Goal: Task Accomplishment & Management: Manage account settings

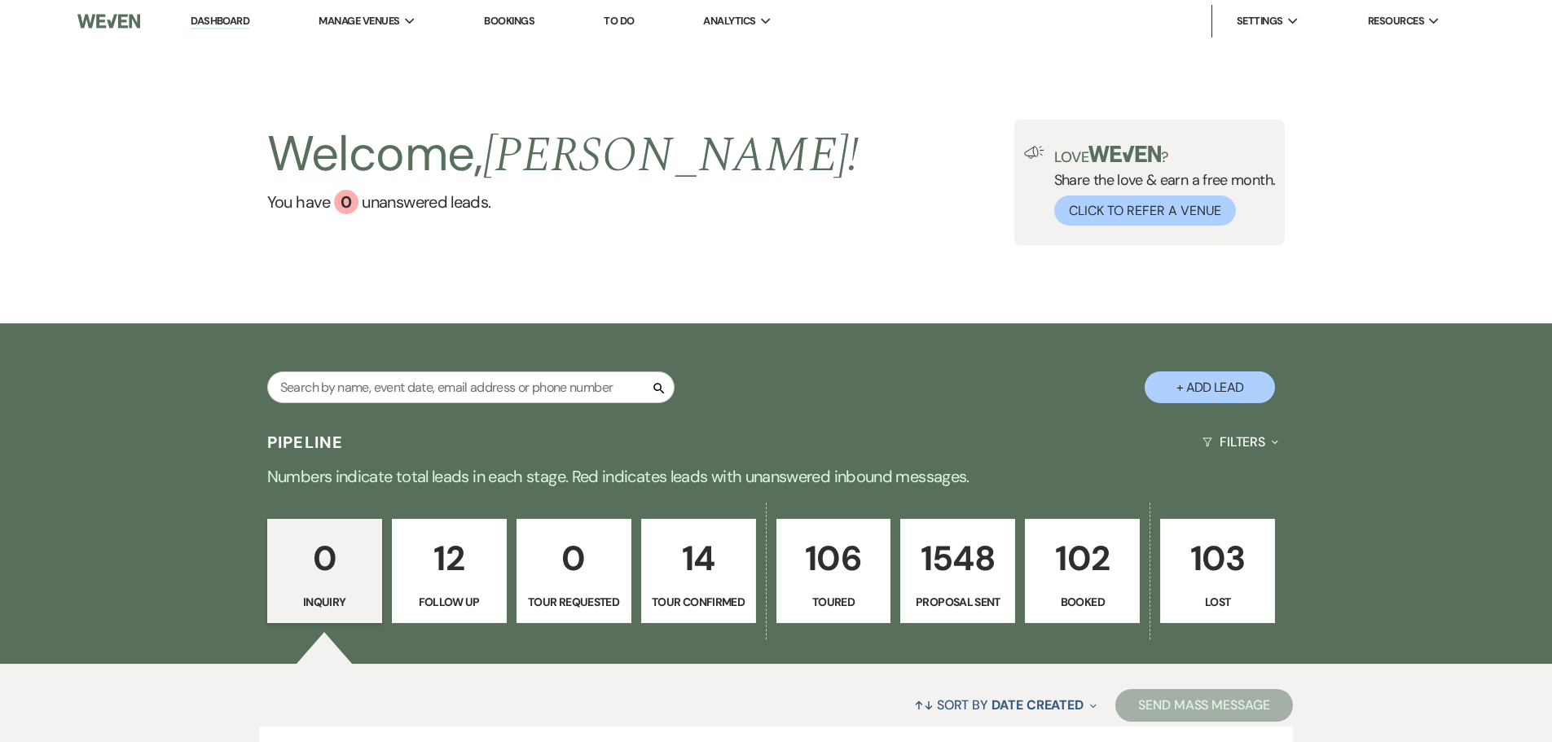
click at [1082, 547] on p "102" at bounding box center [1083, 558] width 94 height 55
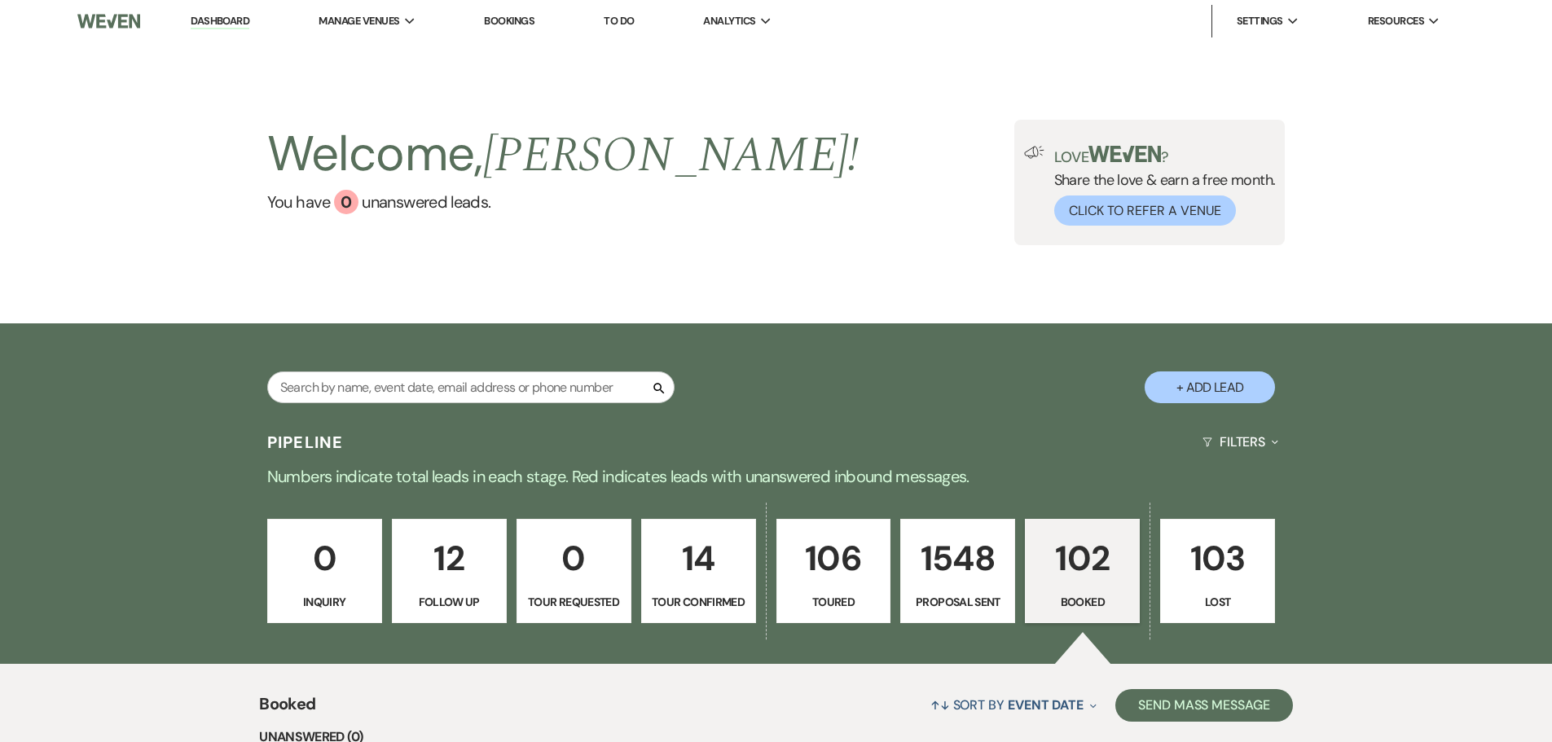
click at [1106, 579] on p "102" at bounding box center [1083, 558] width 94 height 55
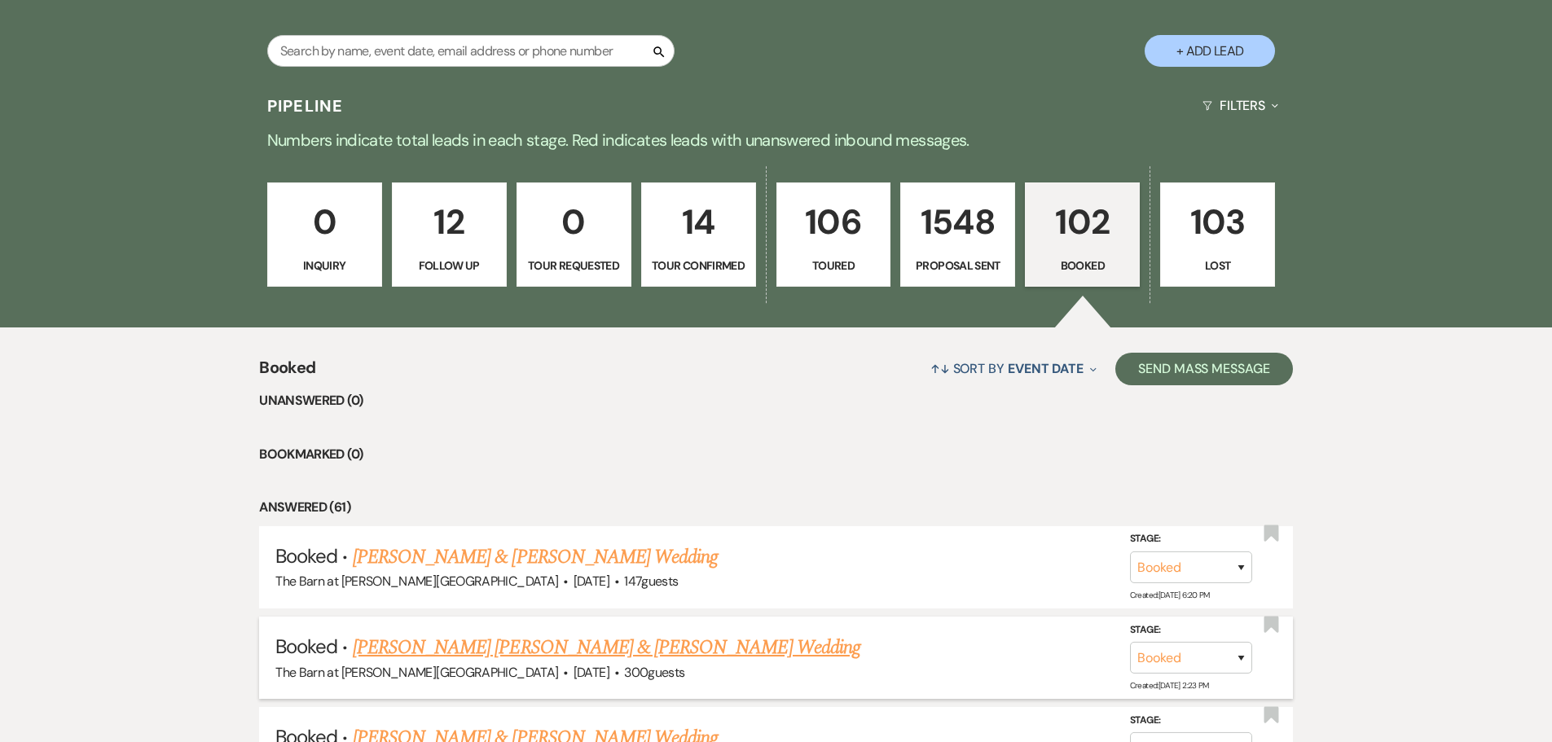
scroll to position [326, 0]
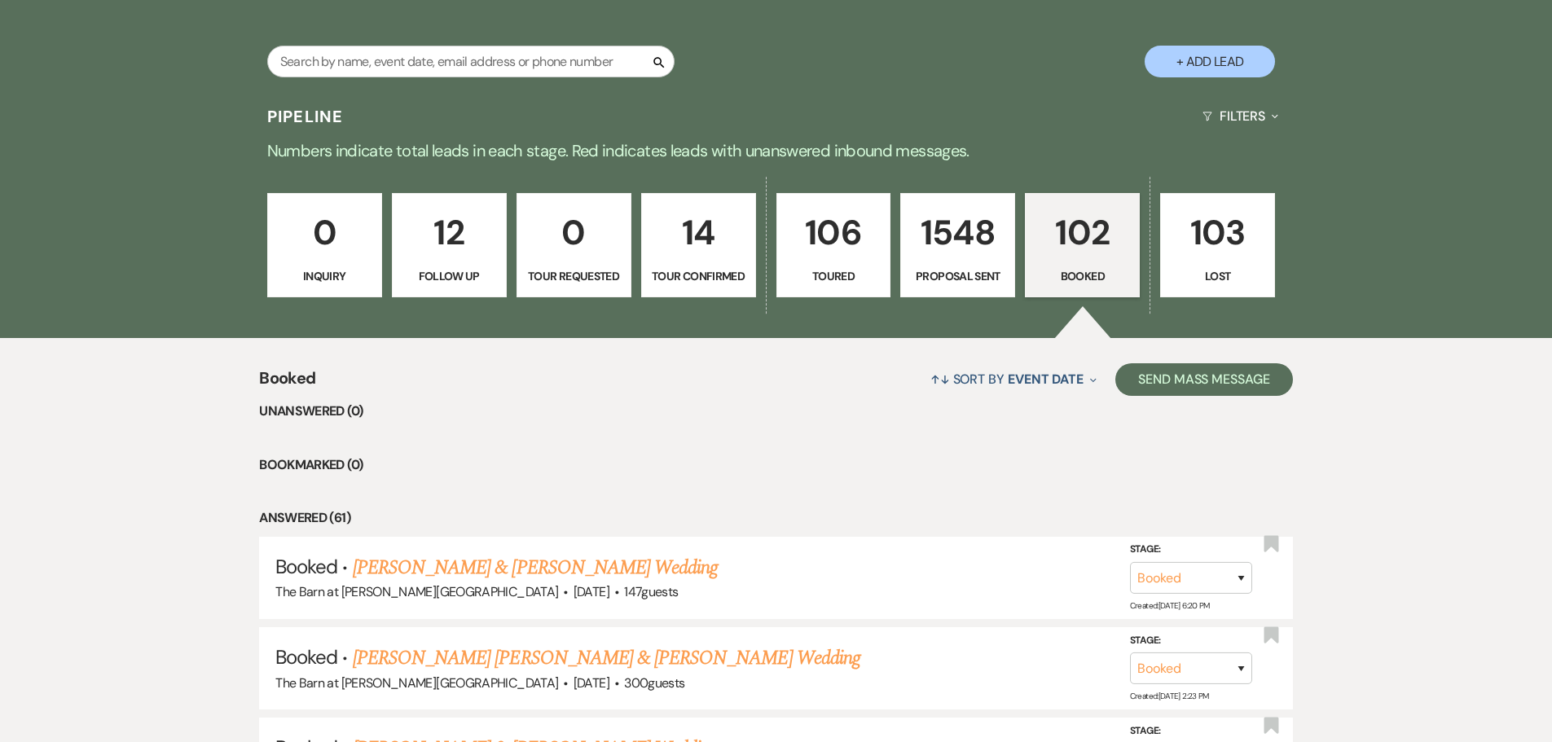
click at [1110, 227] on p "102" at bounding box center [1083, 232] width 94 height 55
click at [1097, 234] on p "102" at bounding box center [1083, 232] width 94 height 55
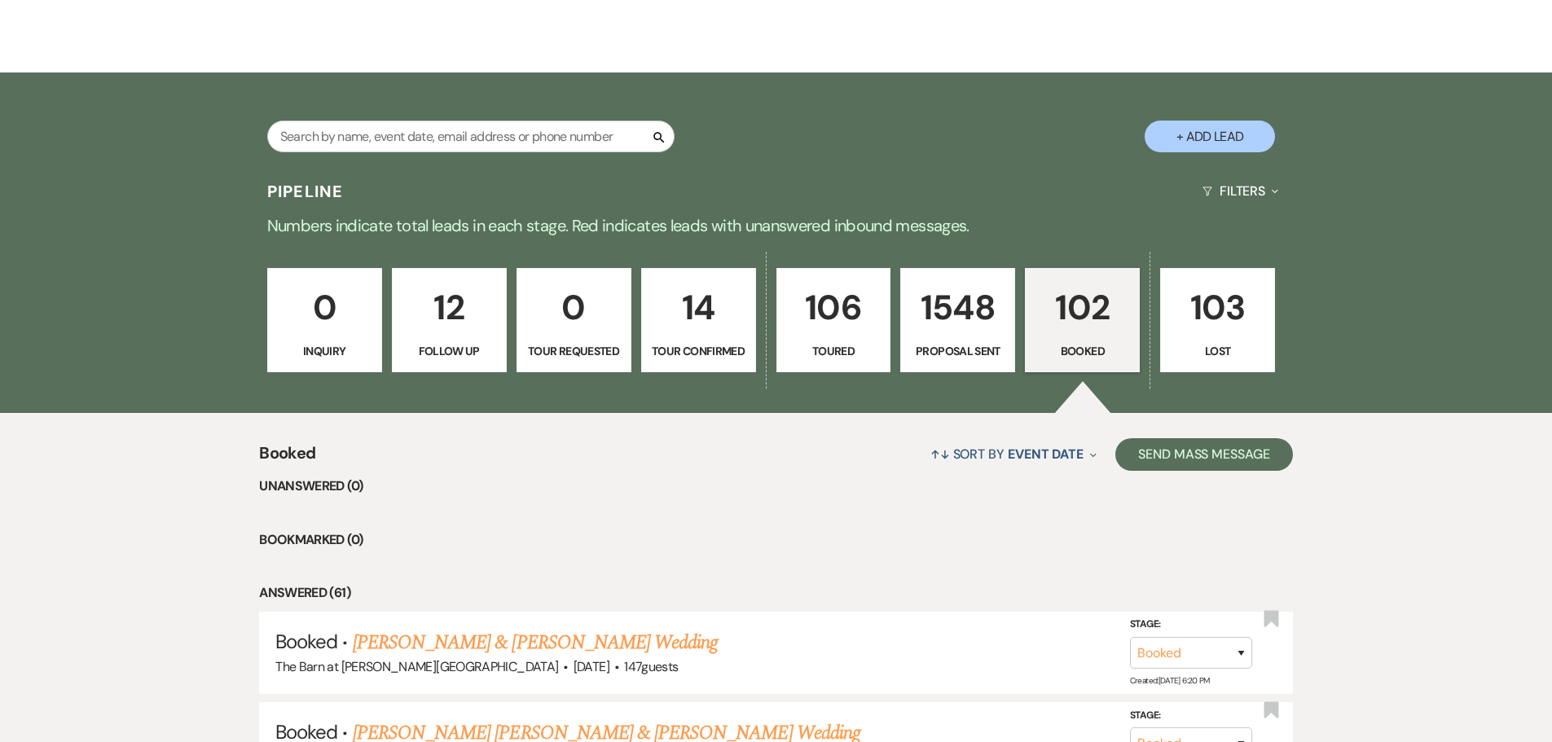
scroll to position [244, 0]
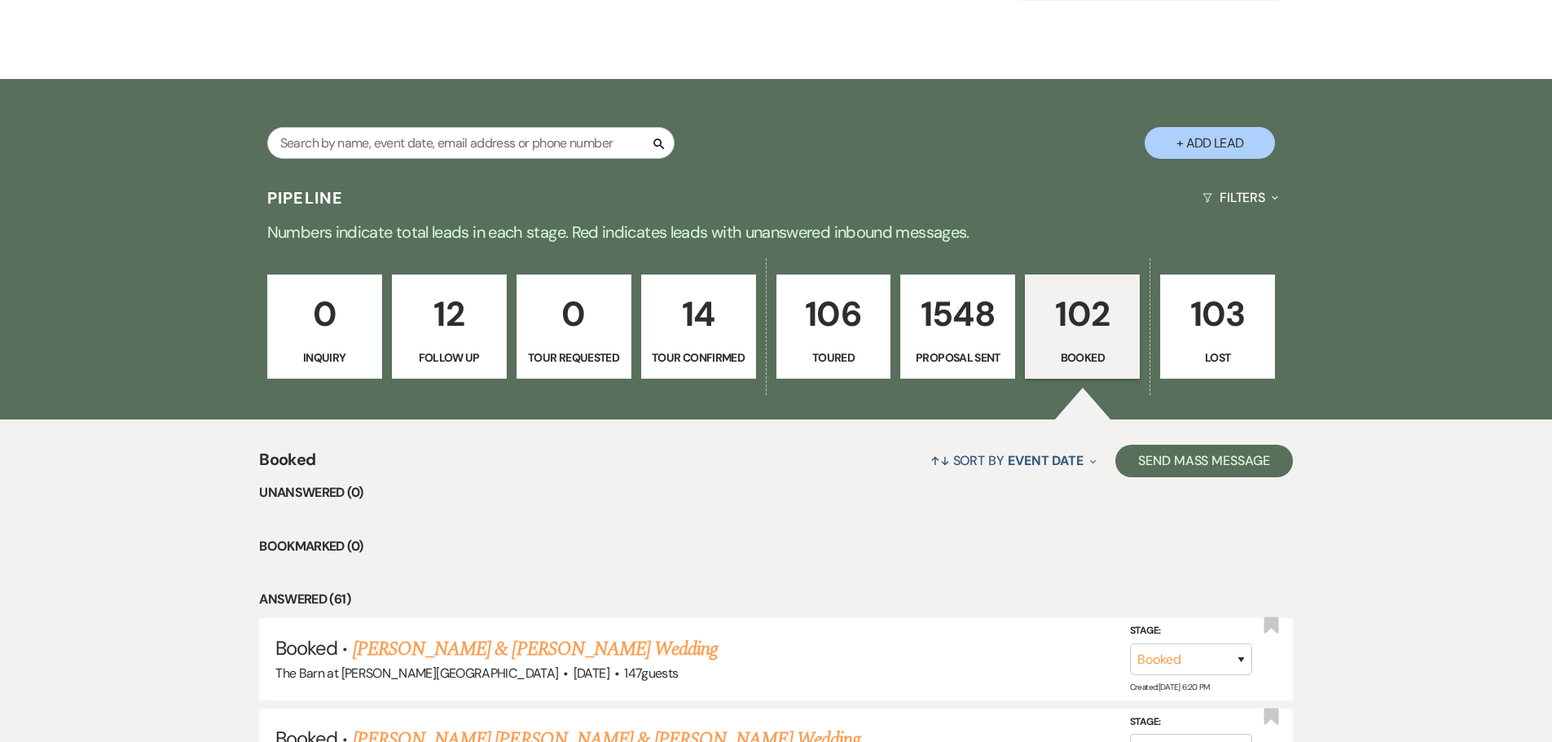
click at [1029, 353] on link "102 Booked" at bounding box center [1082, 327] width 115 height 104
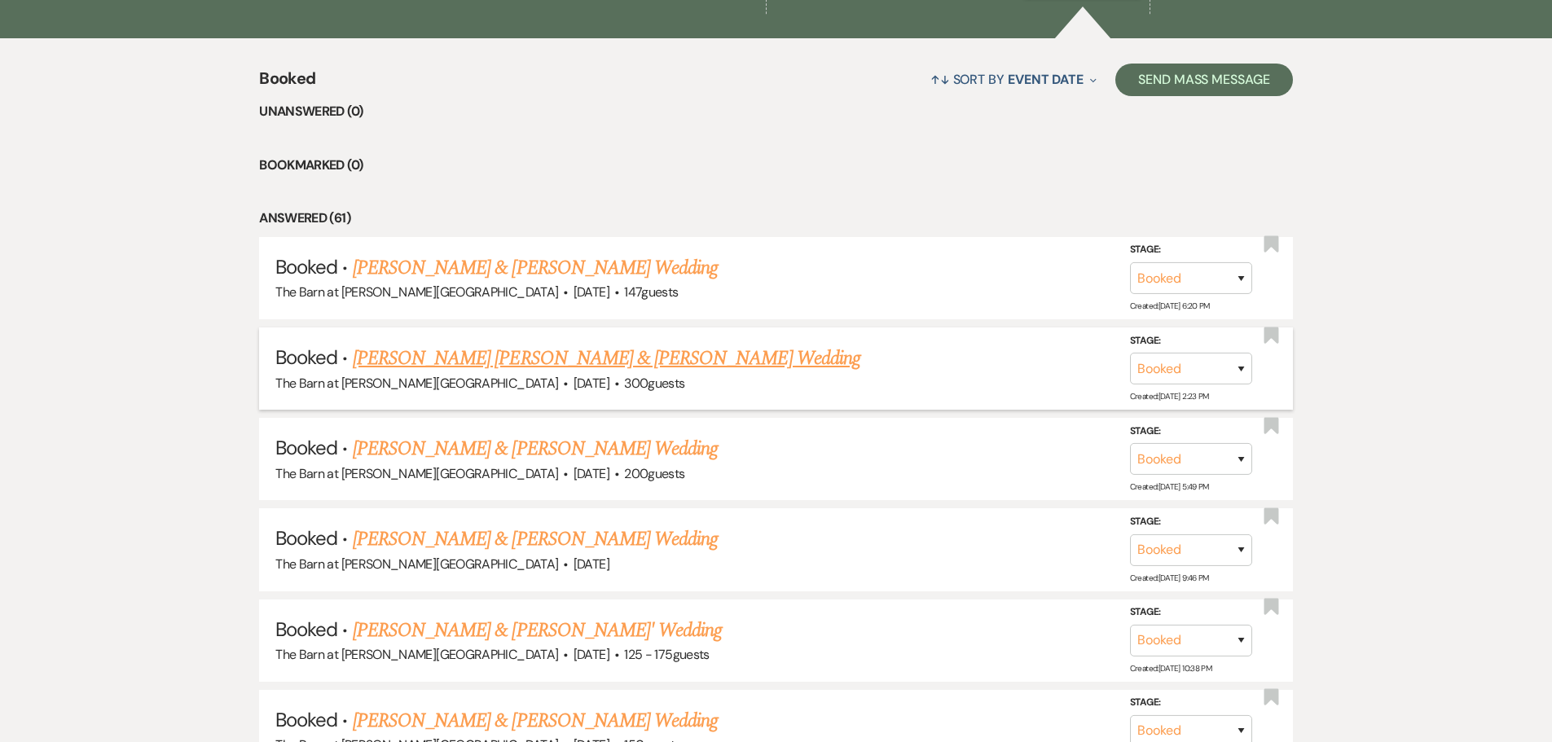
scroll to position [652, 0]
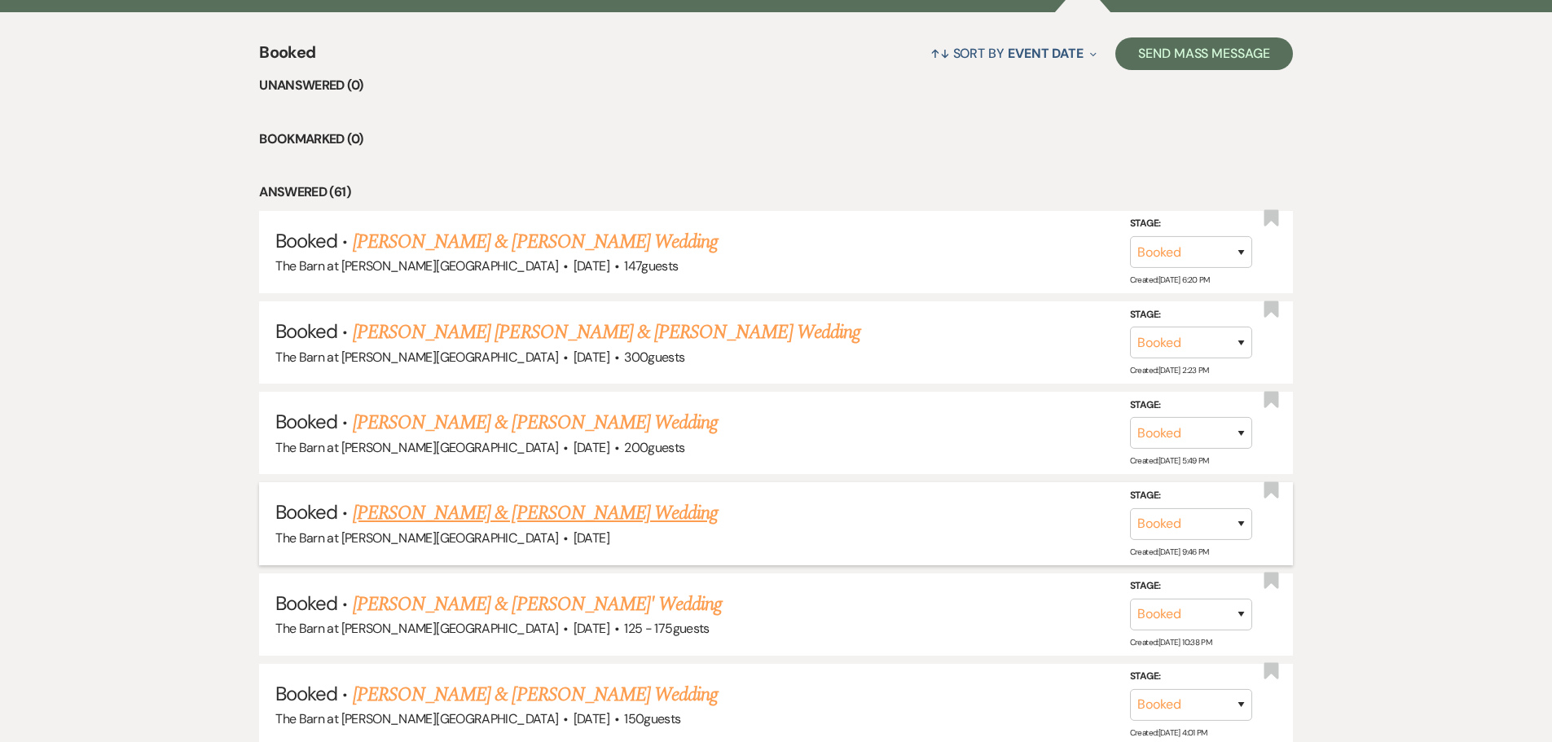
click at [468, 515] on link "[PERSON_NAME] & [PERSON_NAME] Wedding" at bounding box center [535, 513] width 365 height 29
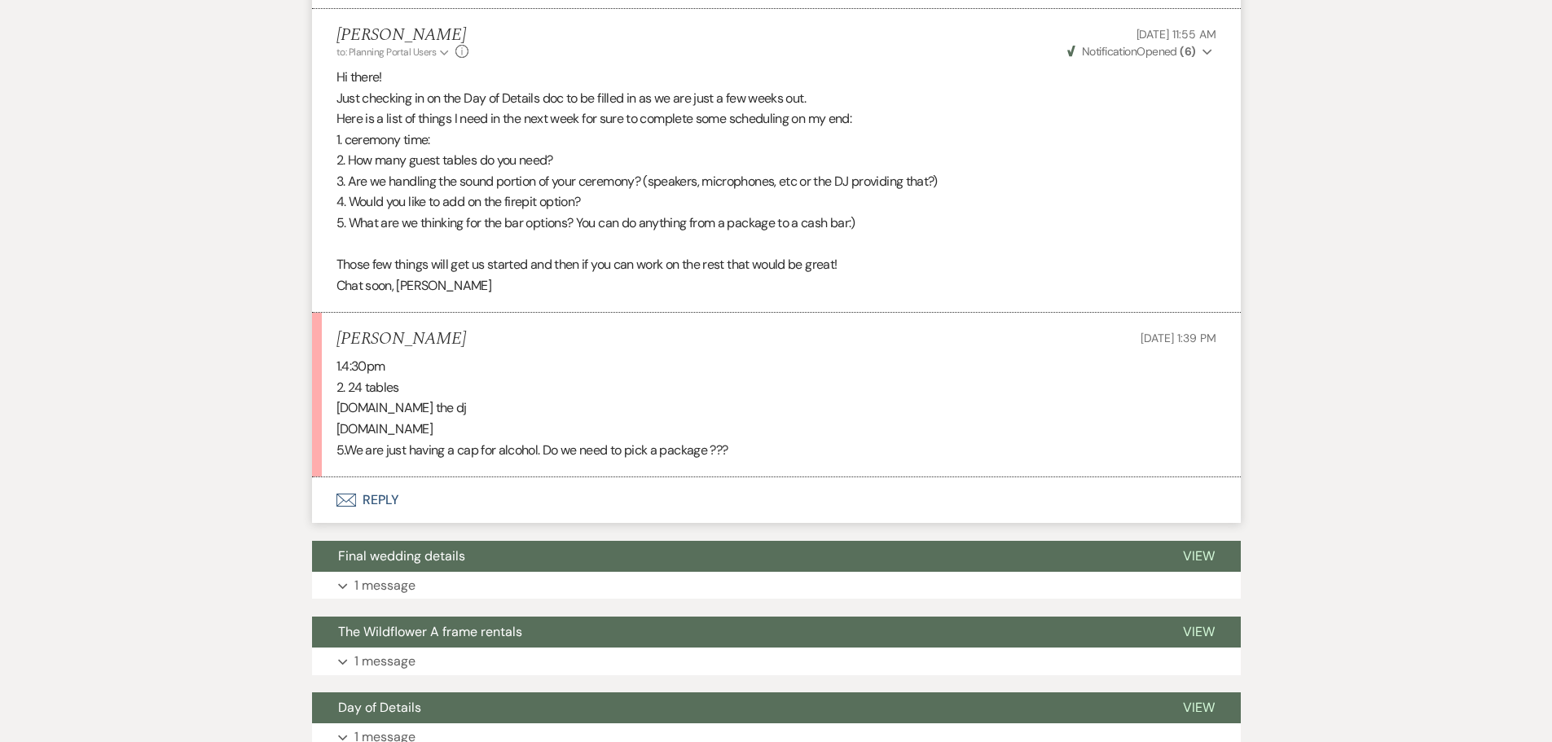
scroll to position [763, 0]
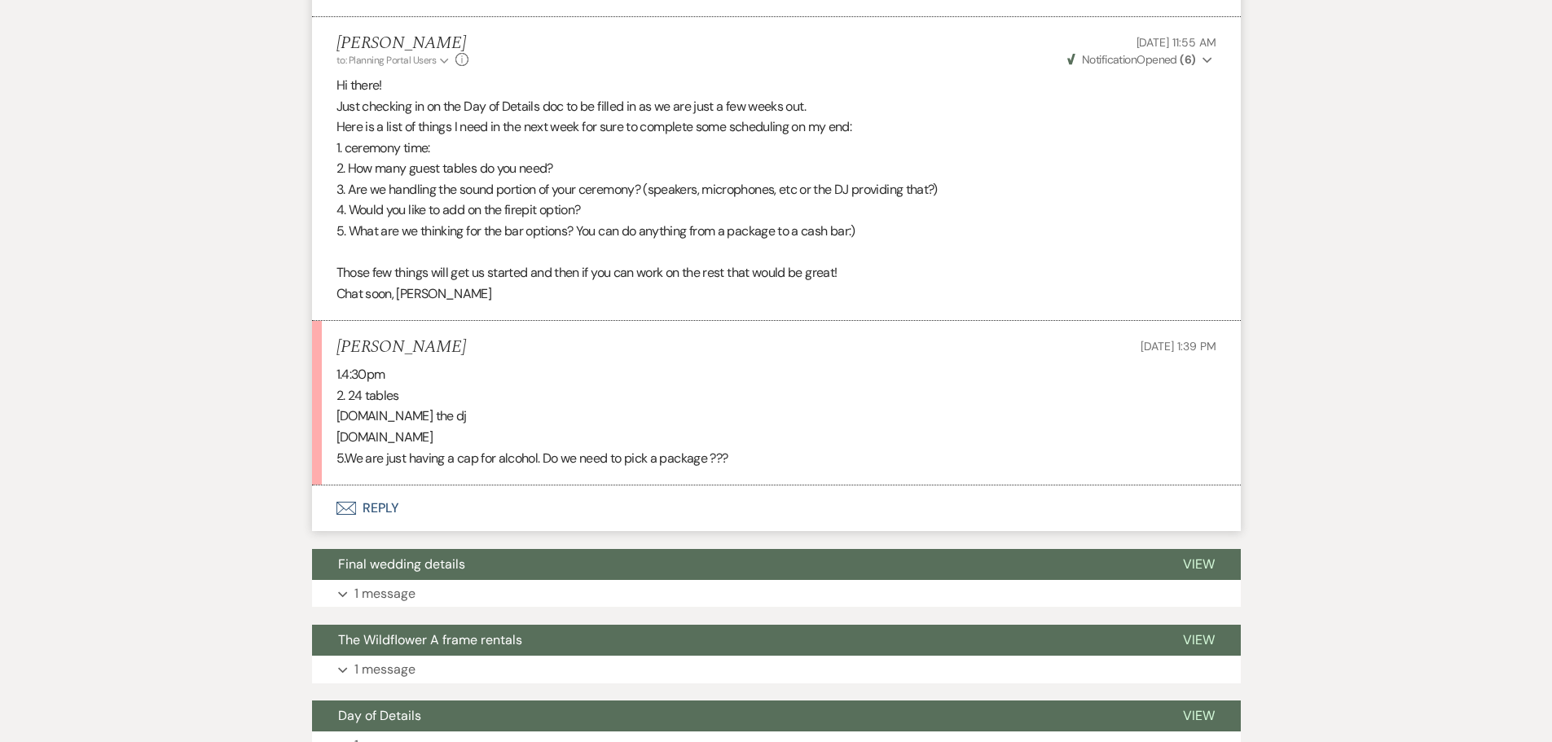
click at [390, 513] on button "Envelope Reply" at bounding box center [776, 509] width 929 height 46
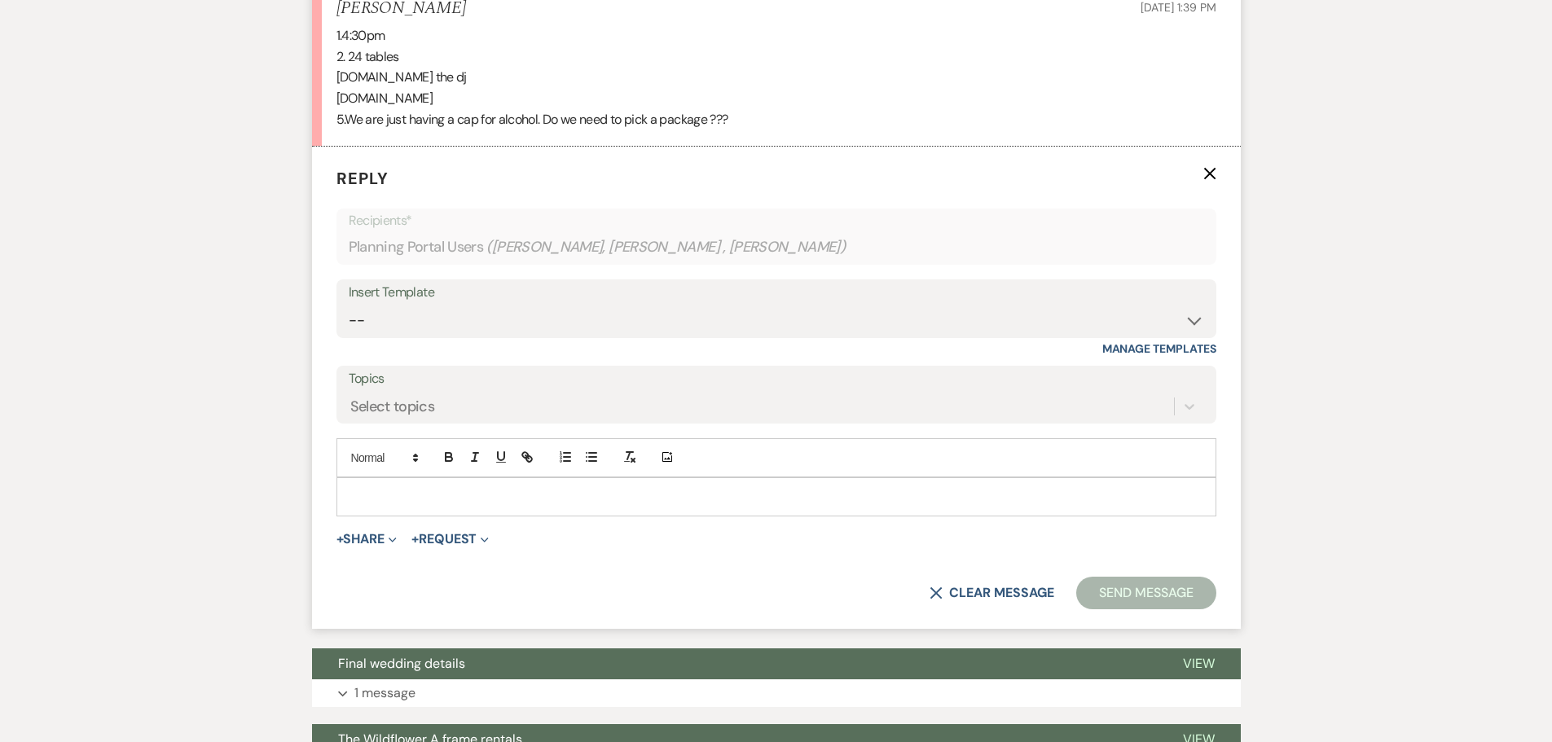
scroll to position [1119, 0]
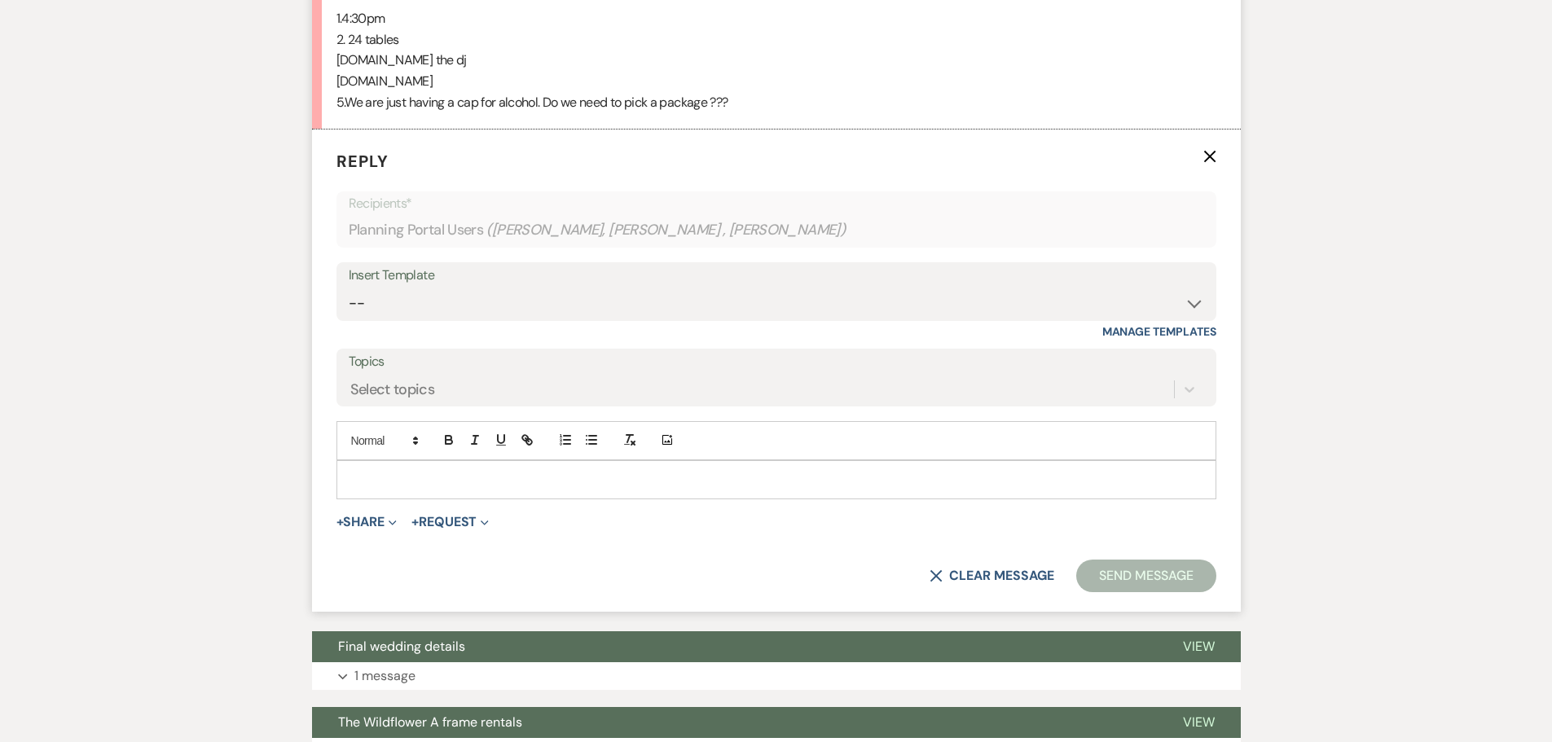
click at [357, 477] on p at bounding box center [777, 480] width 854 height 18
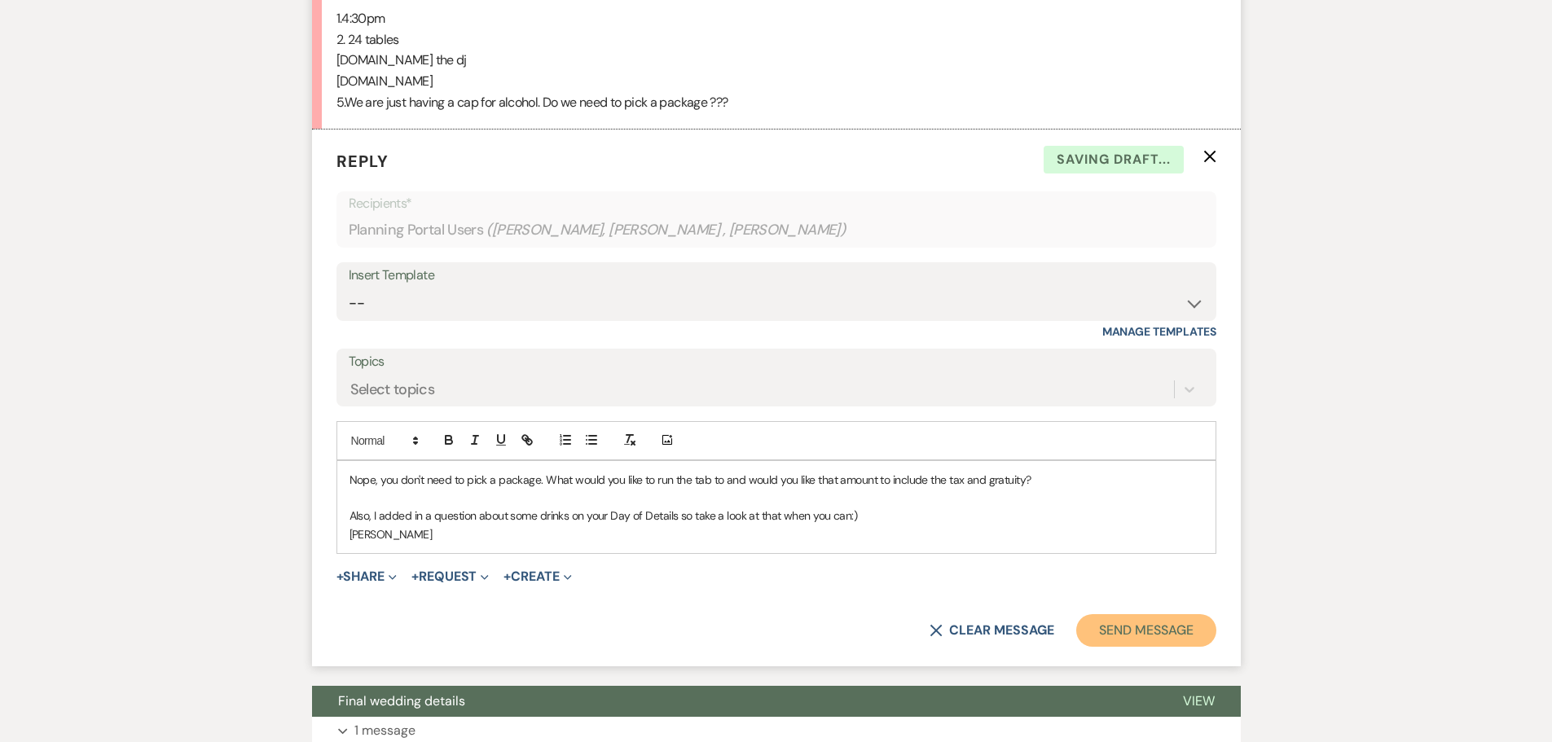
click at [1205, 633] on button "Send Message" at bounding box center [1146, 630] width 139 height 33
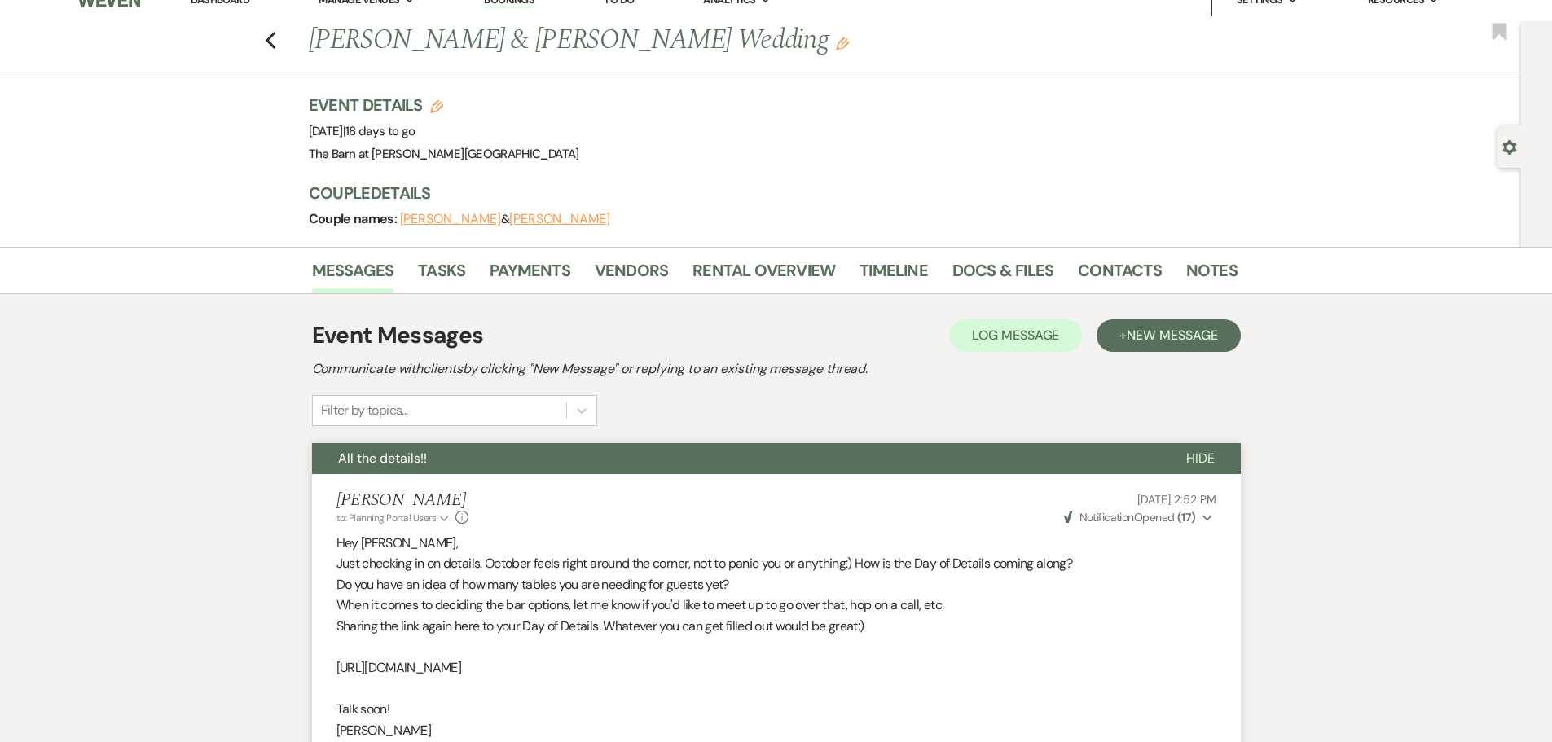
scroll to position [0, 0]
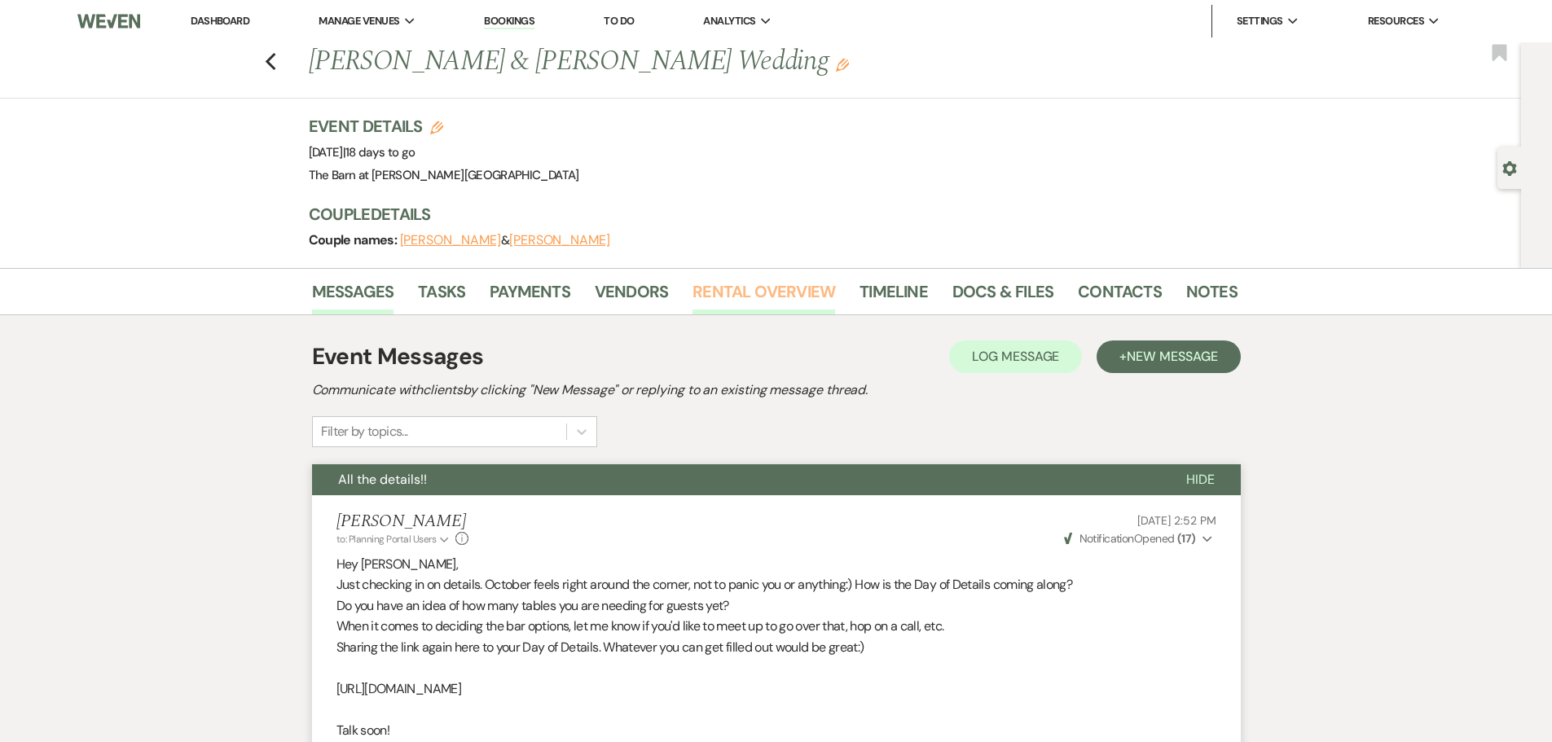
click at [770, 297] on link "Rental Overview" at bounding box center [764, 297] width 143 height 36
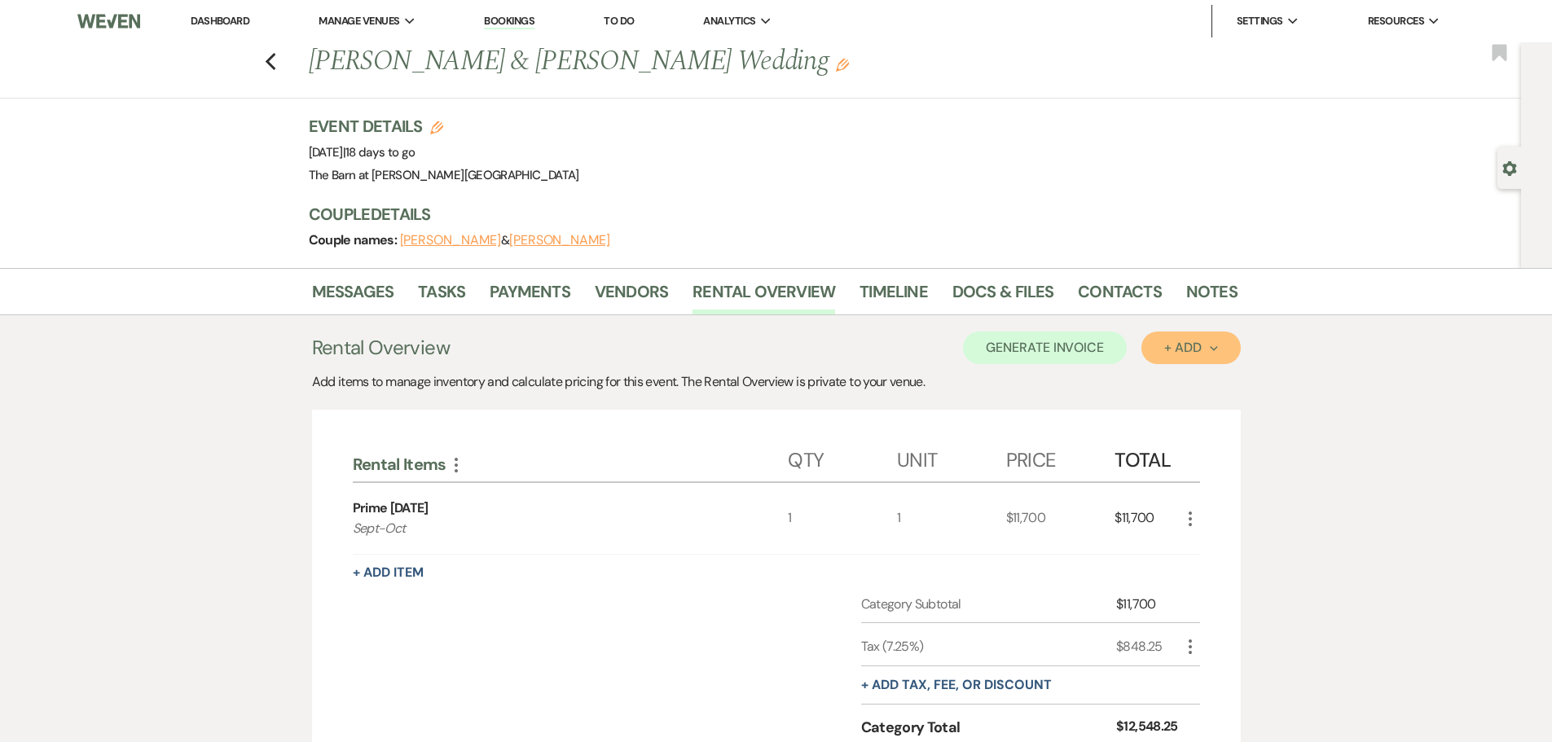
click at [1180, 344] on div "+ Add Next" at bounding box center [1191, 347] width 53 height 13
click at [1175, 413] on button "Category" at bounding box center [1185, 410] width 86 height 25
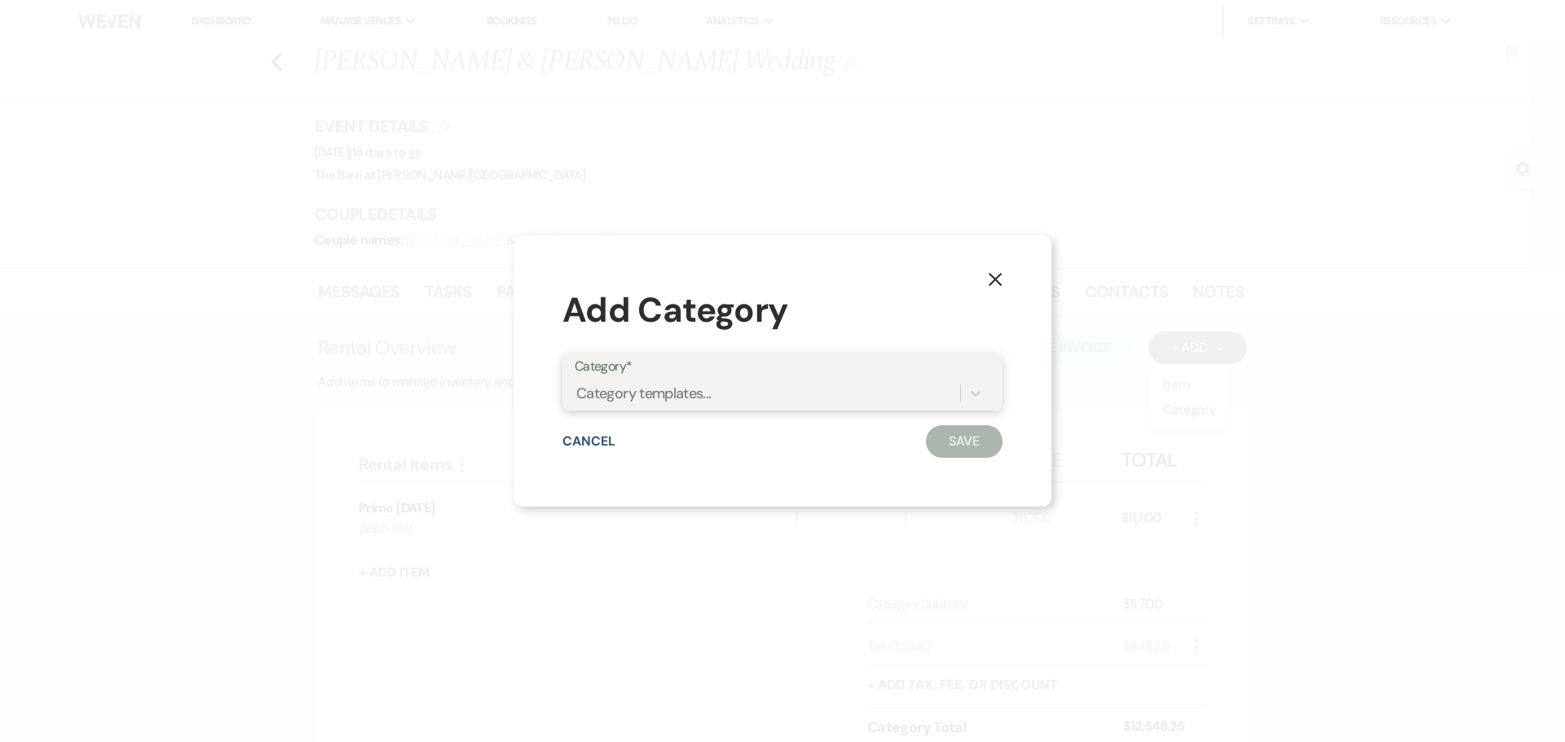
click at [691, 401] on div "Category templates..." at bounding box center [643, 394] width 135 height 22
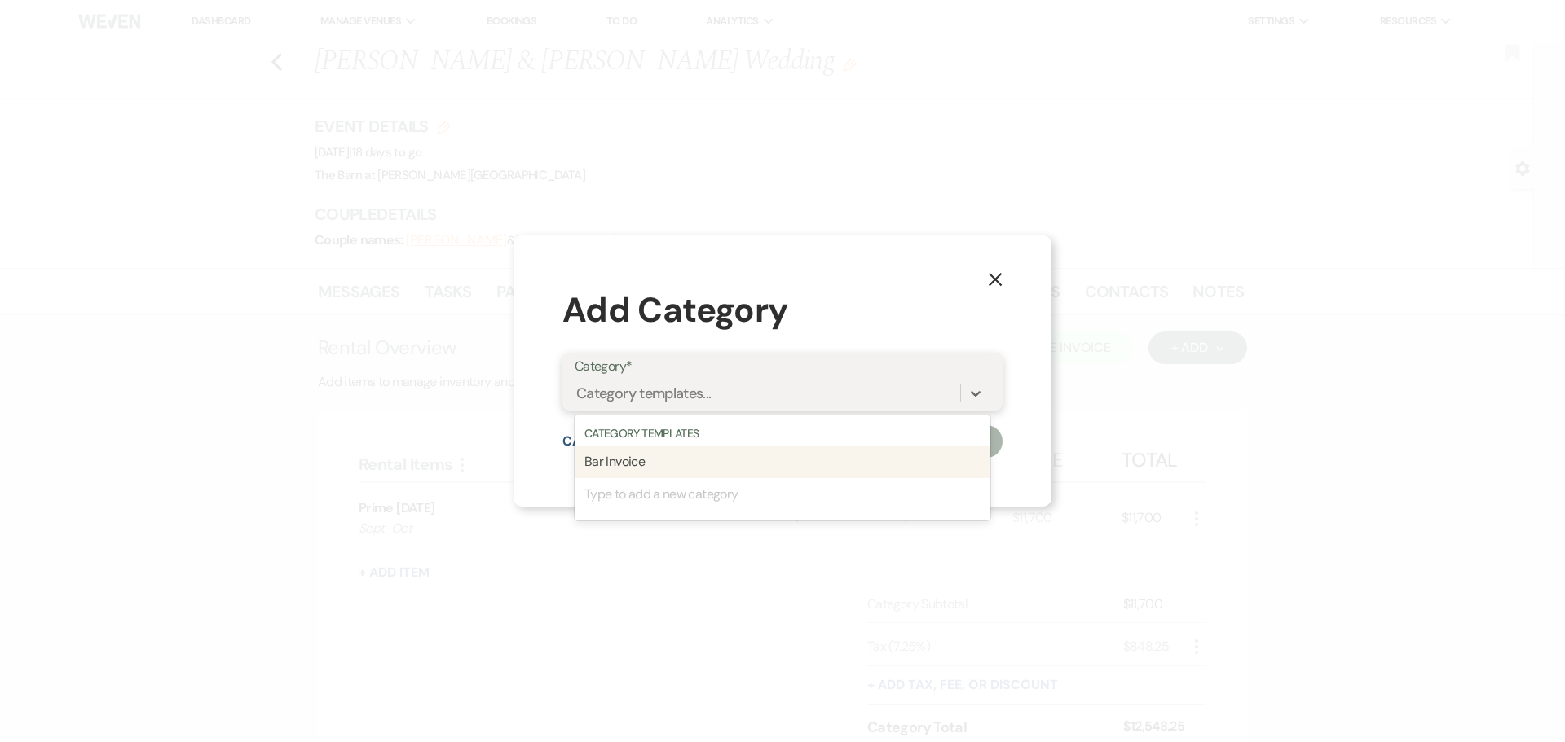
click at [667, 458] on div "Bar Invoice" at bounding box center [783, 462] width 416 height 33
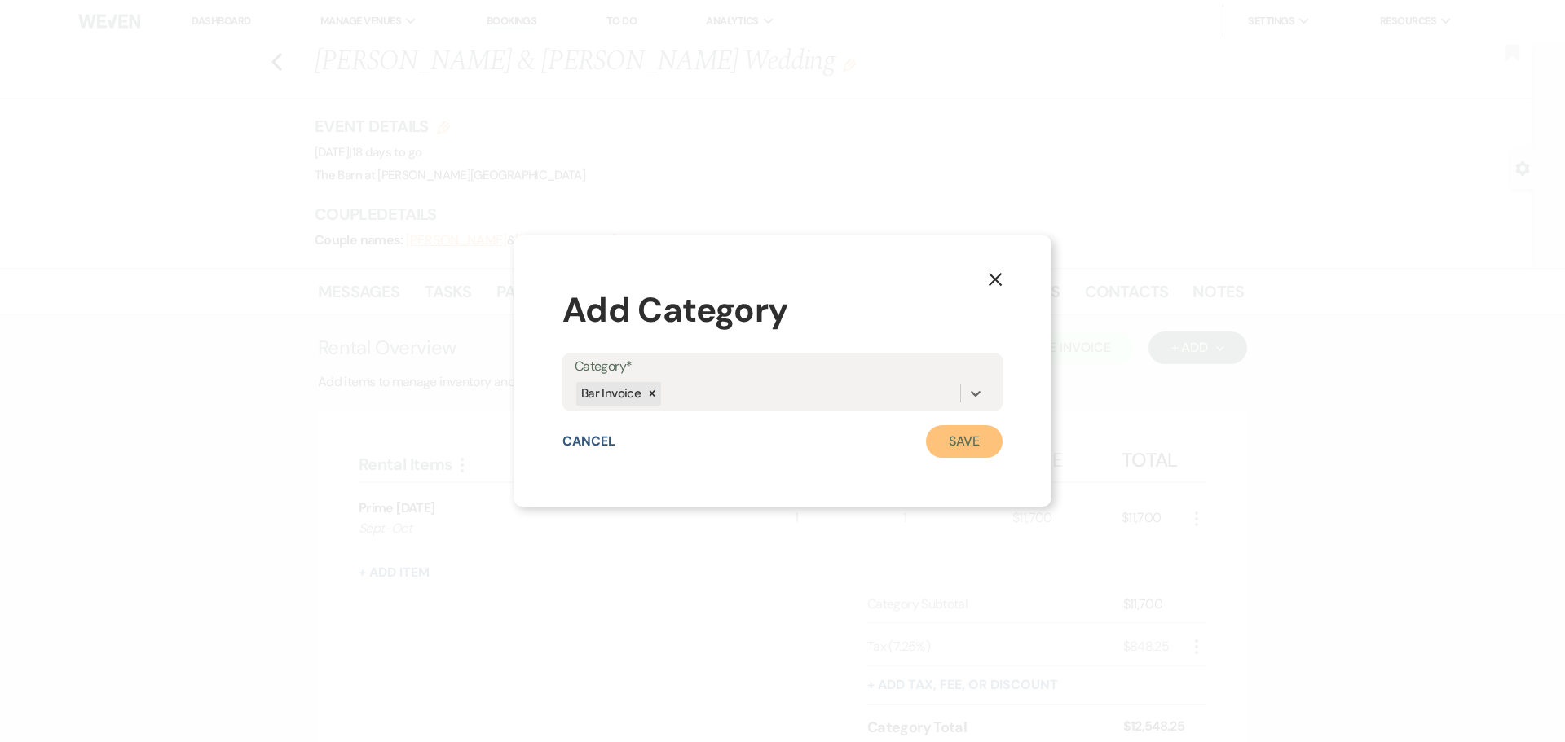
click at [973, 436] on button "Save" at bounding box center [964, 441] width 77 height 33
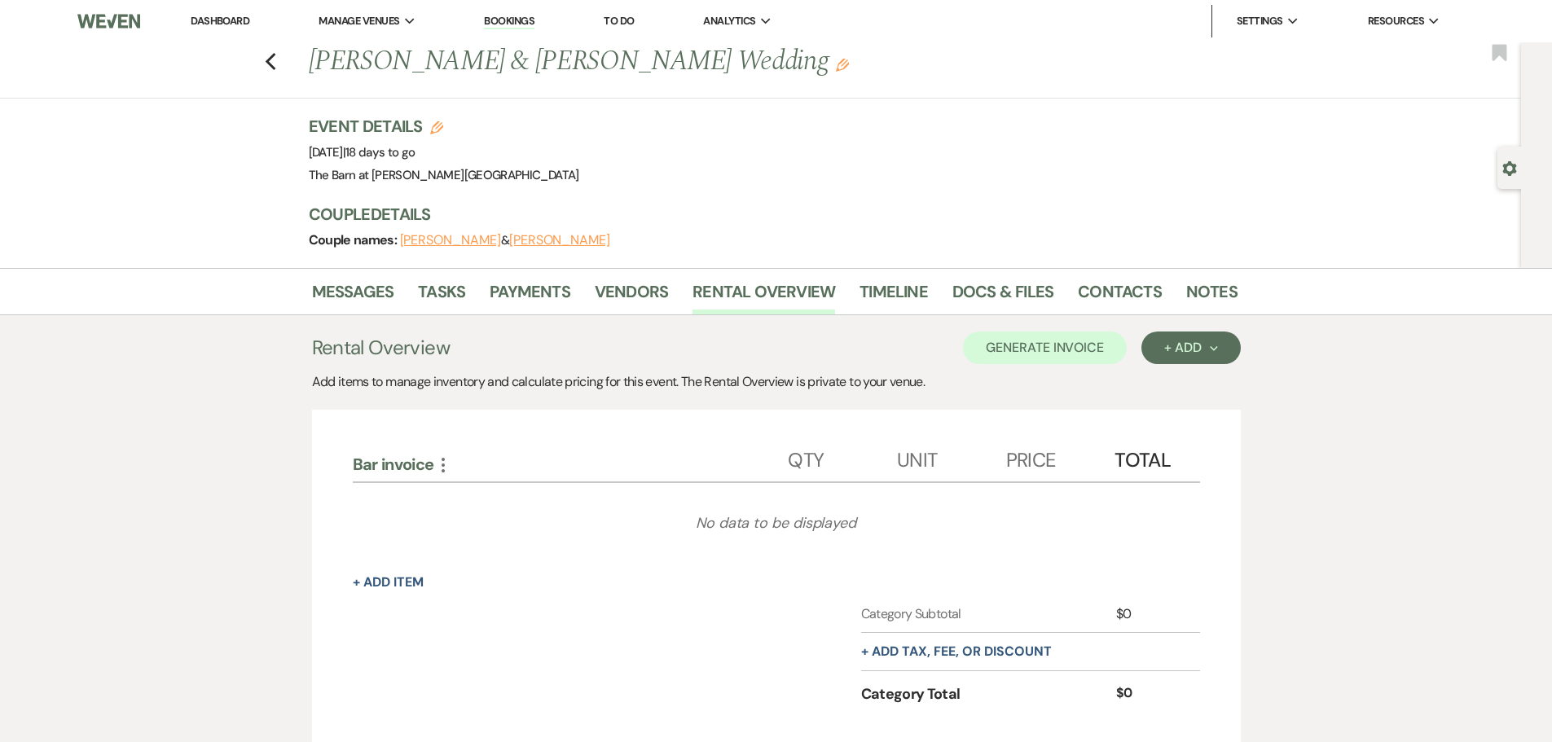
scroll to position [81, 0]
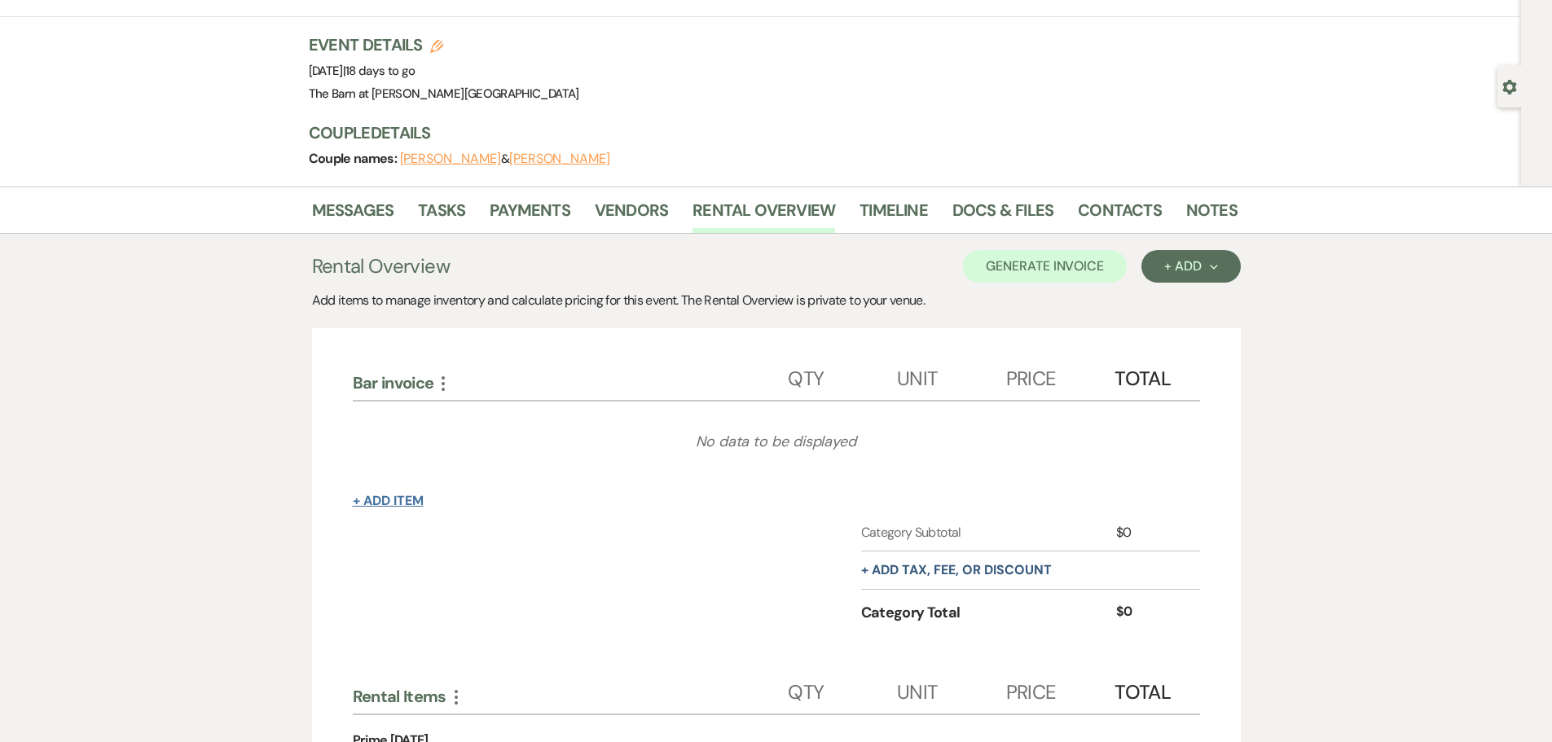
click at [413, 498] on button "+ Add Item" at bounding box center [388, 501] width 71 height 13
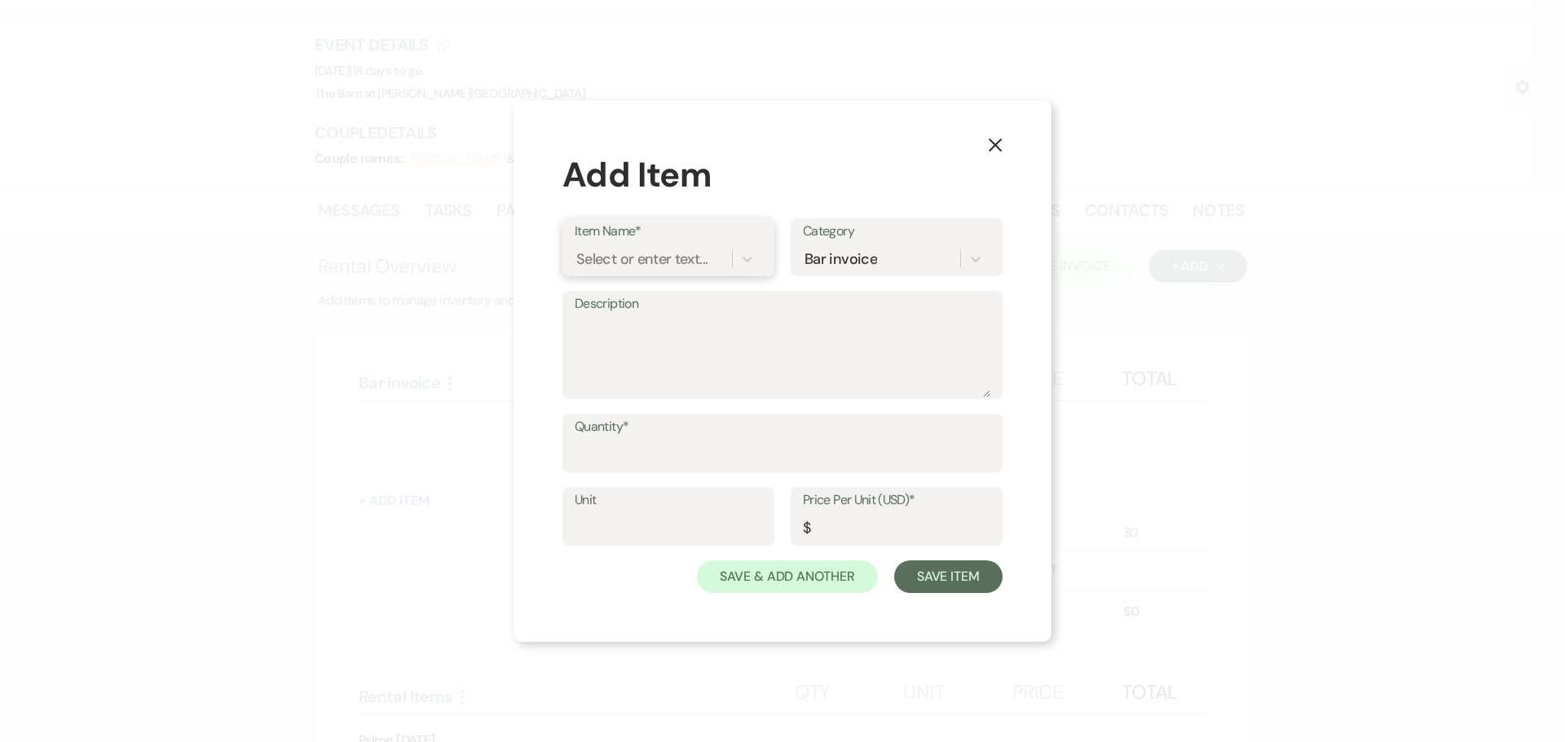
click at [607, 259] on div "Select or enter text..." at bounding box center [641, 260] width 131 height 22
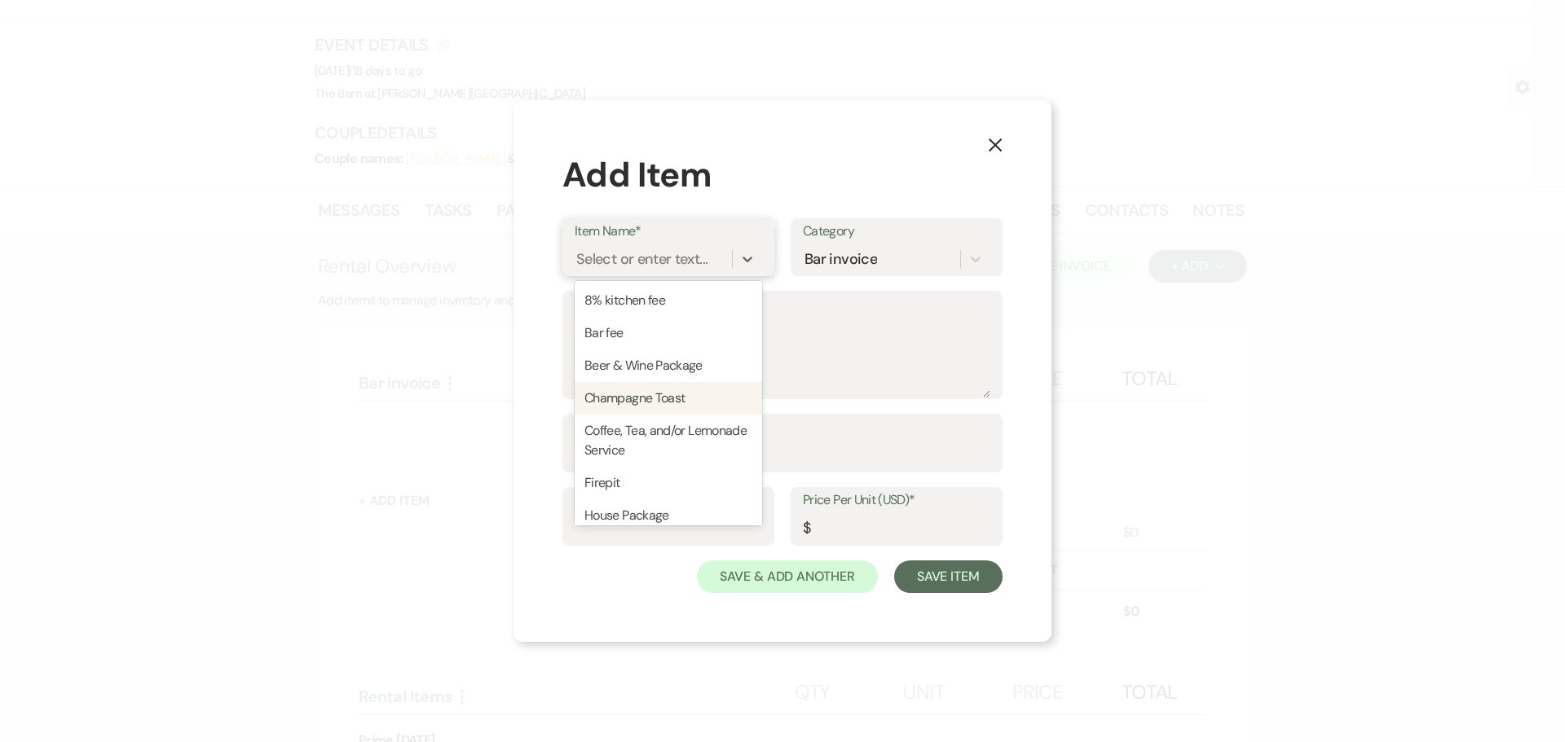
click at [615, 395] on div "Champagne Toast" at bounding box center [668, 398] width 187 height 33
type textarea "Each table will be provided with one bottle of champagne, and 8 champagne glass…"
type input "1"
type input "40"
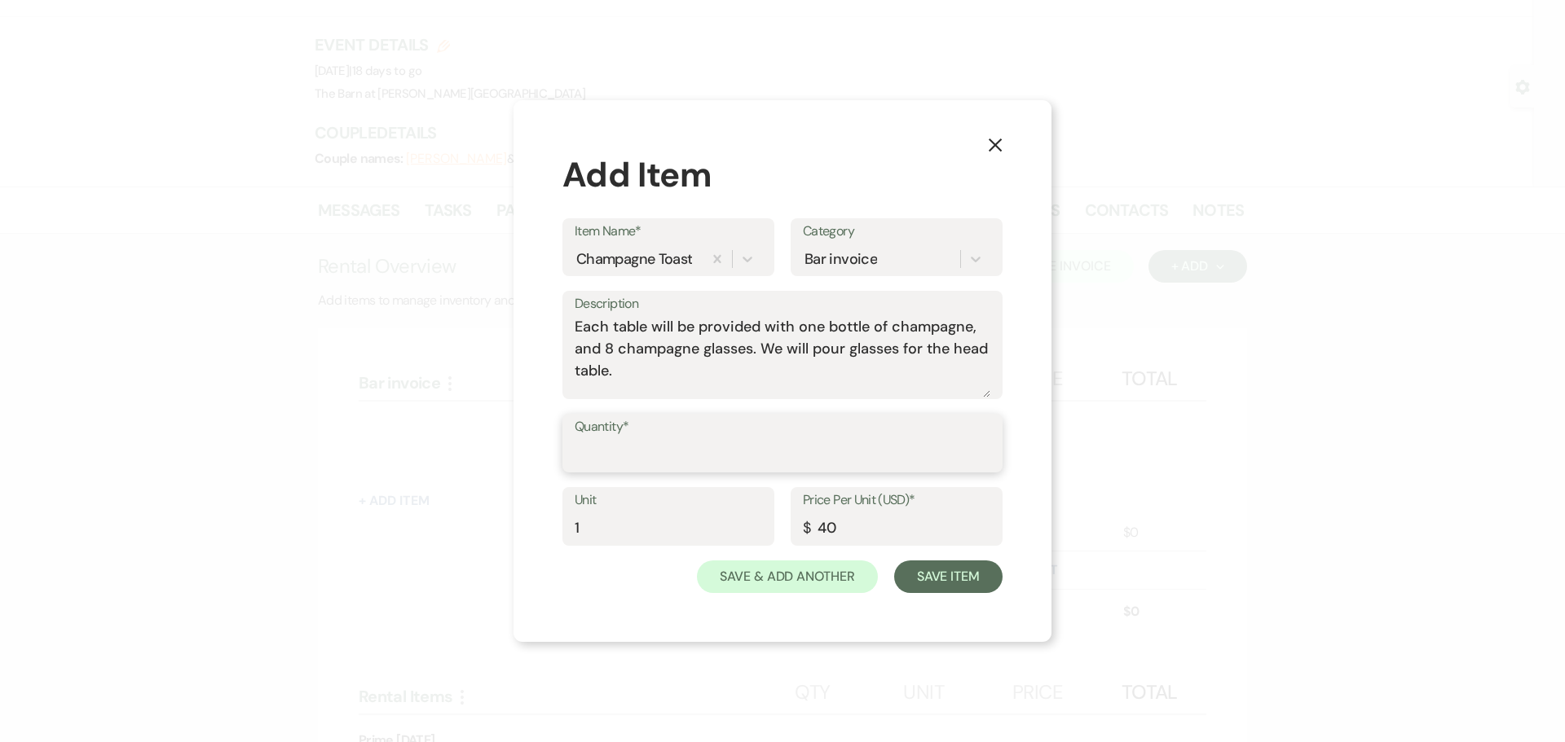
click at [619, 445] on input "Quantity*" at bounding box center [783, 455] width 416 height 32
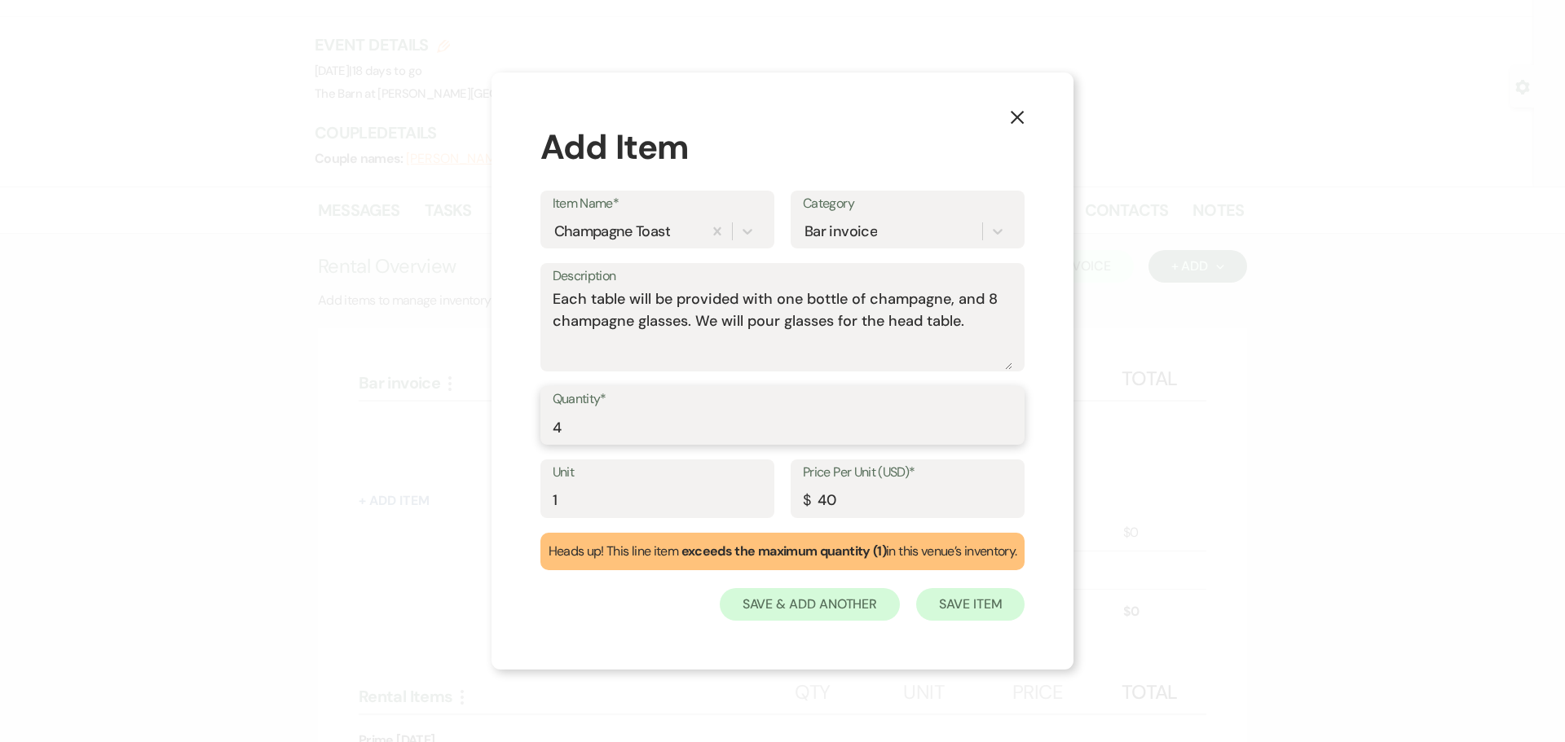
type input "4"
click at [943, 597] on button "Save Item" at bounding box center [970, 604] width 108 height 33
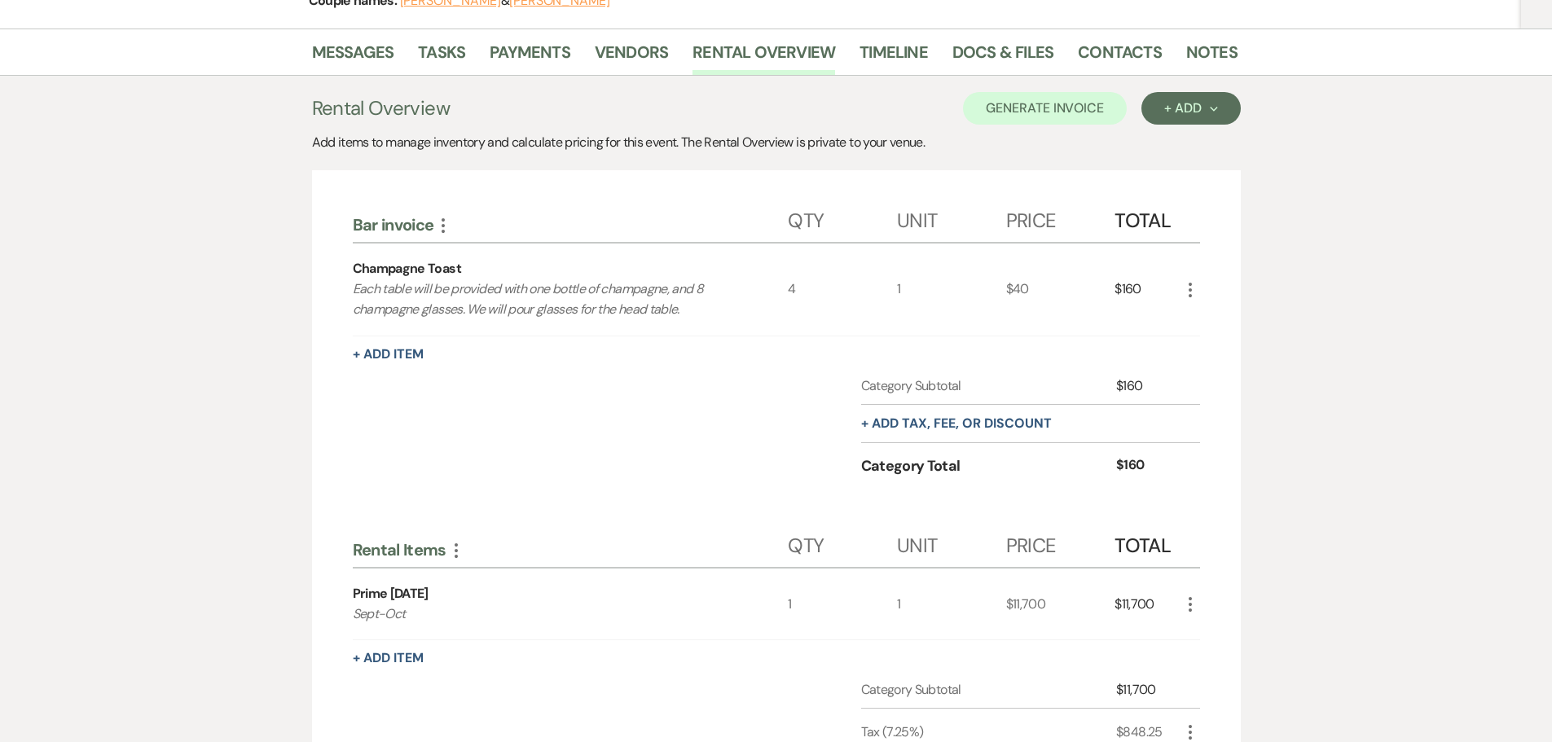
scroll to position [244, 0]
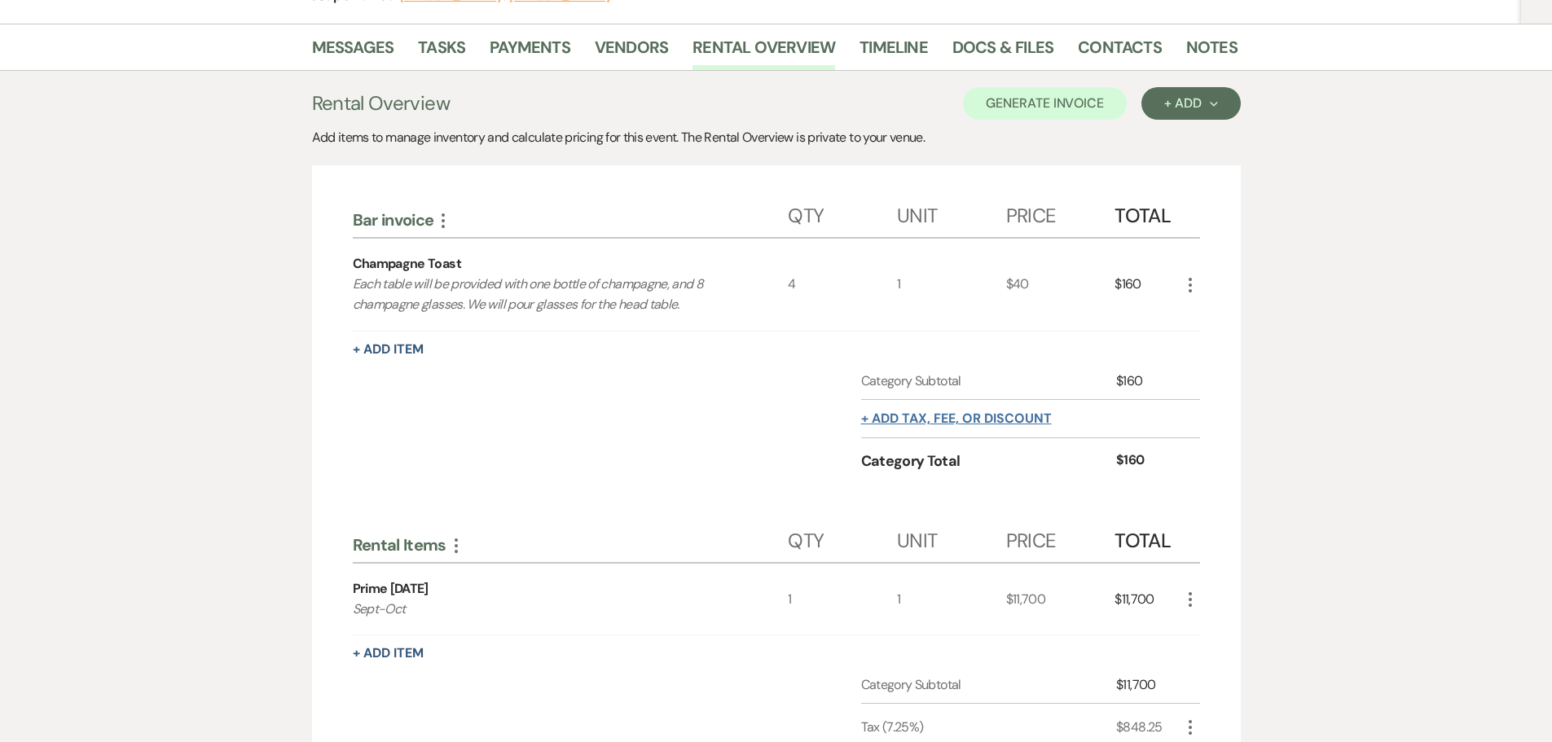
click at [905, 422] on button "+ Add tax, fee, or discount" at bounding box center [956, 418] width 191 height 13
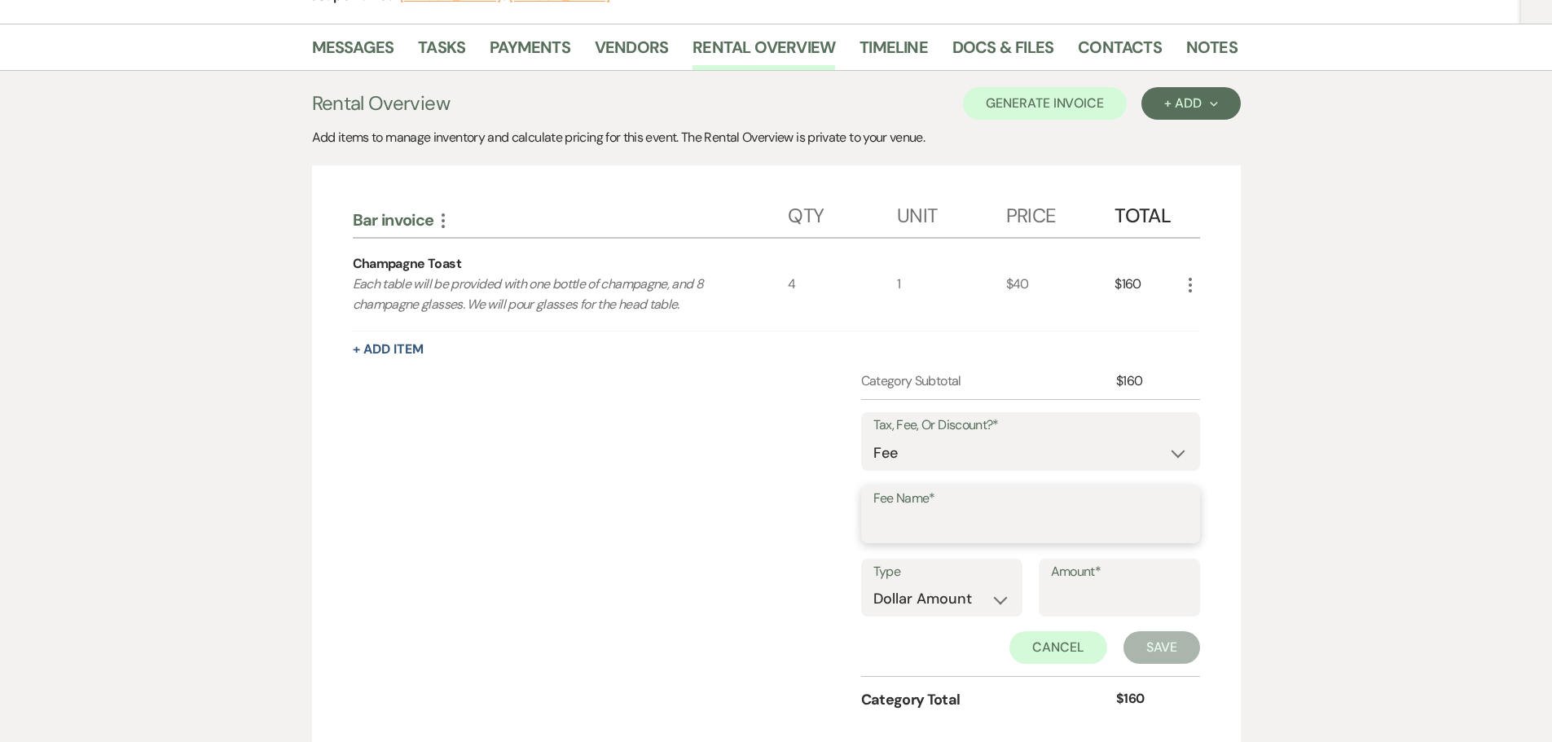
click at [887, 520] on input "Fee Name*" at bounding box center [1031, 526] width 315 height 32
type input "Gratuity"
click at [922, 606] on select "Dollar Amount Percentage" at bounding box center [942, 599] width 137 height 32
select select "false"
click at [874, 583] on select "Dollar Amount Percentage" at bounding box center [942, 599] width 137 height 32
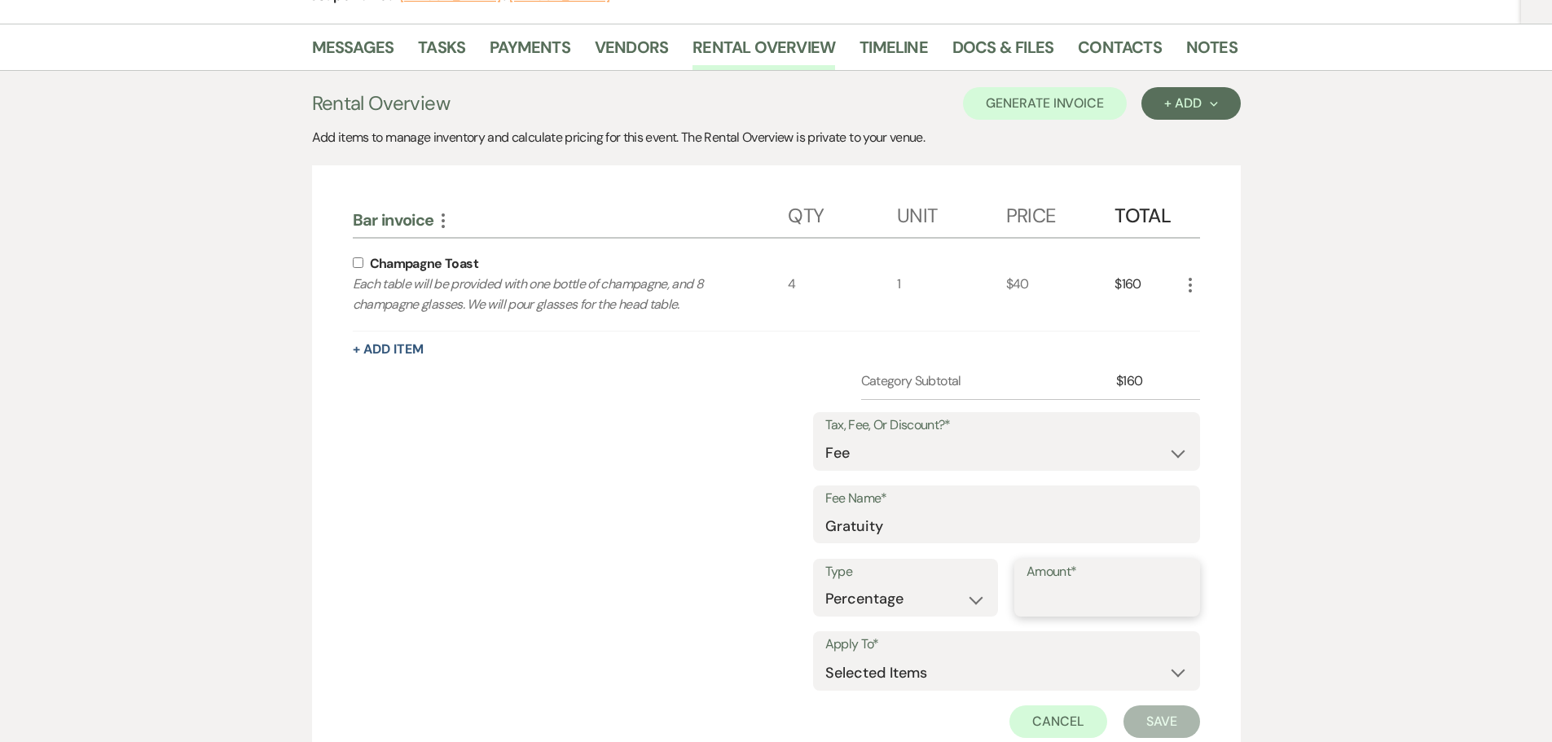
click at [1072, 607] on input "Amount*" at bounding box center [1107, 599] width 161 height 32
type input "20"
click at [354, 265] on input "checkbox" at bounding box center [358, 263] width 11 height 11
checkbox input "true"
click at [1172, 729] on button "Save" at bounding box center [1162, 722] width 77 height 33
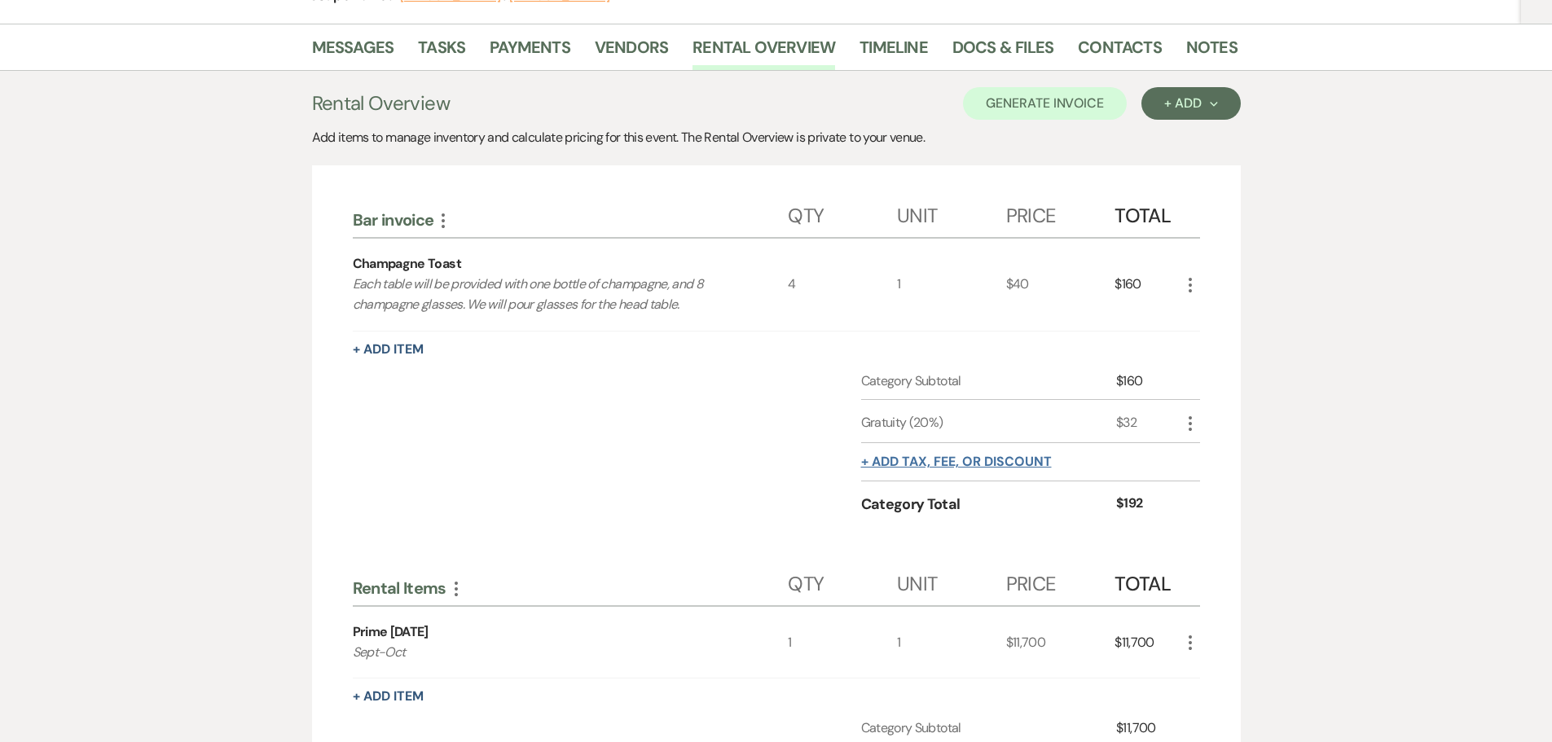
click at [905, 460] on button "+ Add tax, fee, or discount" at bounding box center [956, 462] width 191 height 13
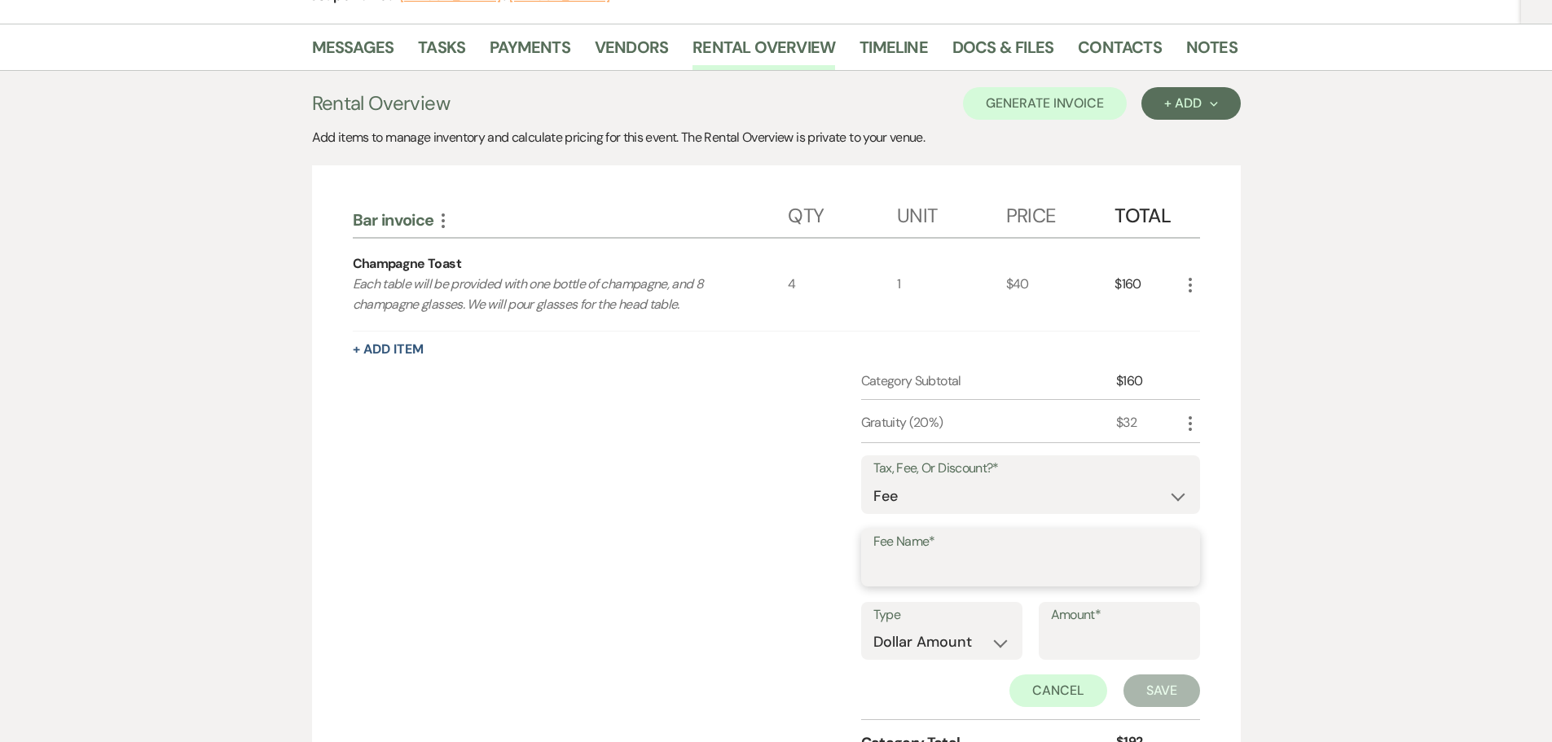
click at [887, 566] on input "Fee Name*" at bounding box center [1031, 569] width 315 height 32
type input "Tax"
click at [939, 634] on select "Dollar Amount Percentage" at bounding box center [942, 643] width 137 height 32
select select "false"
click at [874, 627] on select "Dollar Amount Percentage" at bounding box center [942, 643] width 137 height 32
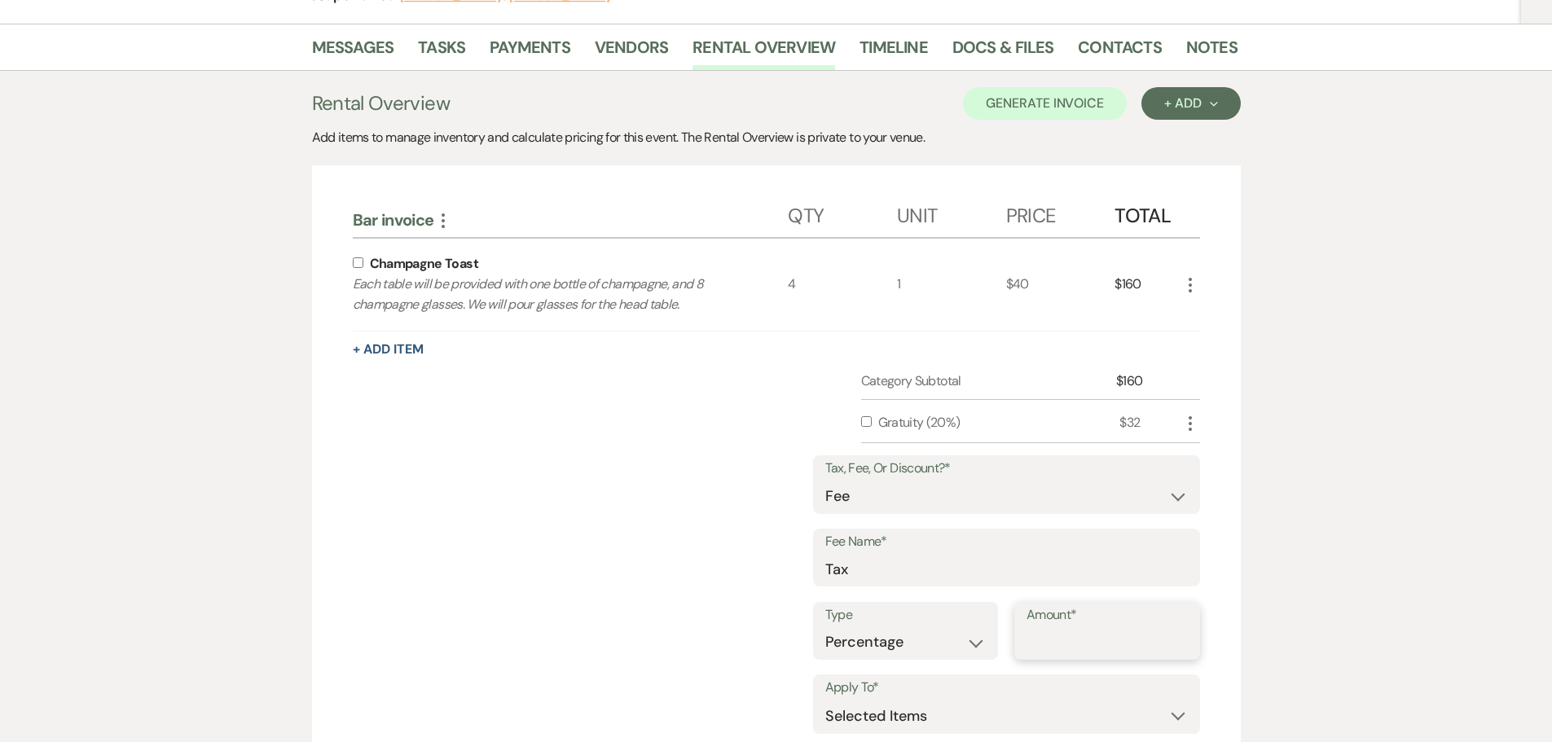
click at [1046, 648] on input "Amount*" at bounding box center [1107, 643] width 161 height 32
type input "7.25"
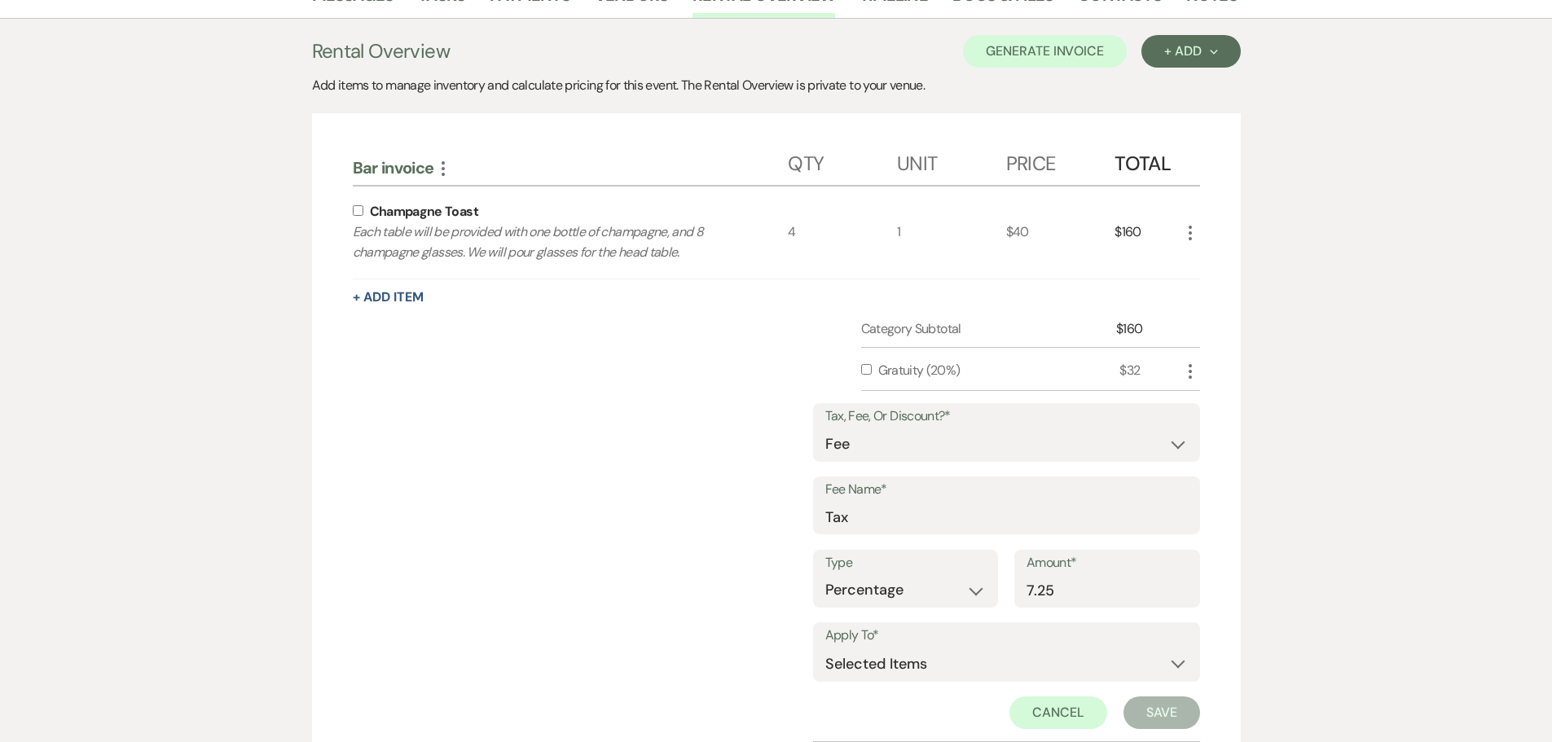
scroll to position [326, 0]
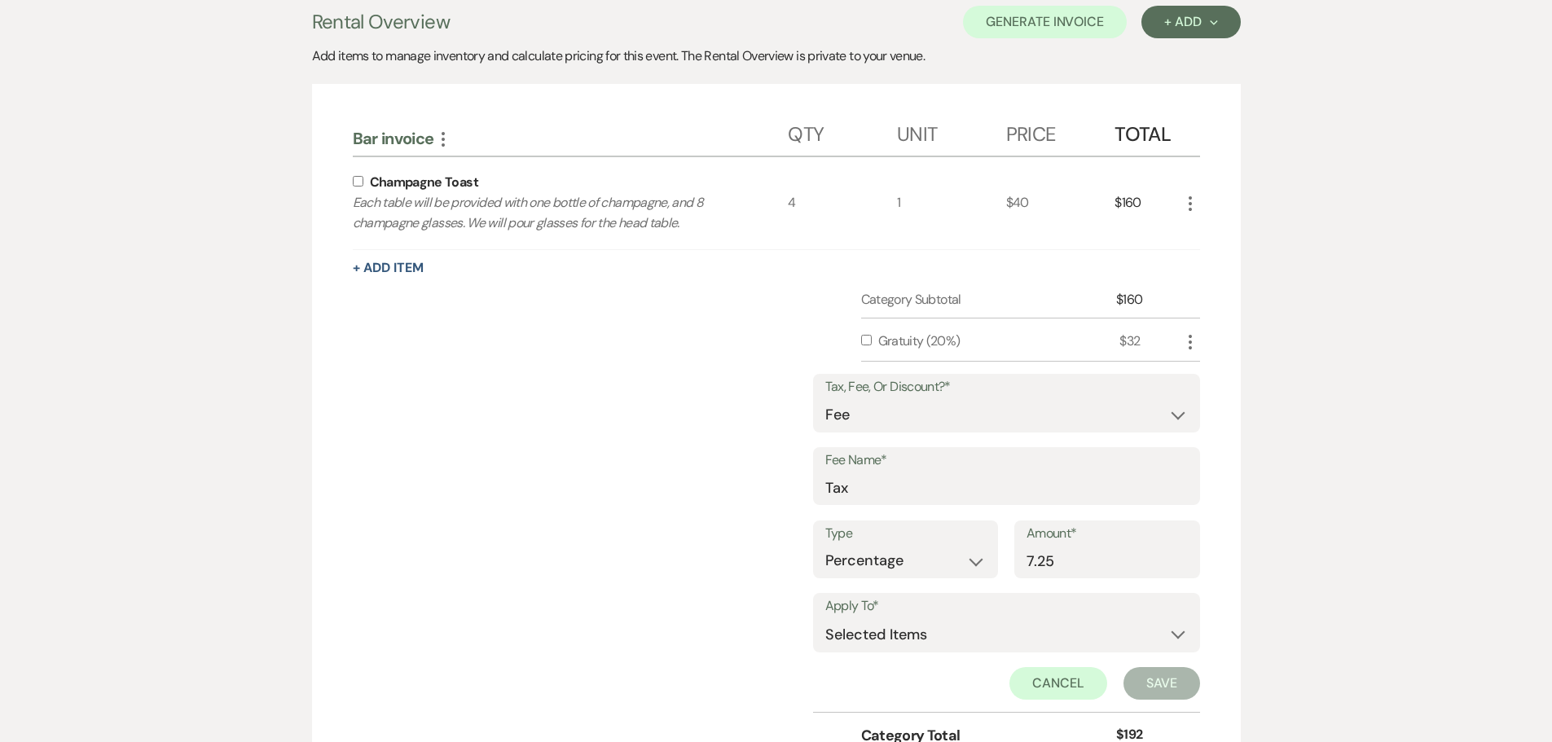
click at [361, 186] on input "checkbox" at bounding box center [358, 181] width 11 height 11
checkbox input "true"
click at [1151, 676] on button "Save" at bounding box center [1162, 683] width 77 height 33
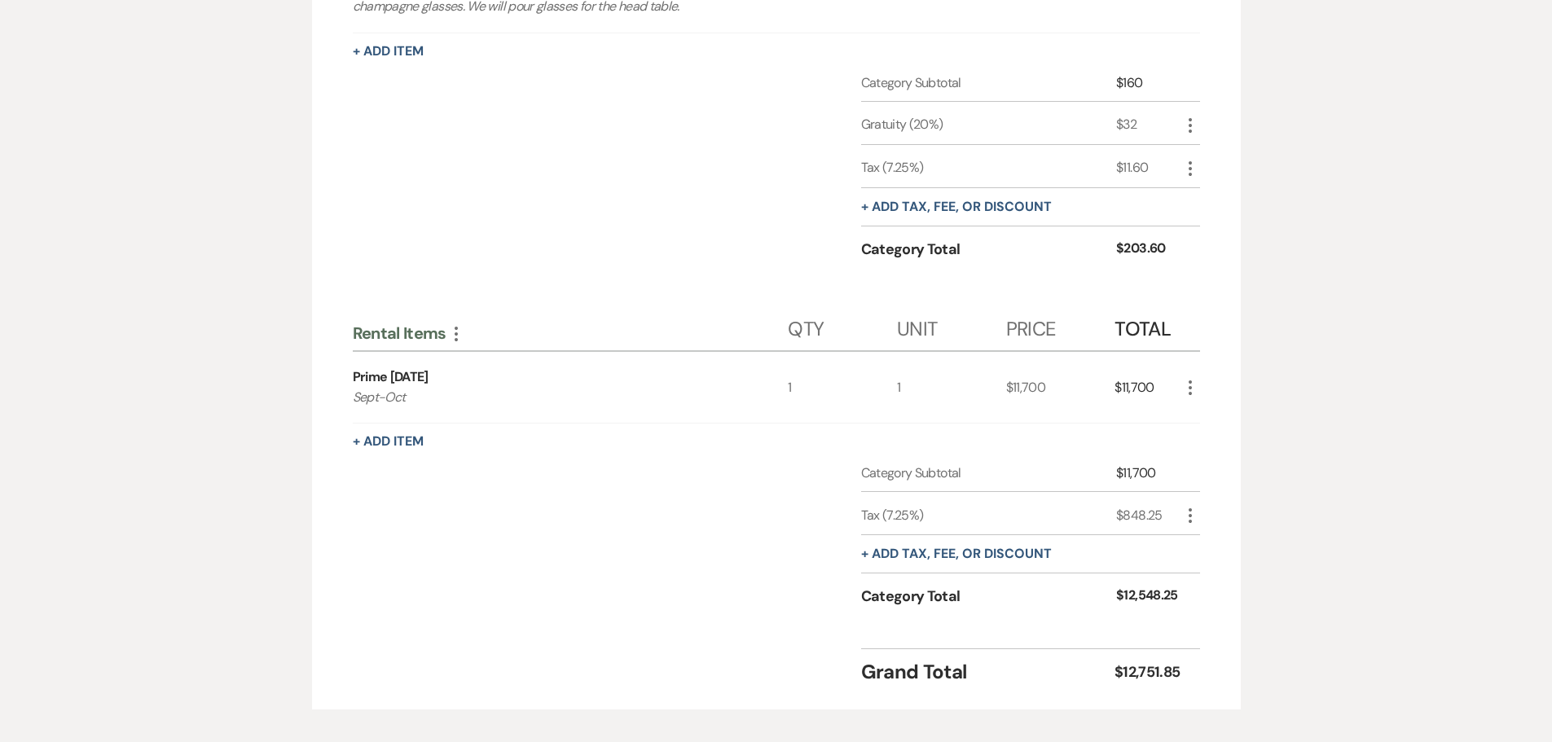
scroll to position [570, 0]
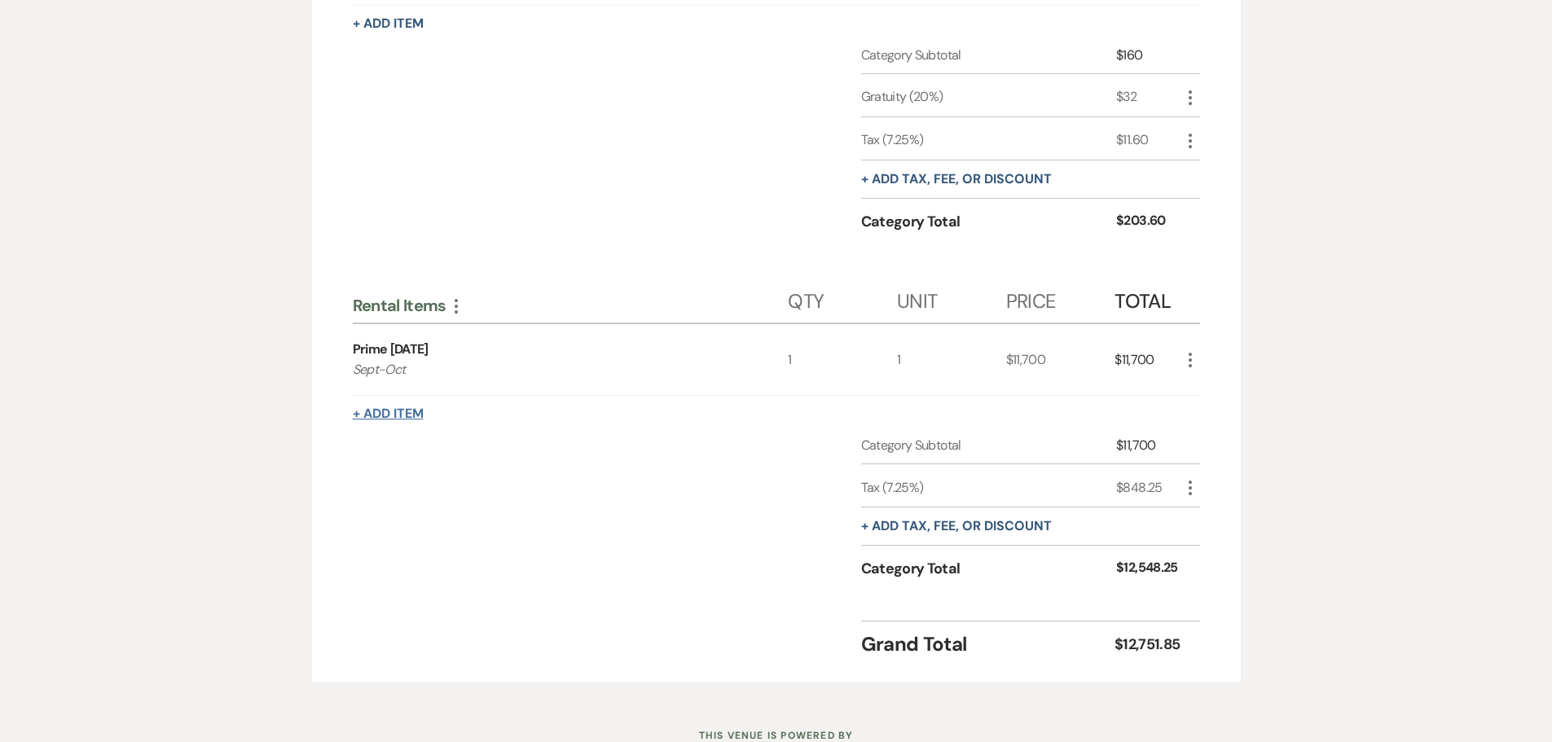
click at [408, 413] on button "+ Add Item" at bounding box center [388, 413] width 71 height 13
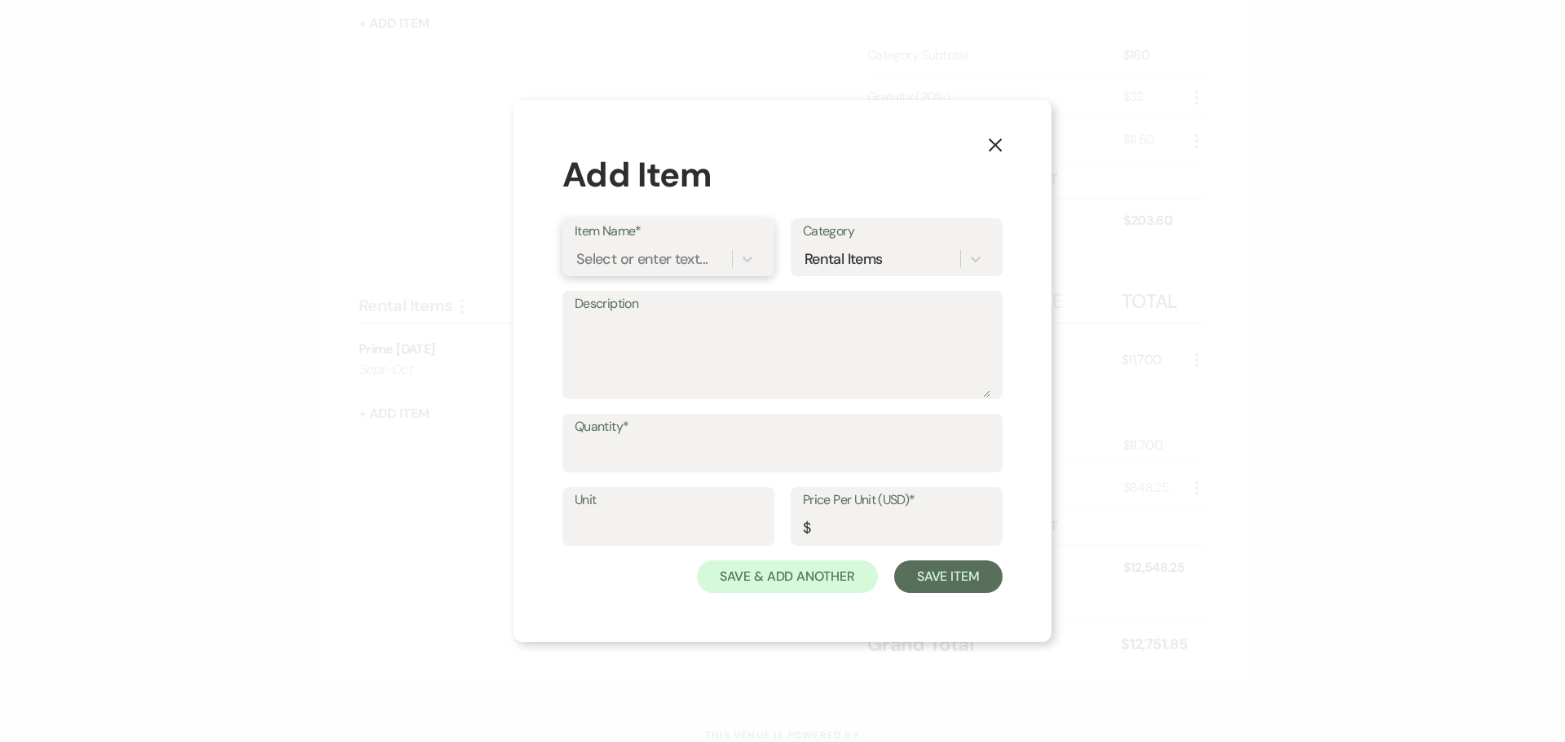
click at [586, 267] on div "Select or enter text..." at bounding box center [641, 260] width 131 height 22
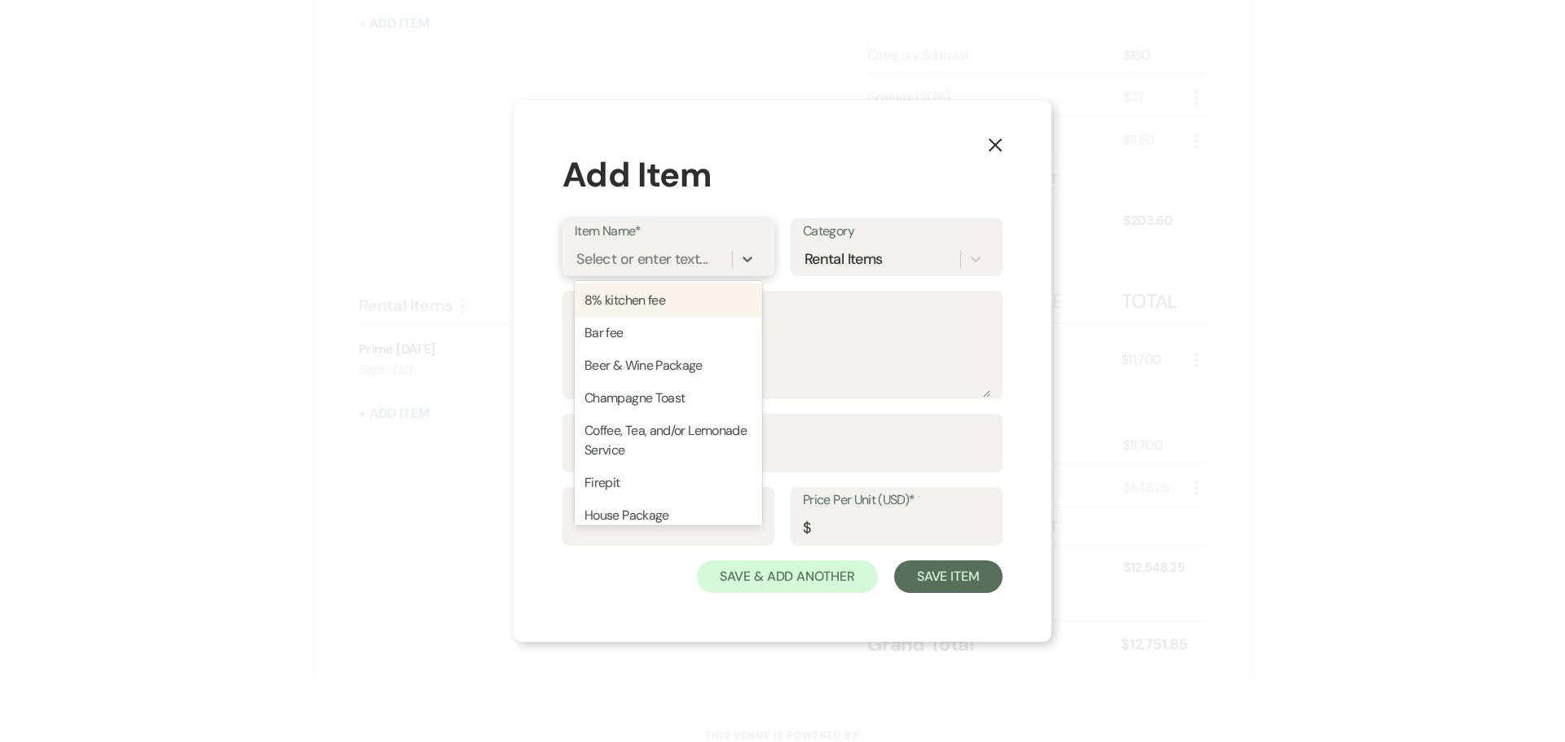
click at [595, 310] on div "8% kitchen fee" at bounding box center [668, 300] width 187 height 33
type textarea "8% of your food total before taxes and gratuities they may charge"
type input "1"
type input "0"
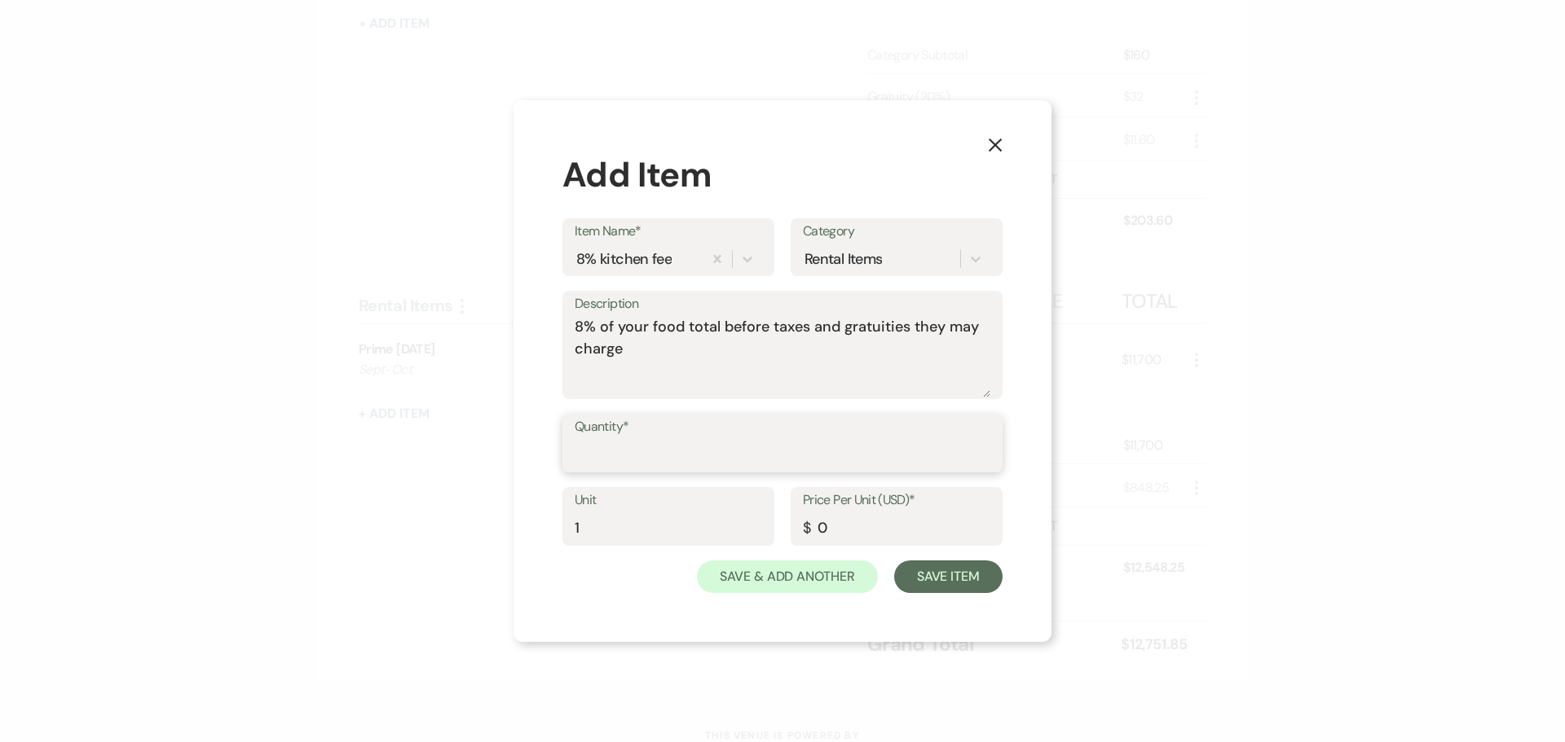
click at [606, 463] on input "Quantity*" at bounding box center [783, 455] width 416 height 32
type input "1"
click at [831, 533] on input "0" at bounding box center [896, 529] width 187 height 32
click at [918, 579] on button "Save Item" at bounding box center [948, 577] width 108 height 33
click at [834, 526] on input "Price Per Unit (USD)*" at bounding box center [896, 529] width 187 height 32
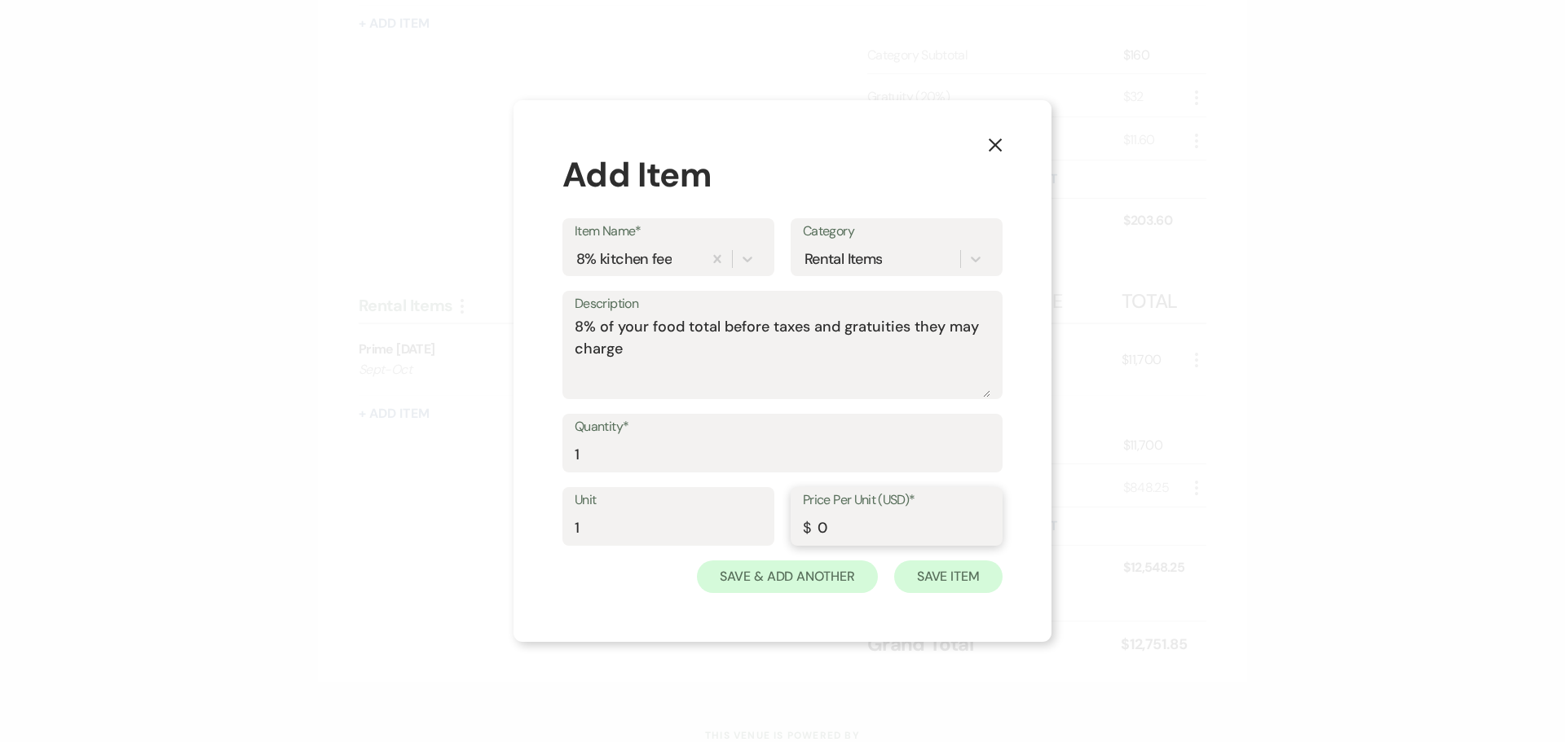
type input "0"
click at [914, 579] on button "Save Item" at bounding box center [948, 577] width 108 height 33
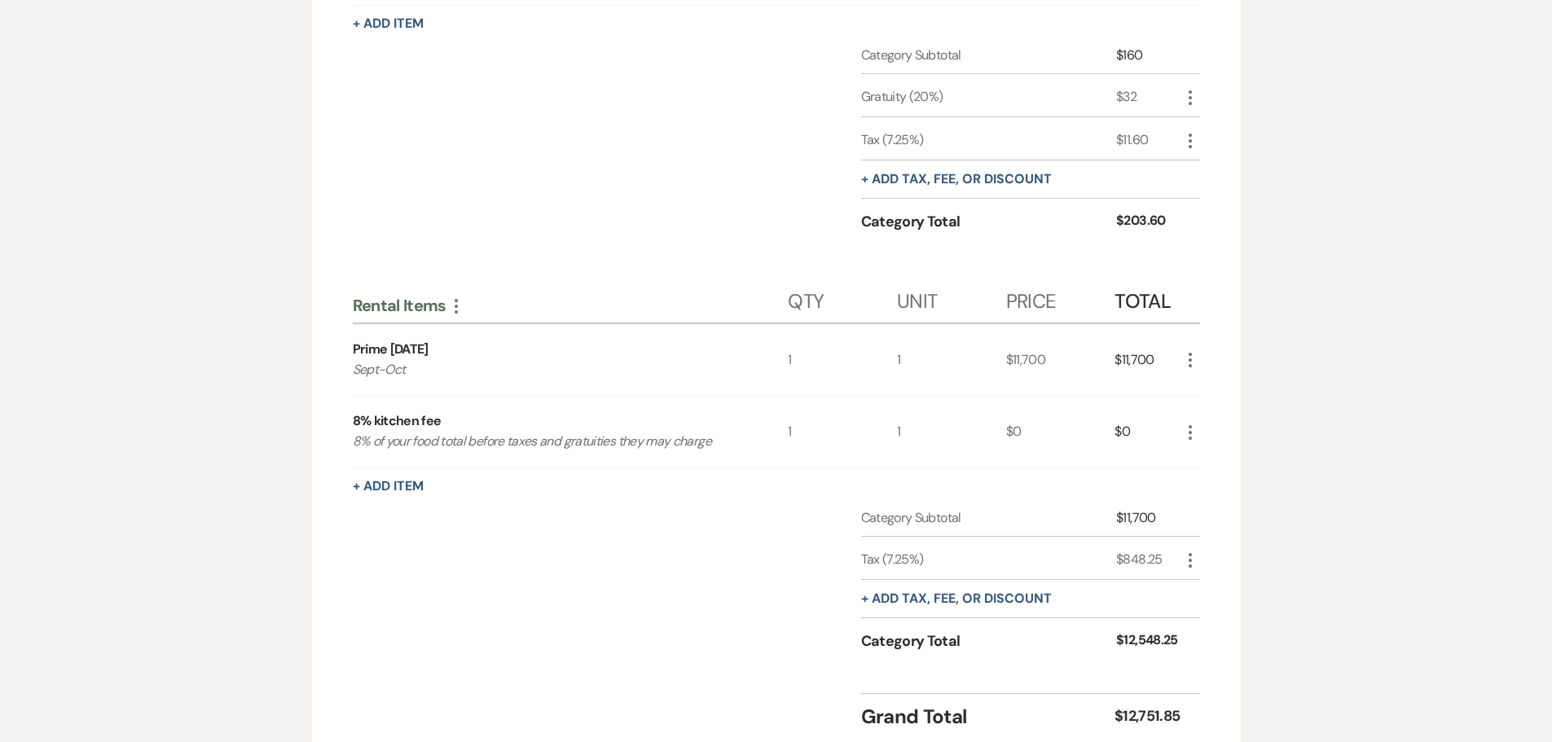
click at [1191, 439] on icon "More" at bounding box center [1191, 433] width 20 height 20
click at [1202, 465] on icon "Pencil" at bounding box center [1204, 464] width 10 height 12
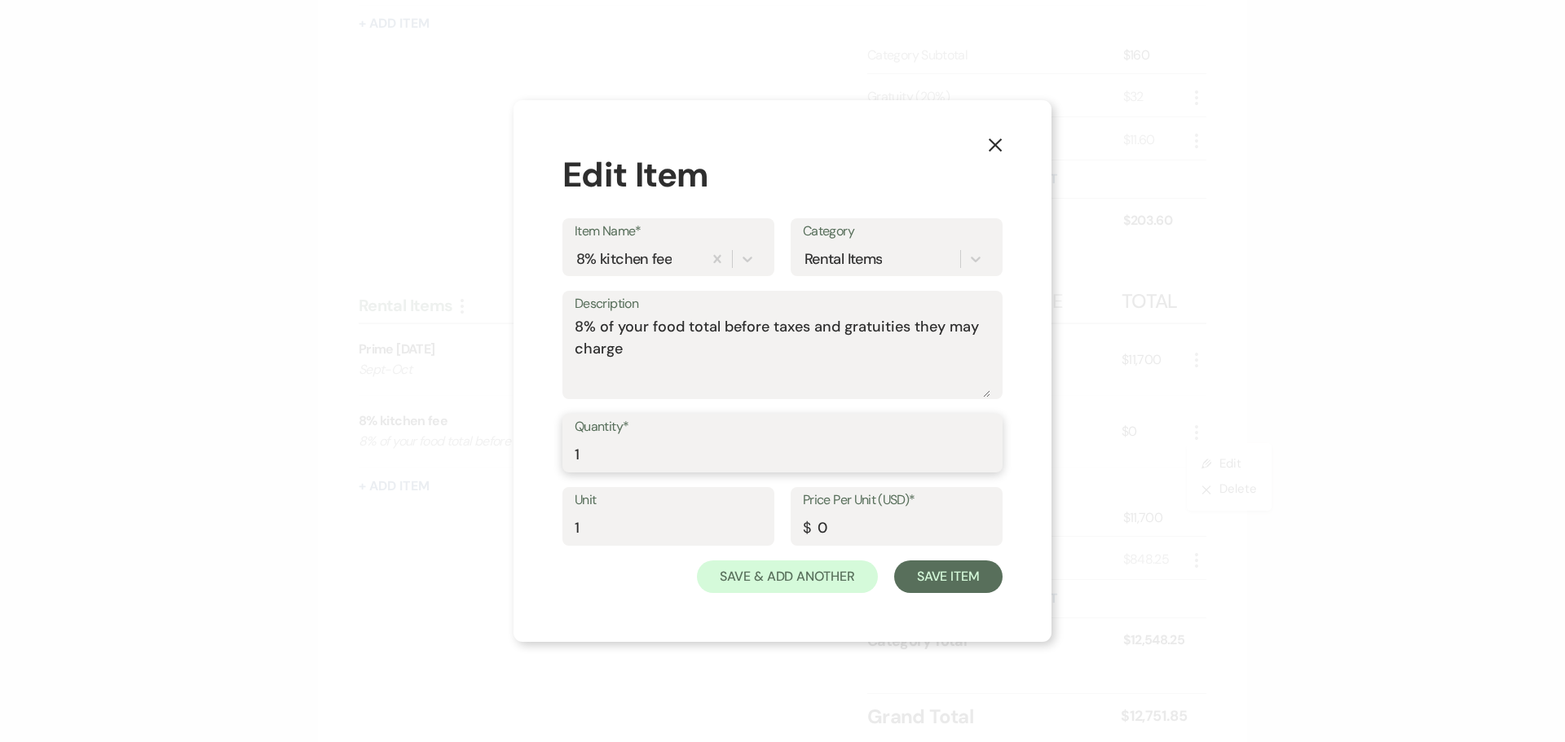
click at [645, 449] on input "1" at bounding box center [783, 455] width 416 height 32
click at [643, 355] on textarea "8% of your food total before taxes and gratuities they may charge" at bounding box center [783, 356] width 416 height 81
type textarea "8% of your food total before taxes and gratuities they may charge TBD closer to…"
click at [932, 587] on button "Save Item" at bounding box center [948, 577] width 108 height 33
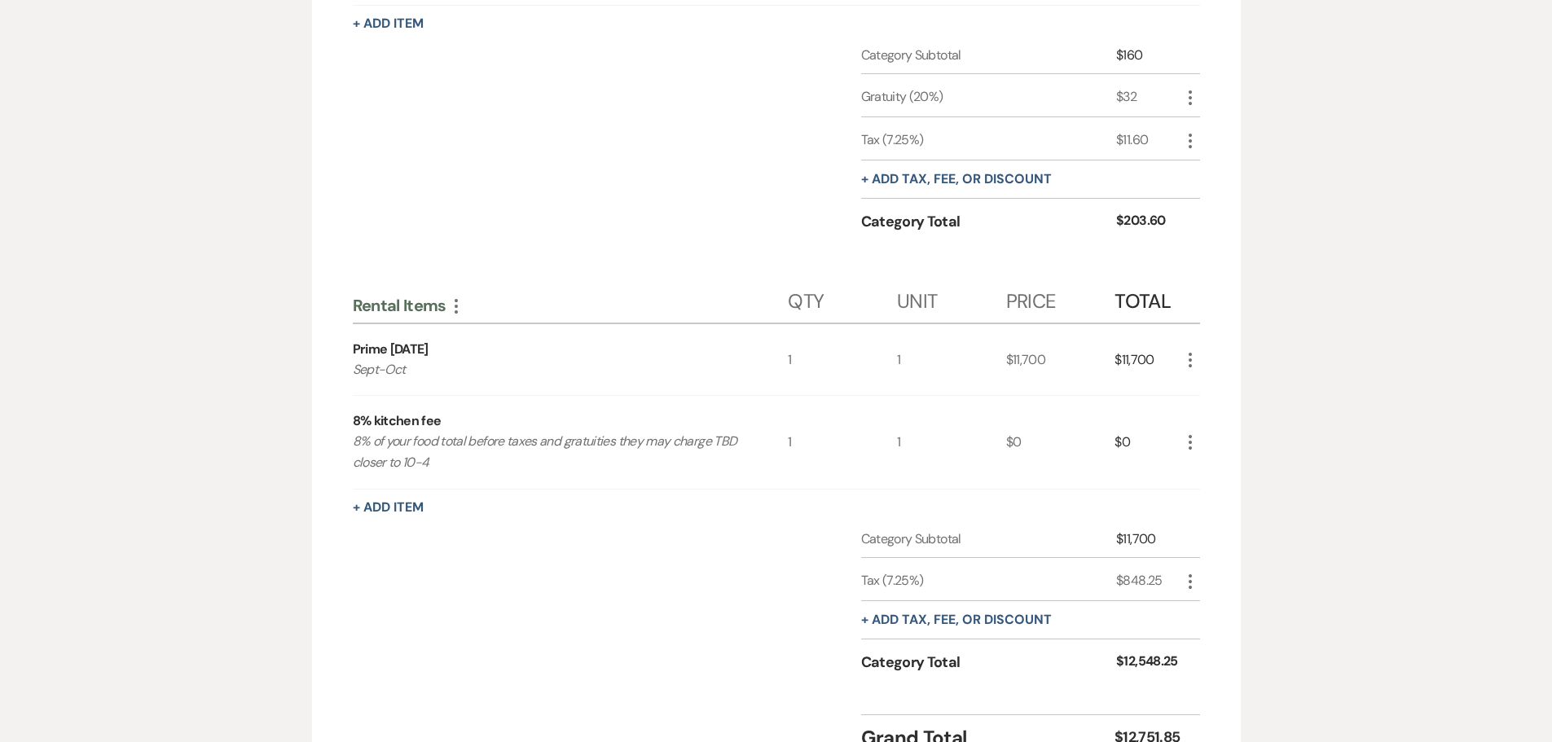
click at [1191, 447] on icon "More" at bounding box center [1191, 443] width 20 height 20
click at [1215, 475] on button "Pencil Edit" at bounding box center [1223, 474] width 85 height 26
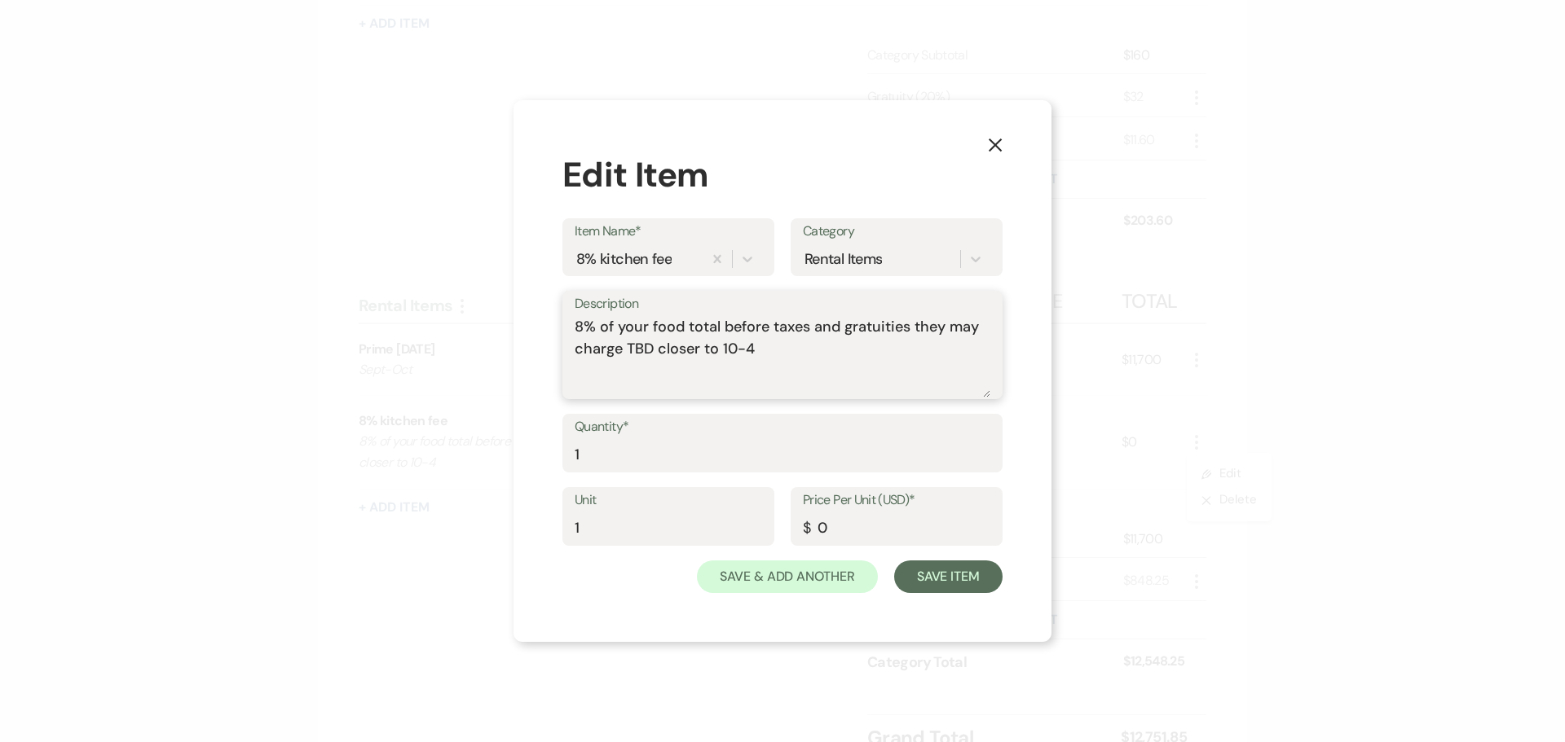
drag, startPoint x: 626, startPoint y: 350, endPoint x: 766, endPoint y: 358, distance: 140.4
click at [766, 358] on textarea "8% of your food total before taxes and gratuities they may charge TBD closer to…" at bounding box center [783, 356] width 416 height 81
click at [797, 368] on textarea "8% of your food total before taxes and gratuities they may charge TBD closer to…" at bounding box center [783, 356] width 416 height 81
click at [1002, 136] on button "X" at bounding box center [995, 144] width 24 height 29
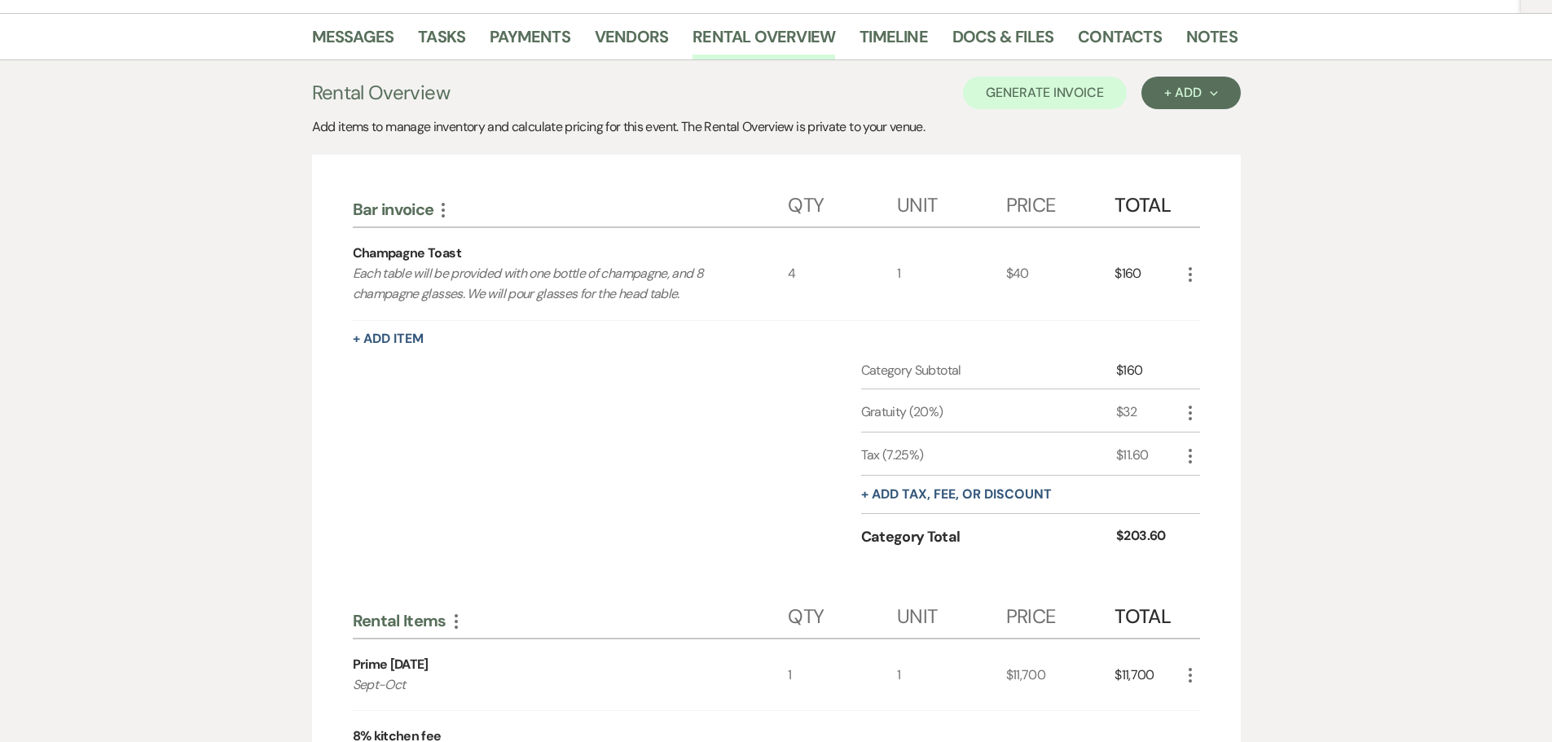
scroll to position [244, 0]
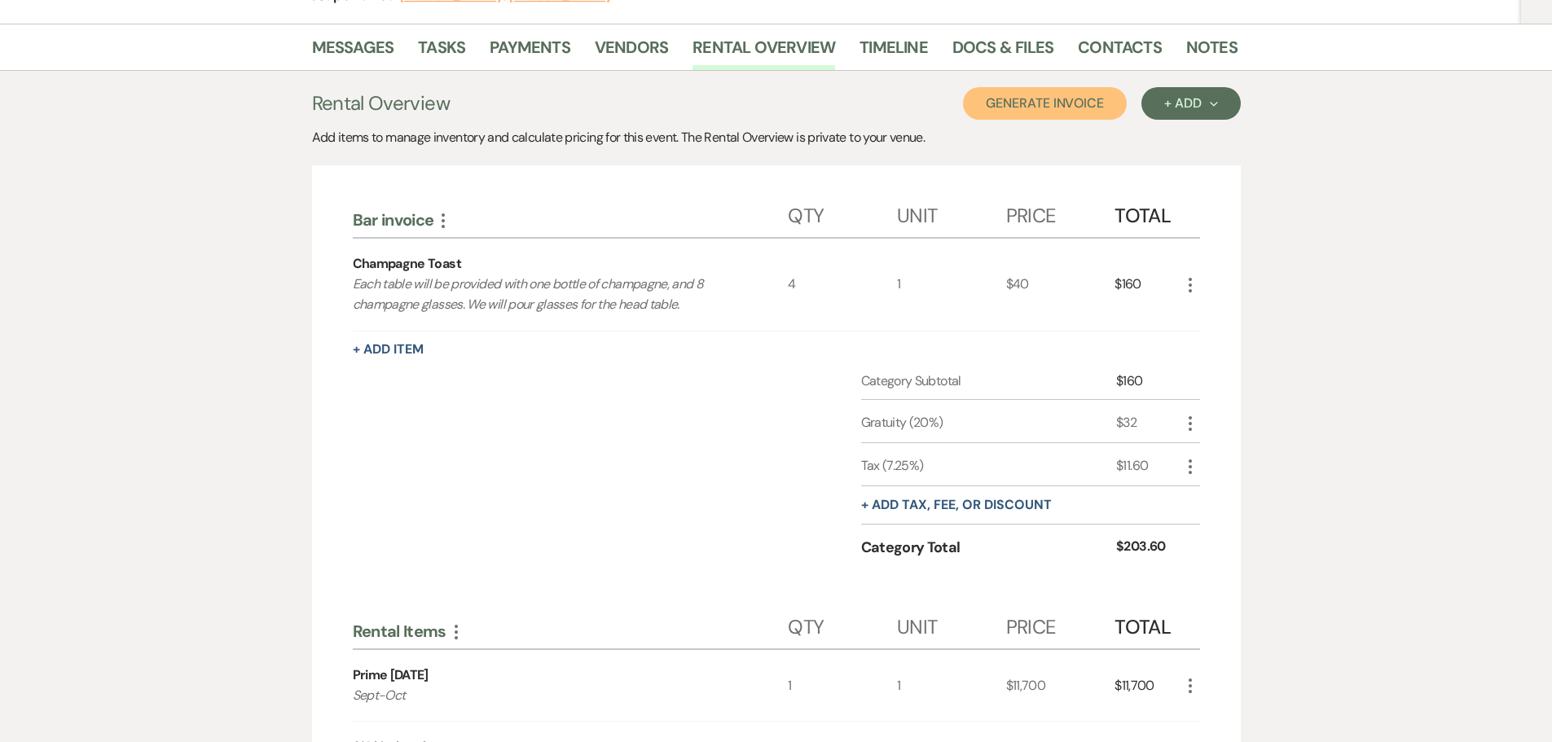
click at [1031, 96] on button "Generate Invoice" at bounding box center [1045, 103] width 164 height 33
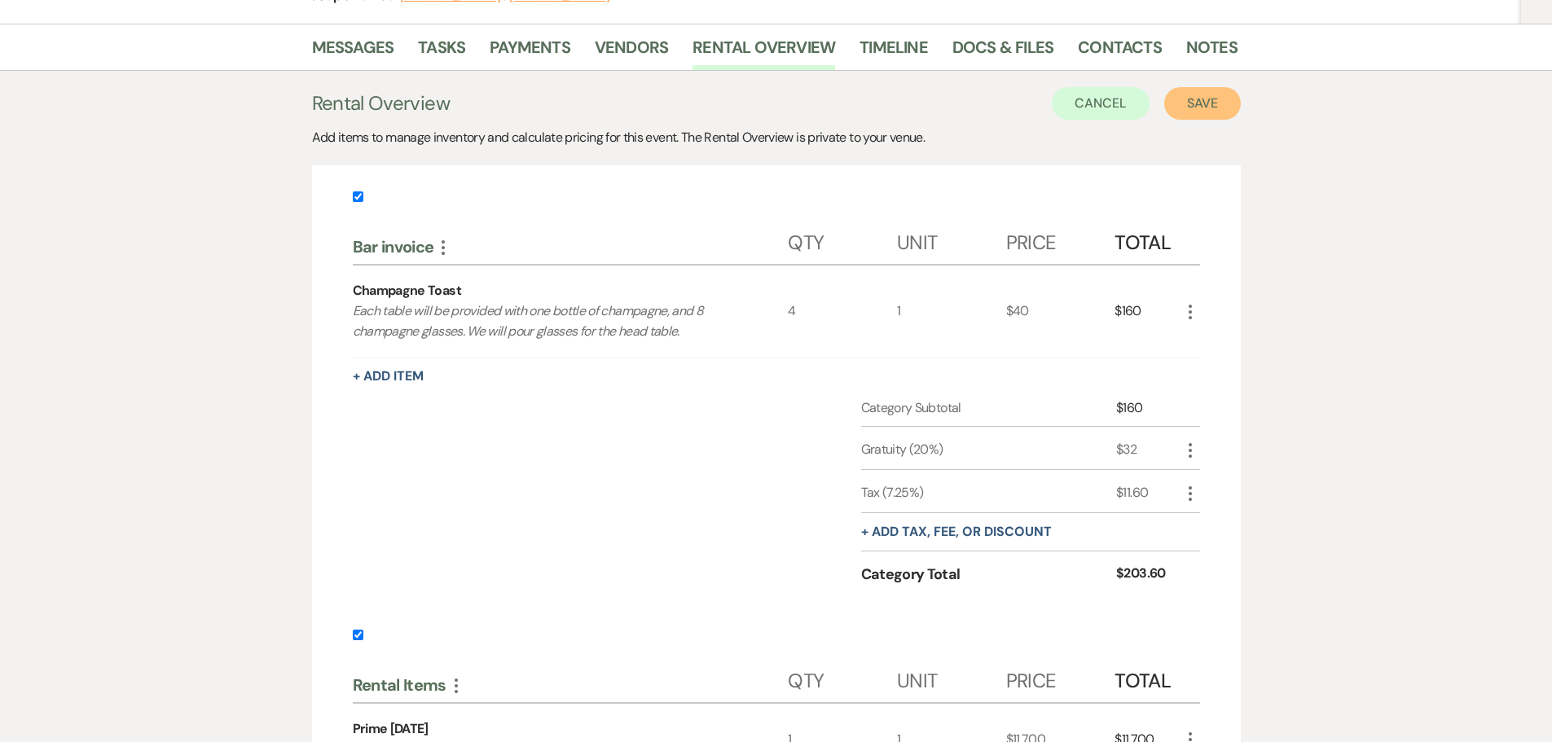
click at [1192, 113] on button "Save" at bounding box center [1203, 103] width 77 height 33
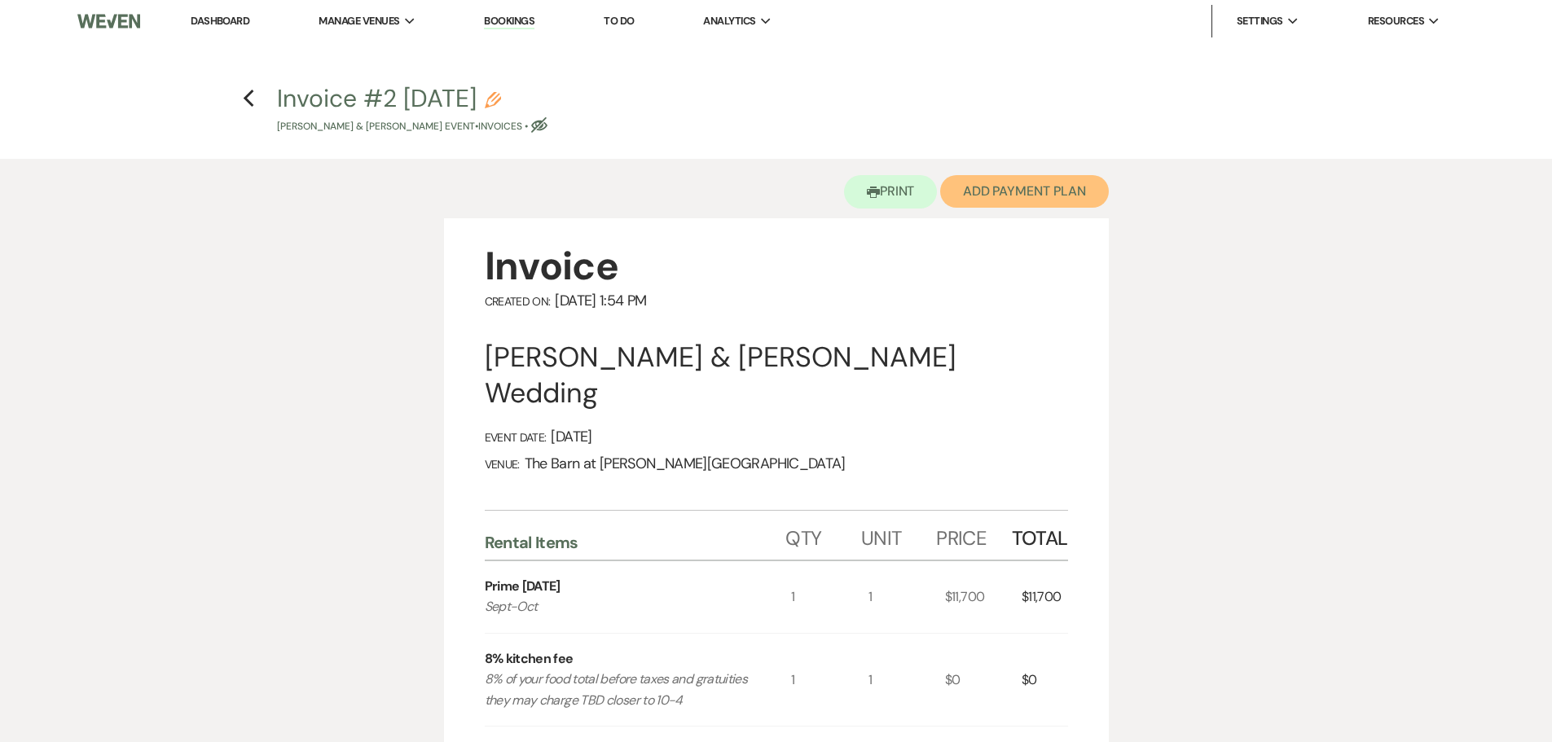
click at [1002, 189] on button "Add Payment Plan" at bounding box center [1024, 191] width 169 height 33
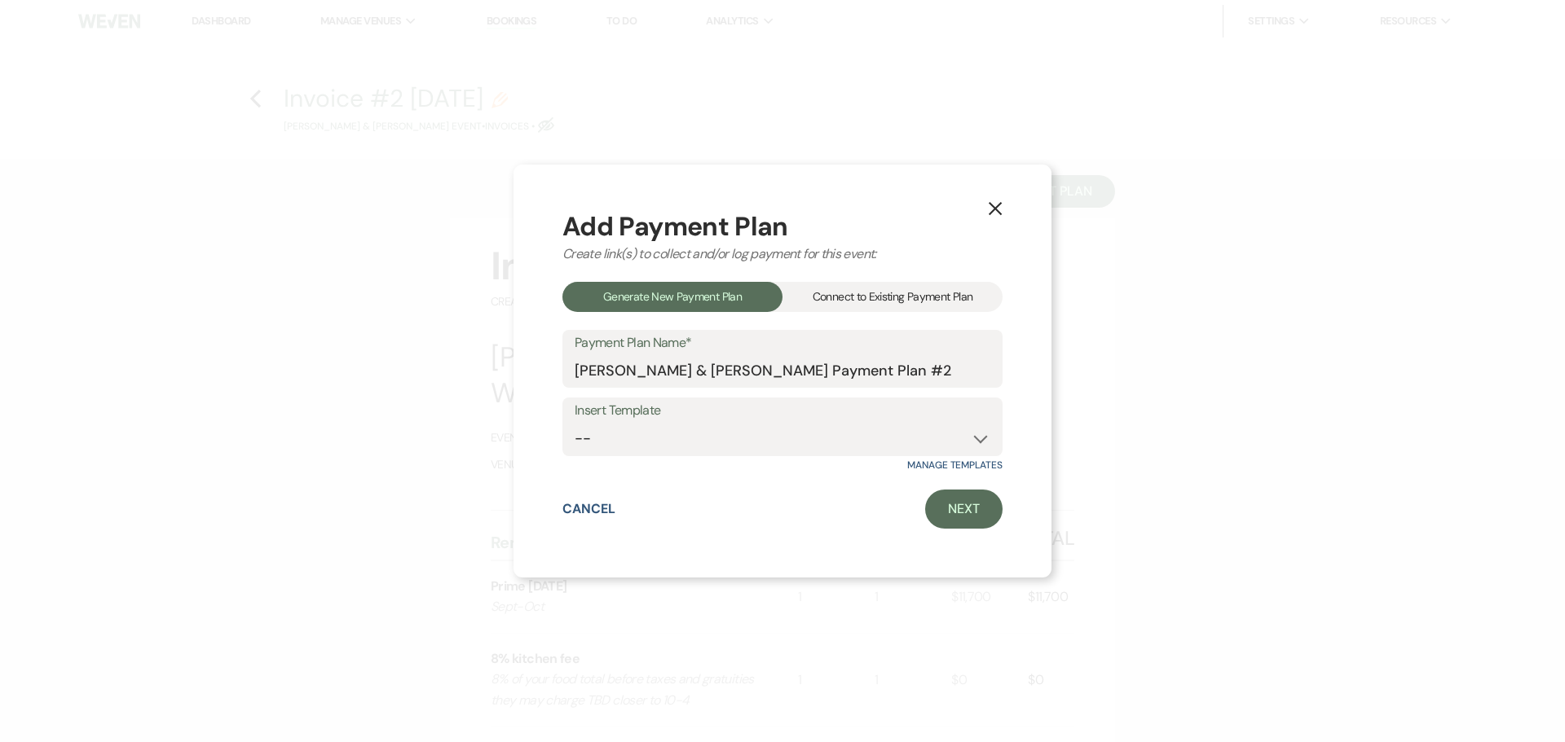
click at [878, 293] on div "Connect to Existing Payment Plan" at bounding box center [892, 297] width 220 height 30
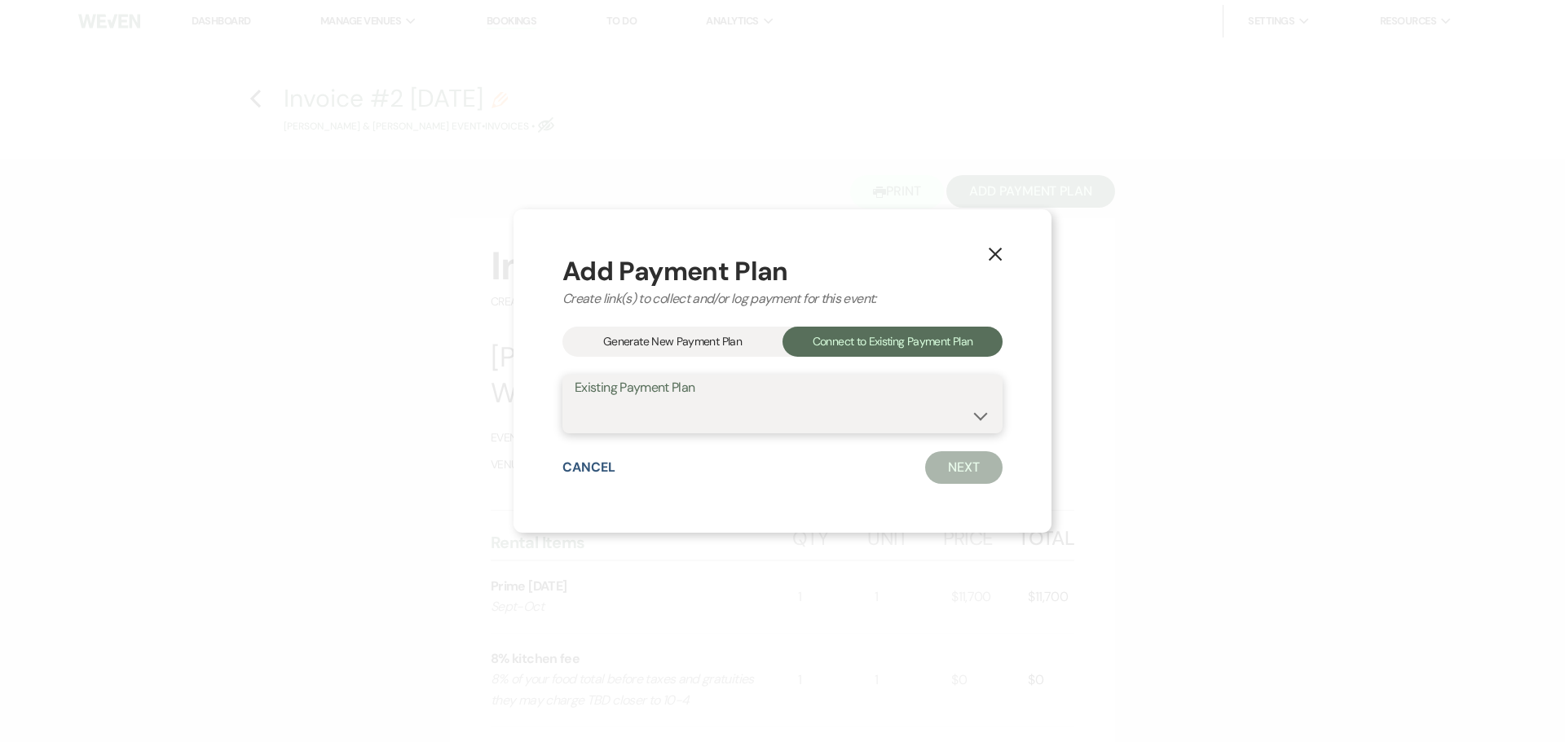
drag, startPoint x: 795, startPoint y: 419, endPoint x: 794, endPoint y: 427, distance: 8.2
click at [795, 419] on select "[PERSON_NAME] & [PERSON_NAME] Payment Plan #1" at bounding box center [783, 416] width 416 height 32
select select "13350"
click at [575, 400] on select "[PERSON_NAME] & [PERSON_NAME] Payment Plan #1" at bounding box center [783, 416] width 416 height 32
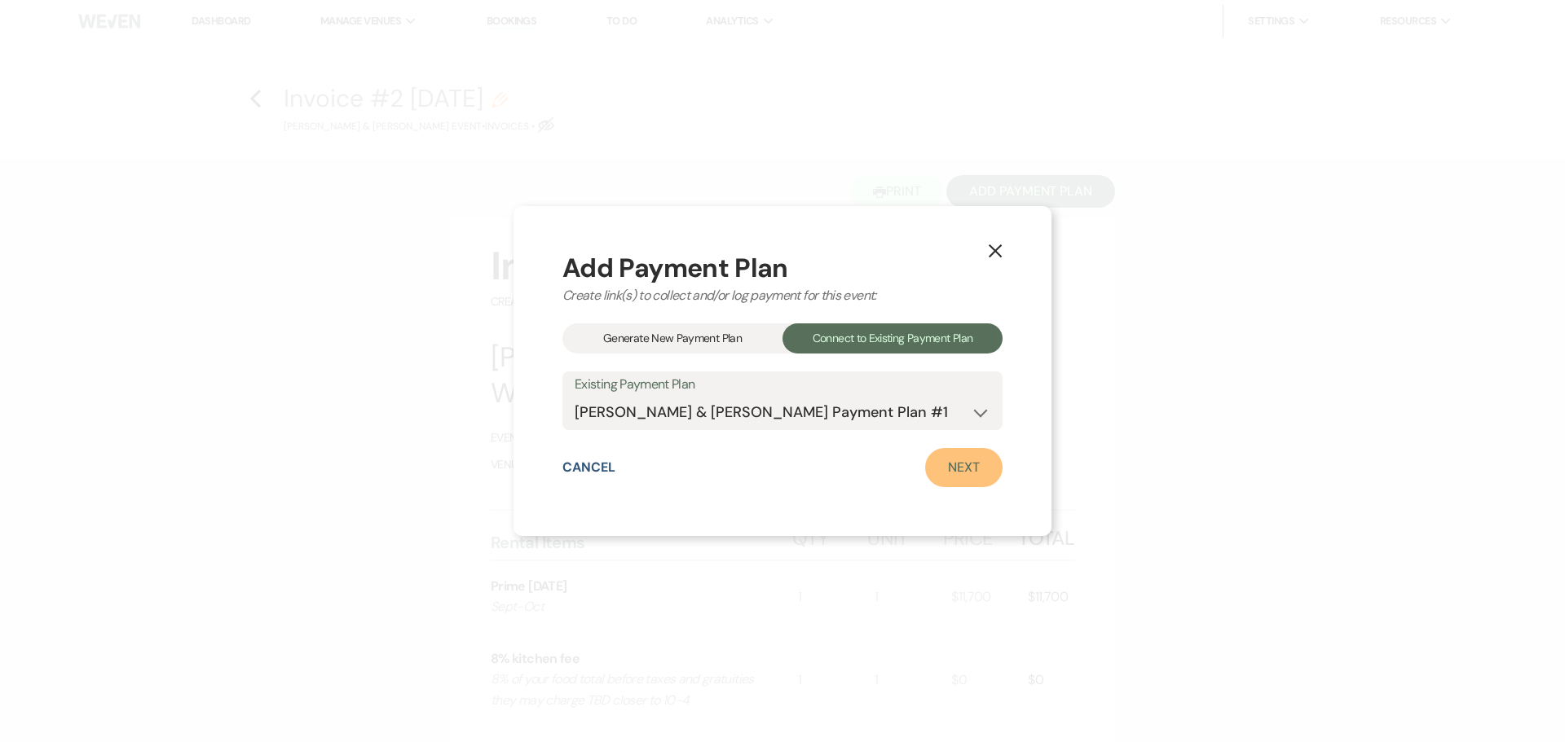
click at [958, 465] on link "Next" at bounding box center [963, 467] width 77 height 39
select select "28671"
select select "1"
select select "true"
select select "2"
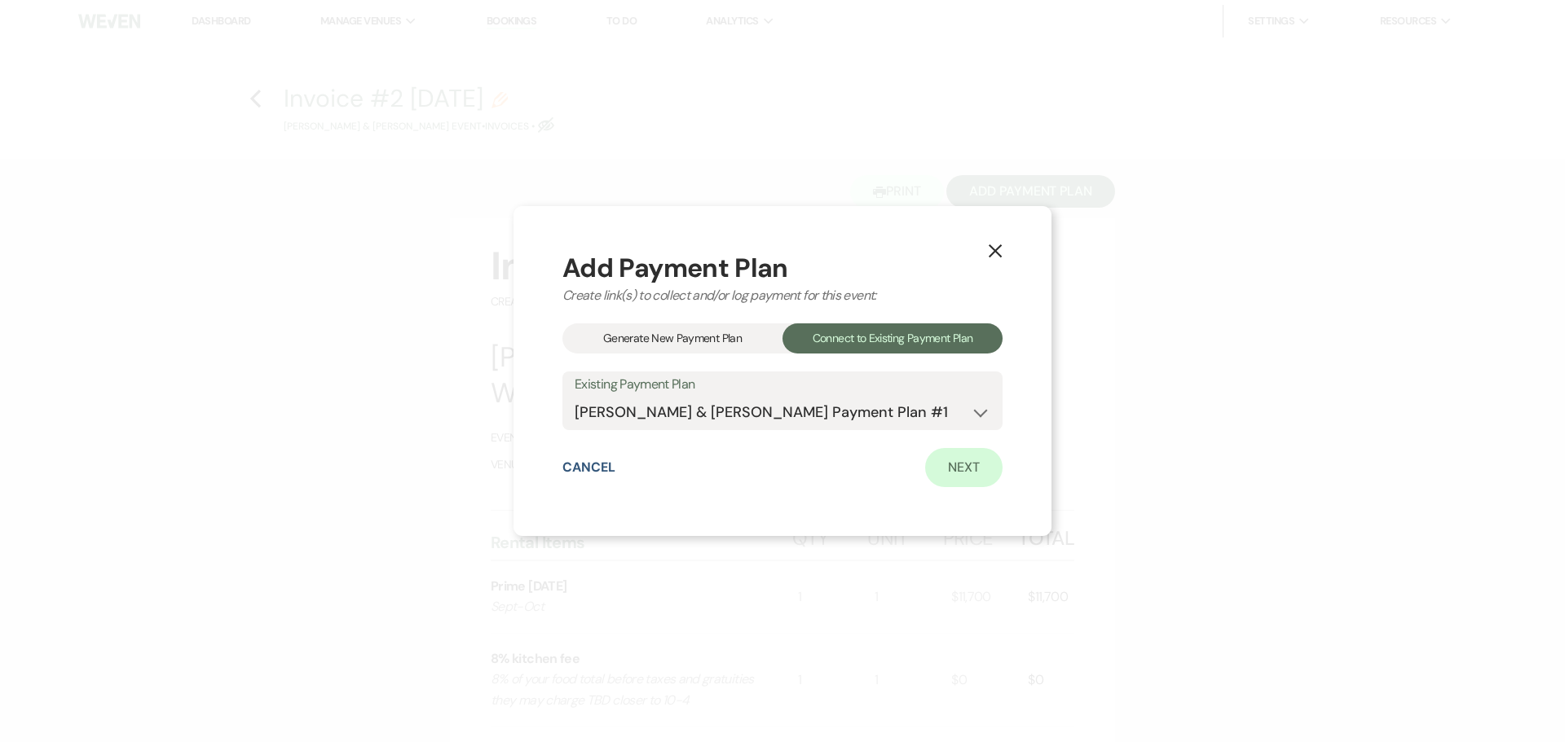
select select "flat"
select select "true"
select select "client"
select select "weeks"
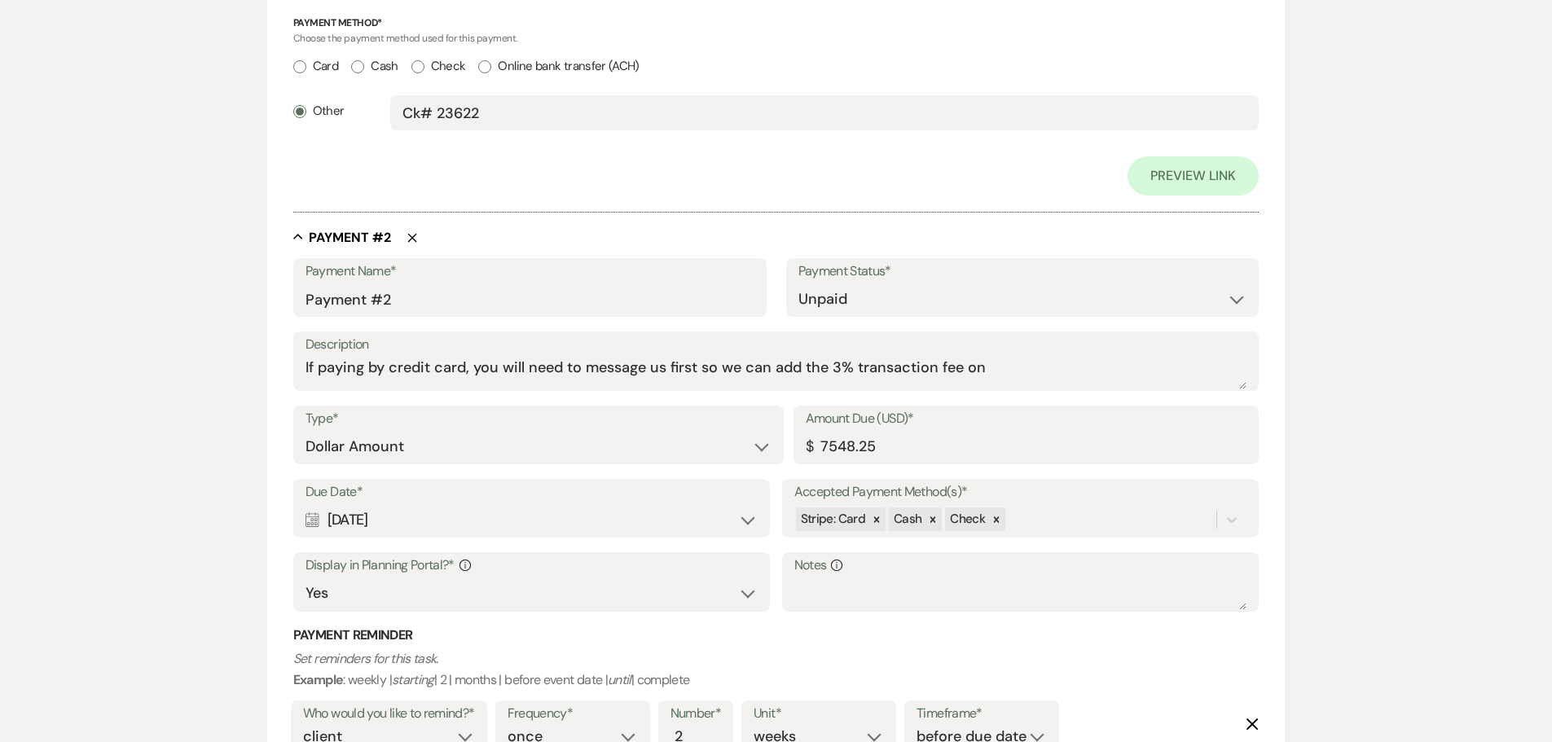
scroll to position [896, 0]
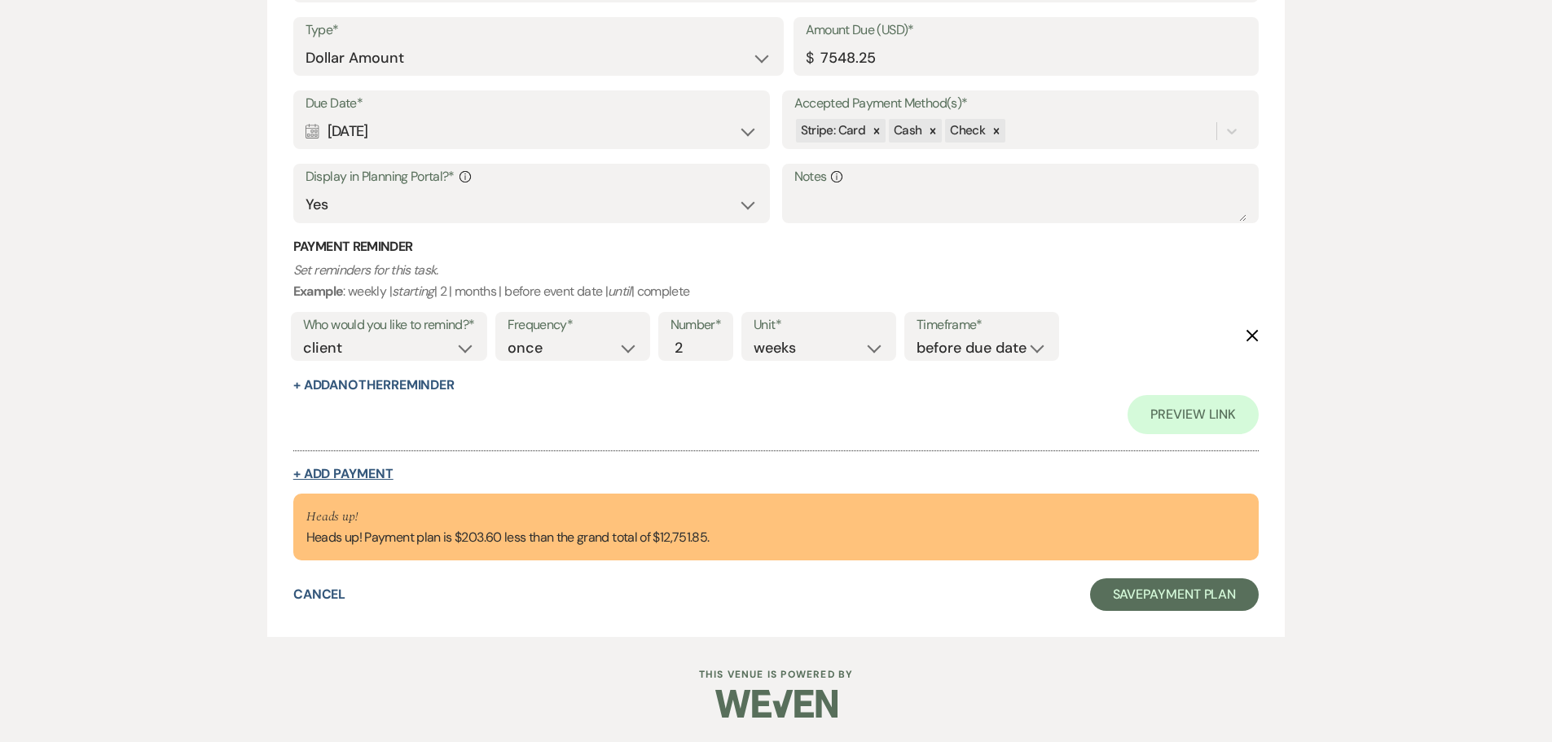
click at [367, 475] on button "+ Add Payment" at bounding box center [343, 474] width 100 height 13
select select "2"
select select "flat"
select select "true"
select select "client"
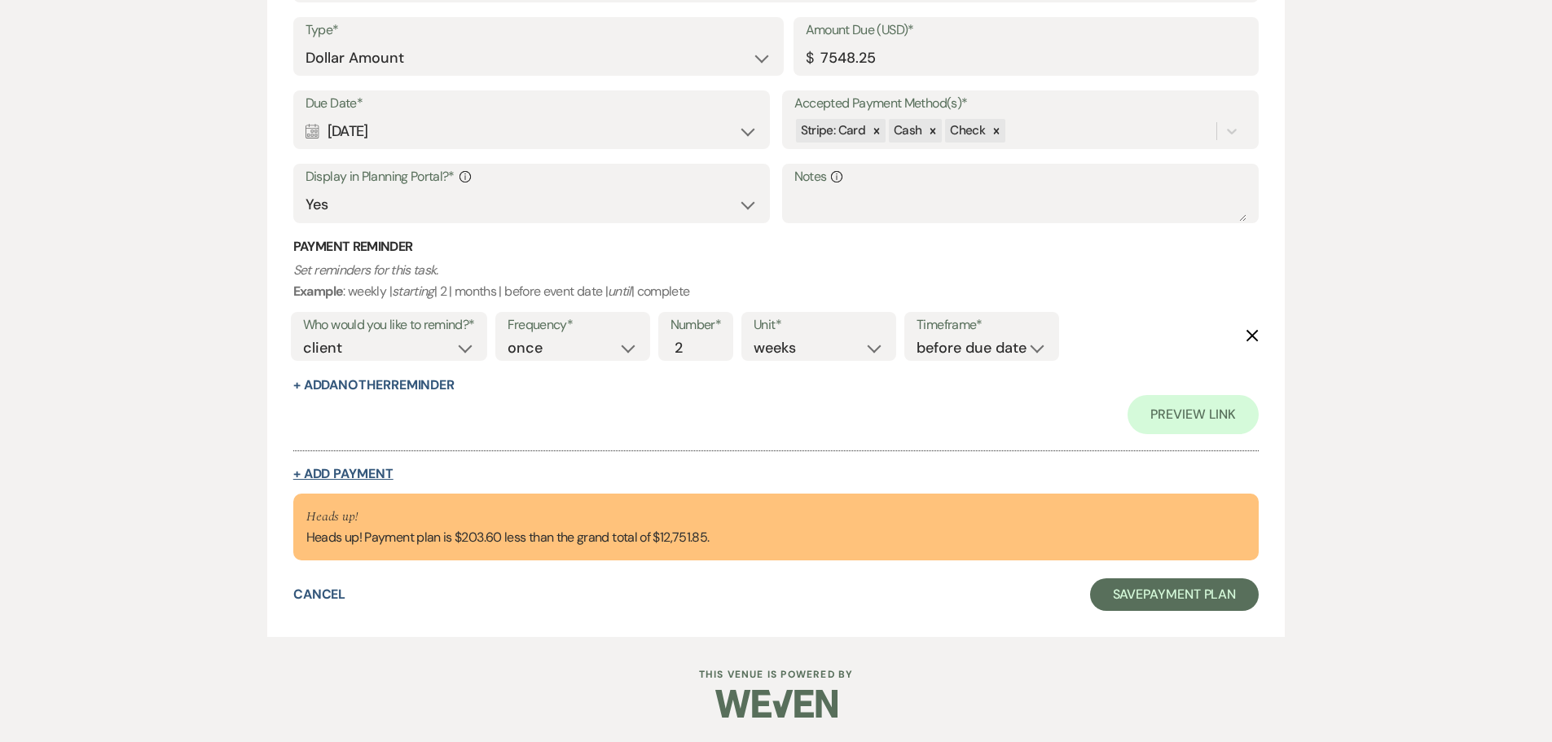
select select "weeks"
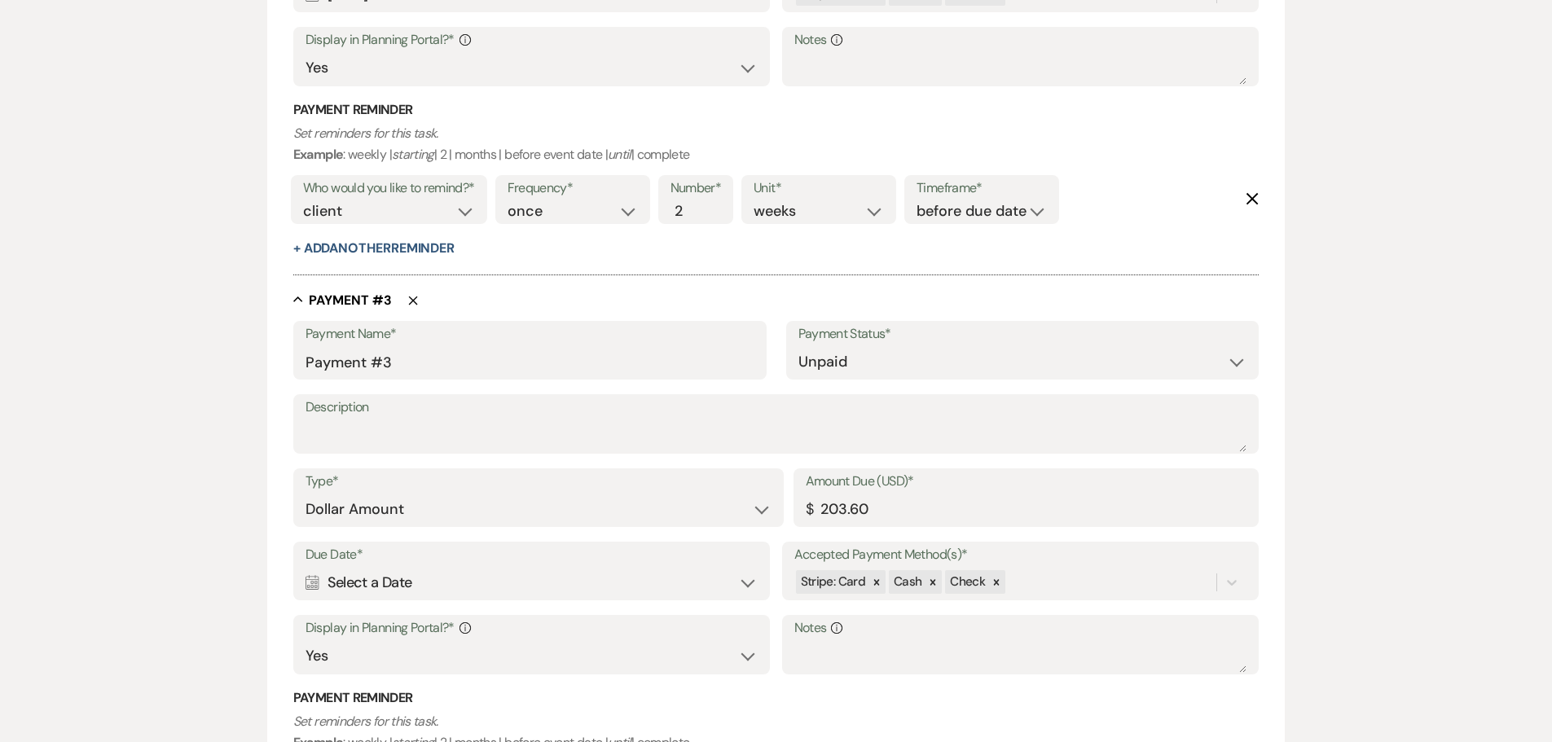
scroll to position [1385, 0]
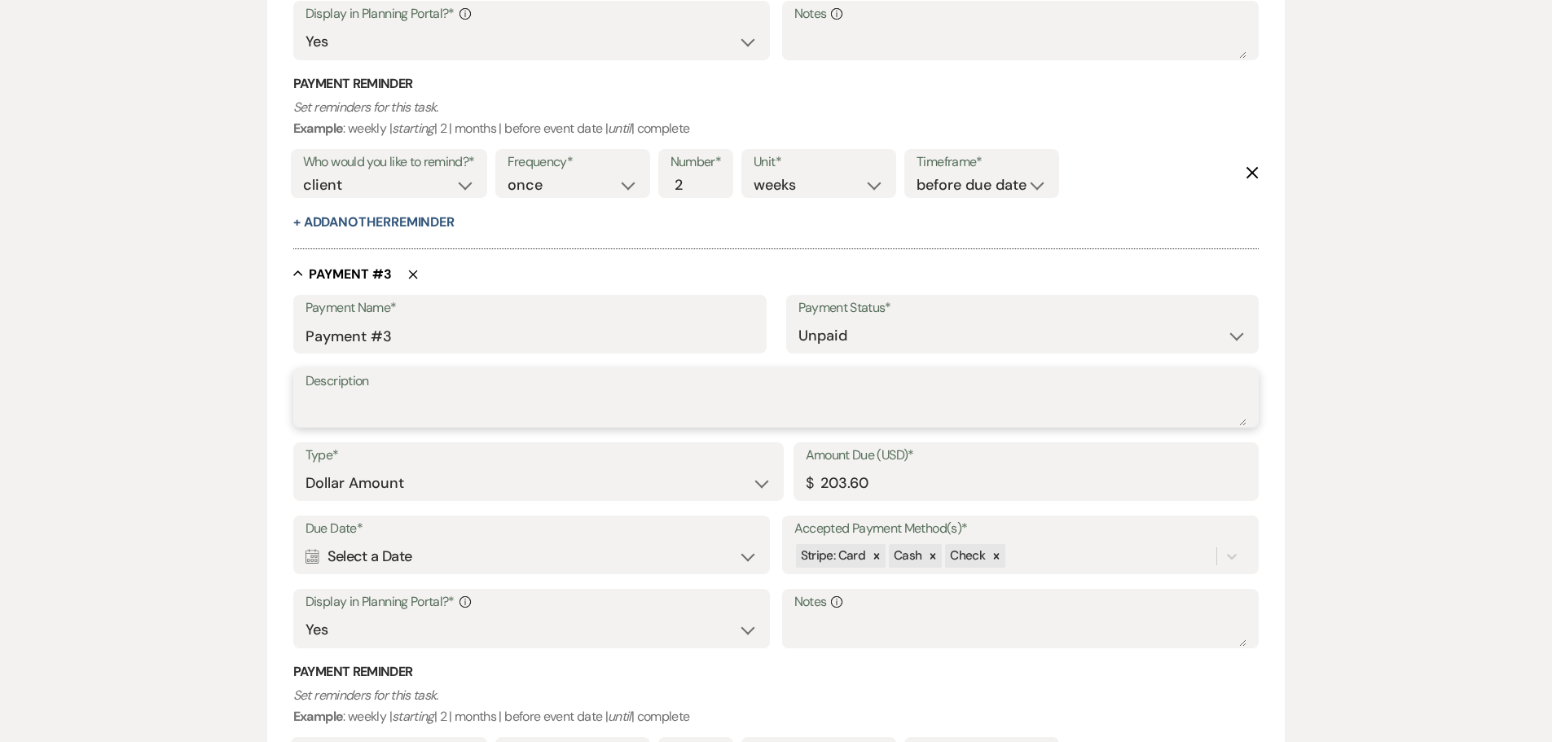
click at [388, 422] on textarea "Description" at bounding box center [777, 410] width 942 height 33
type textarea "champagne toast"
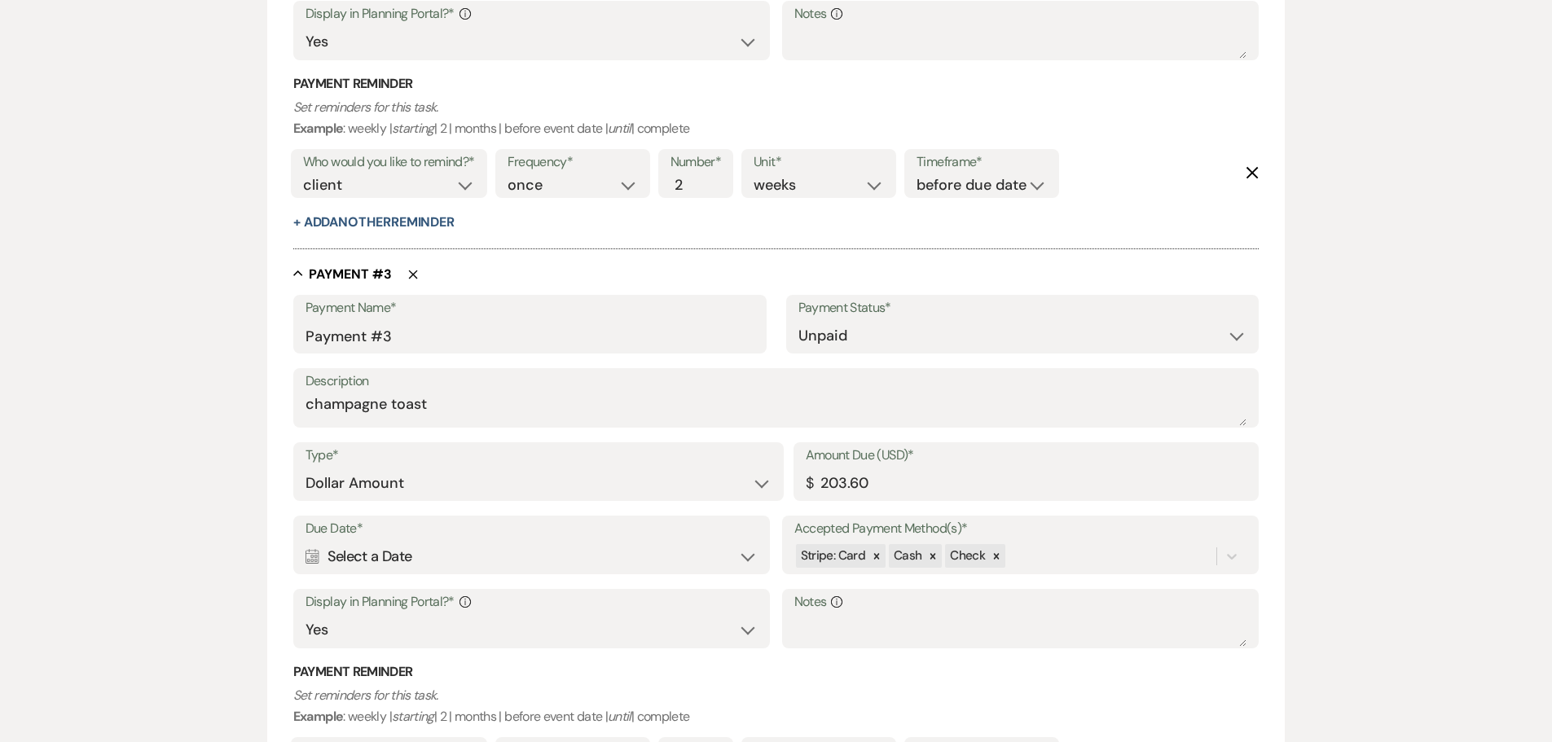
click at [370, 553] on div "Calendar Select a Date Expand" at bounding box center [532, 557] width 453 height 32
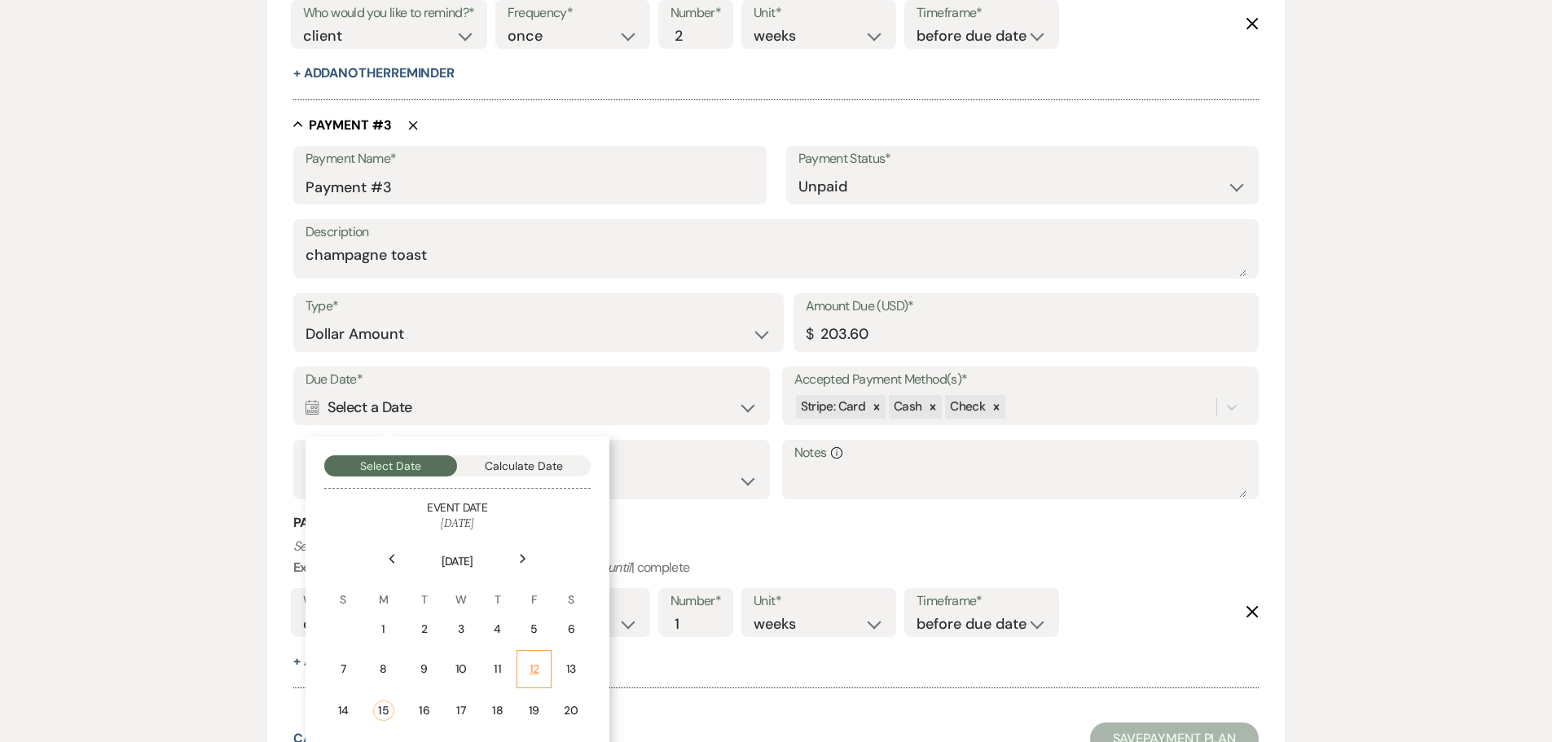
scroll to position [1548, 0]
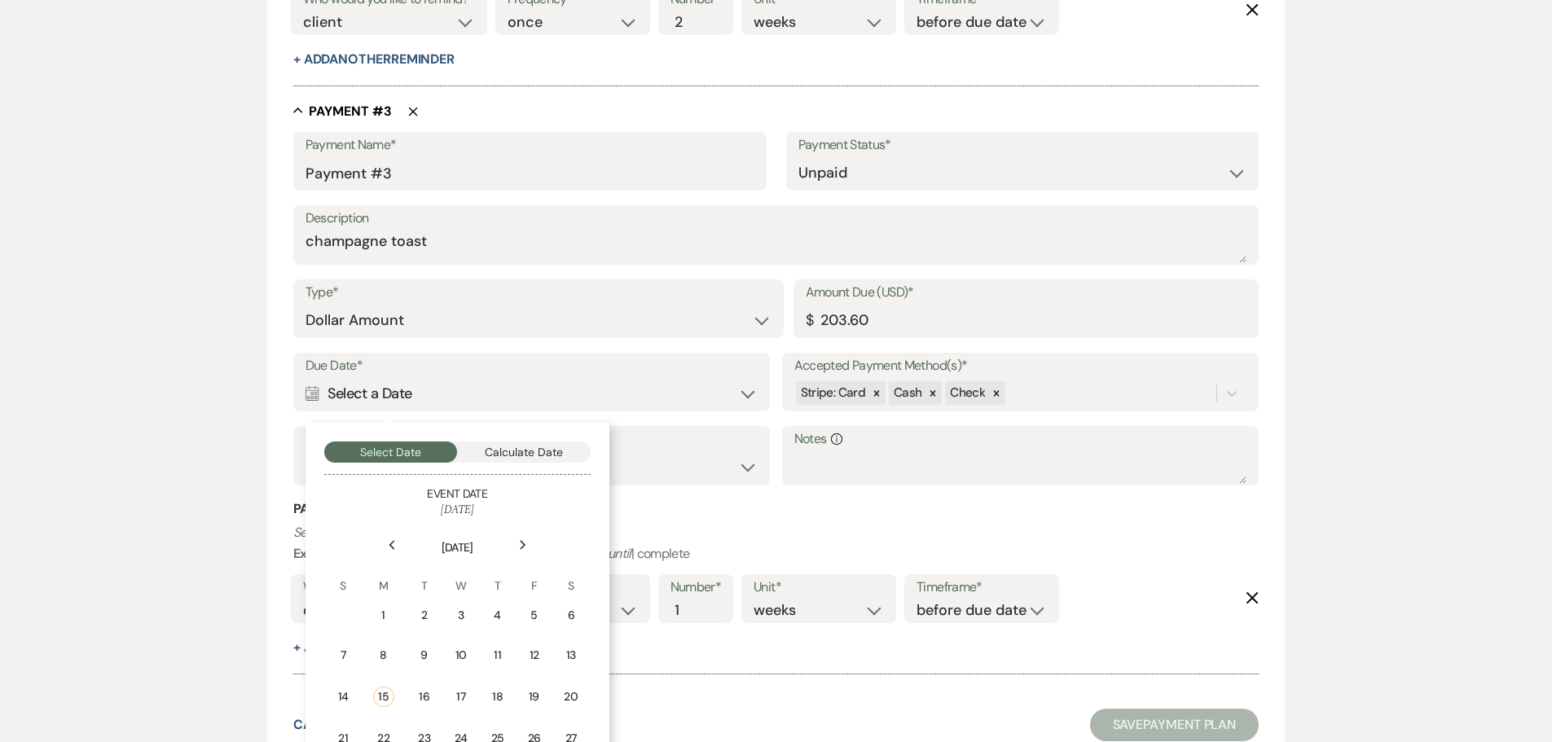
click at [523, 549] on icon "Next" at bounding box center [523, 545] width 8 height 10
click at [569, 619] on div "4" at bounding box center [569, 616] width 17 height 19
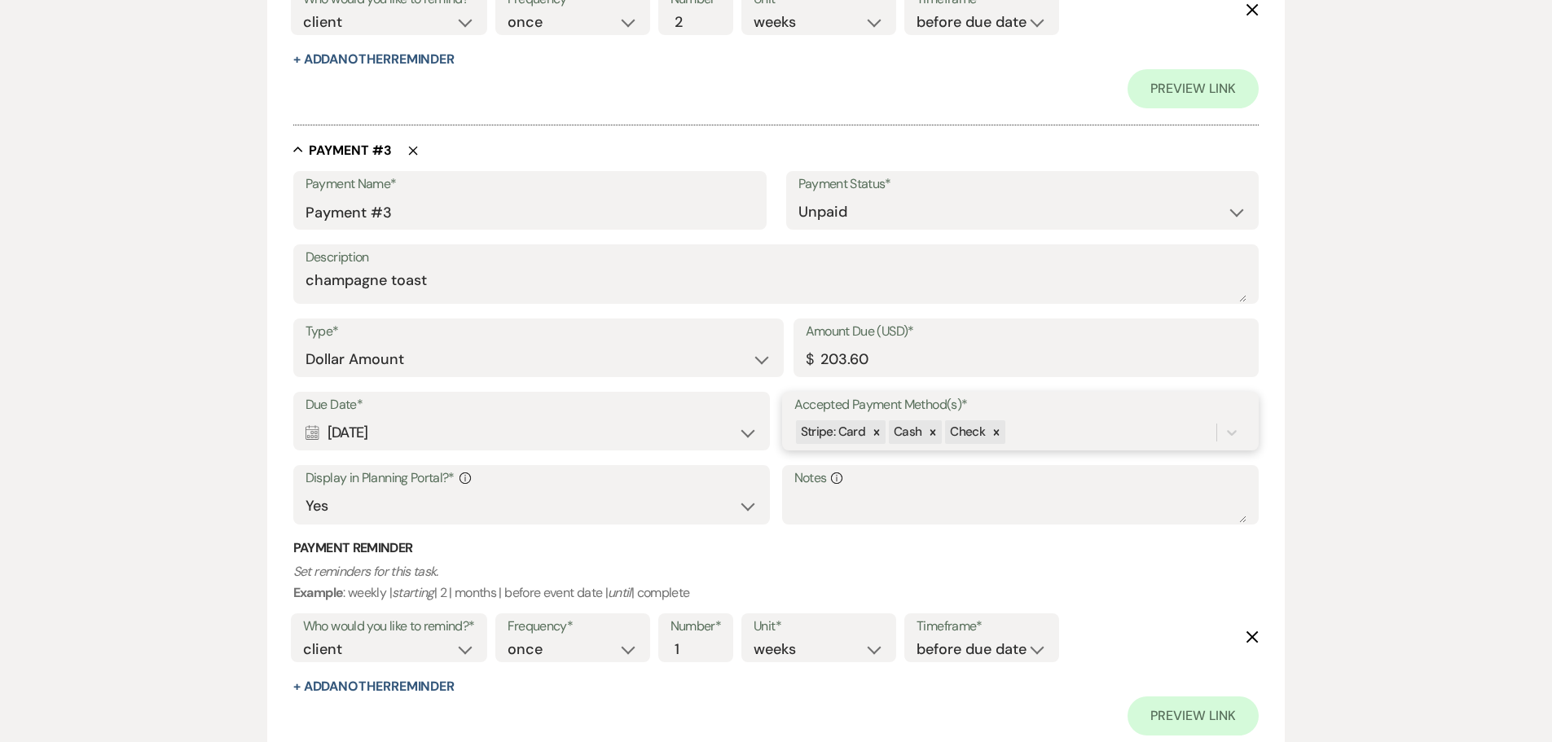
click at [1031, 438] on div "Stripe: Card Cash Check" at bounding box center [1006, 432] width 423 height 29
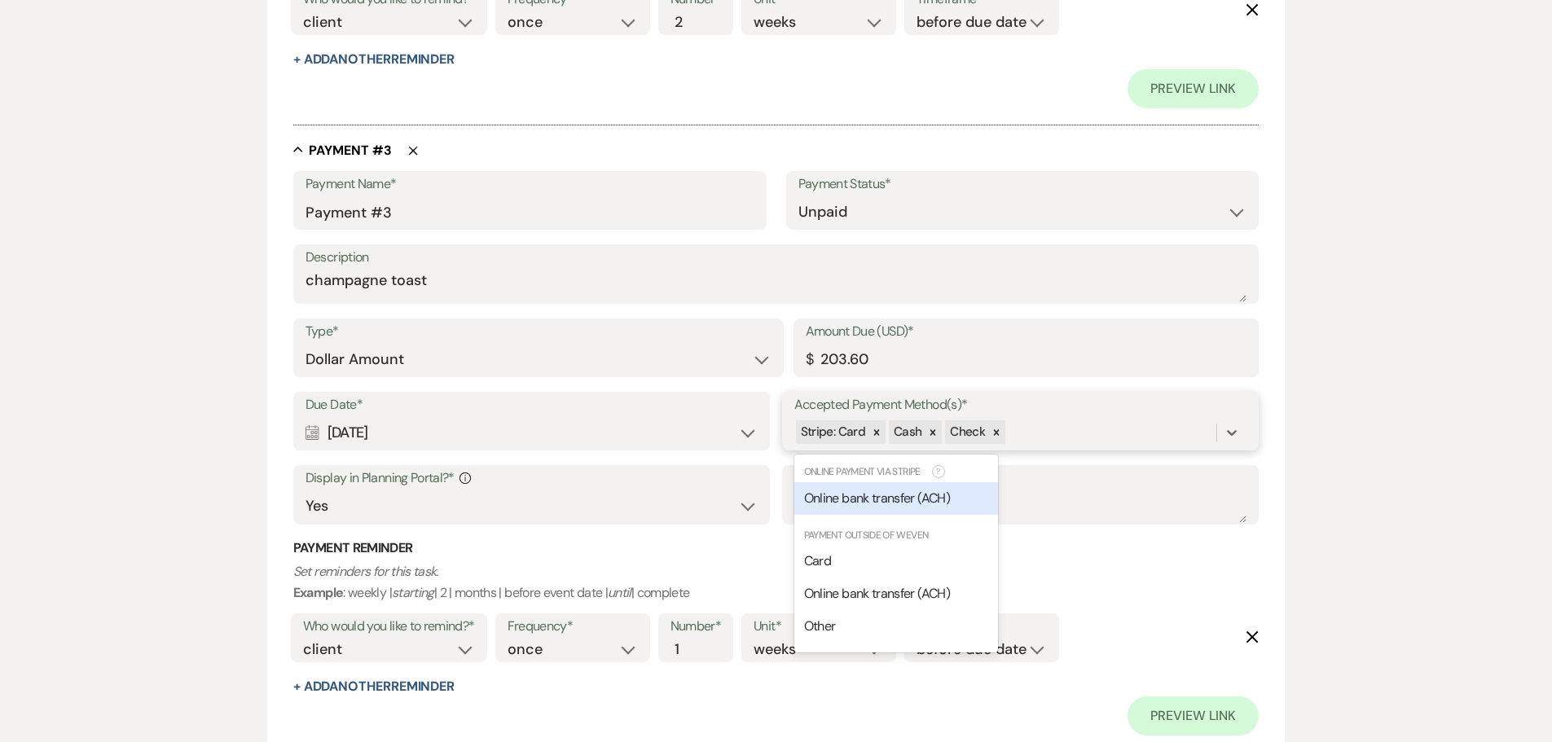
click at [878, 497] on span "Online bank transfer (ACH)" at bounding box center [877, 498] width 146 height 17
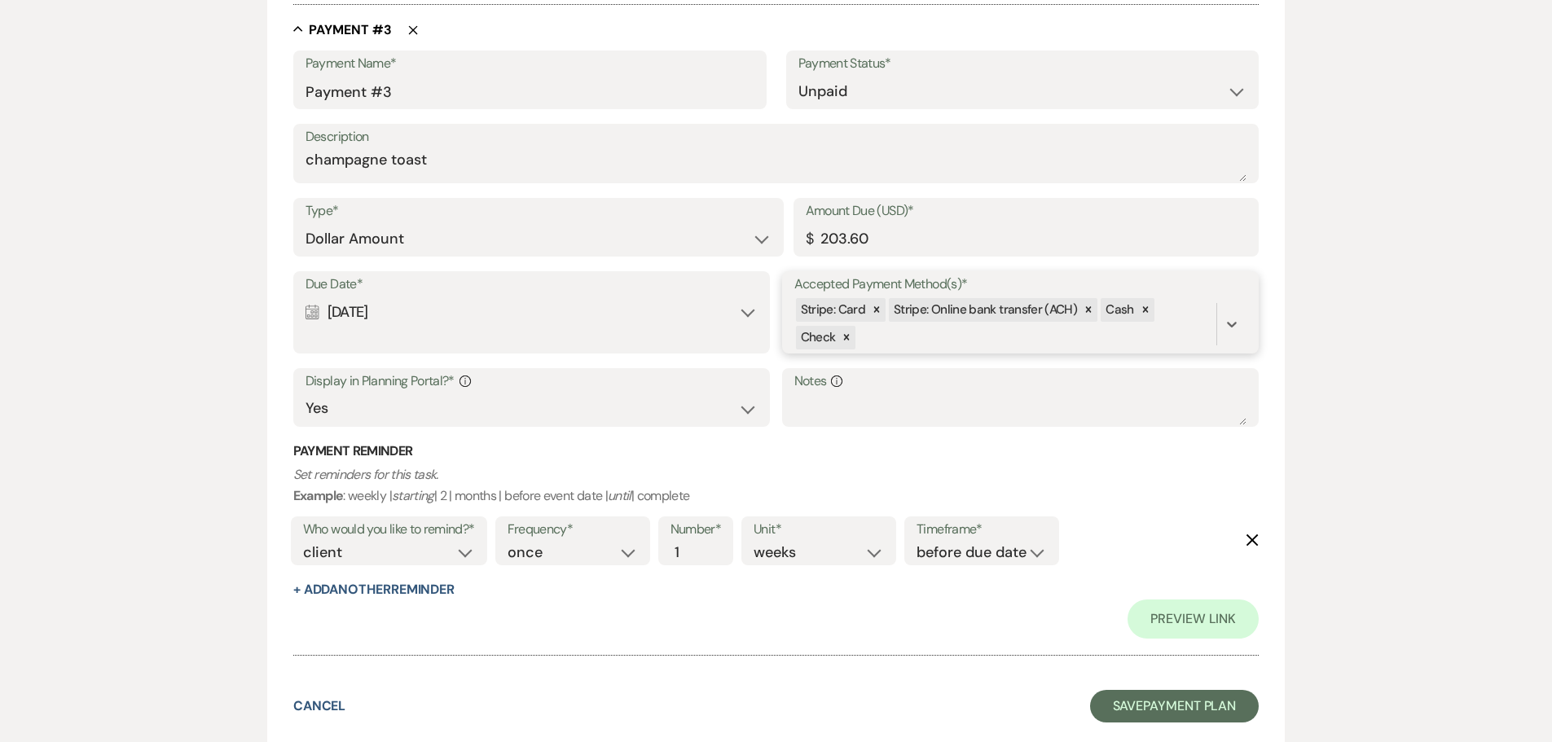
scroll to position [1750, 0]
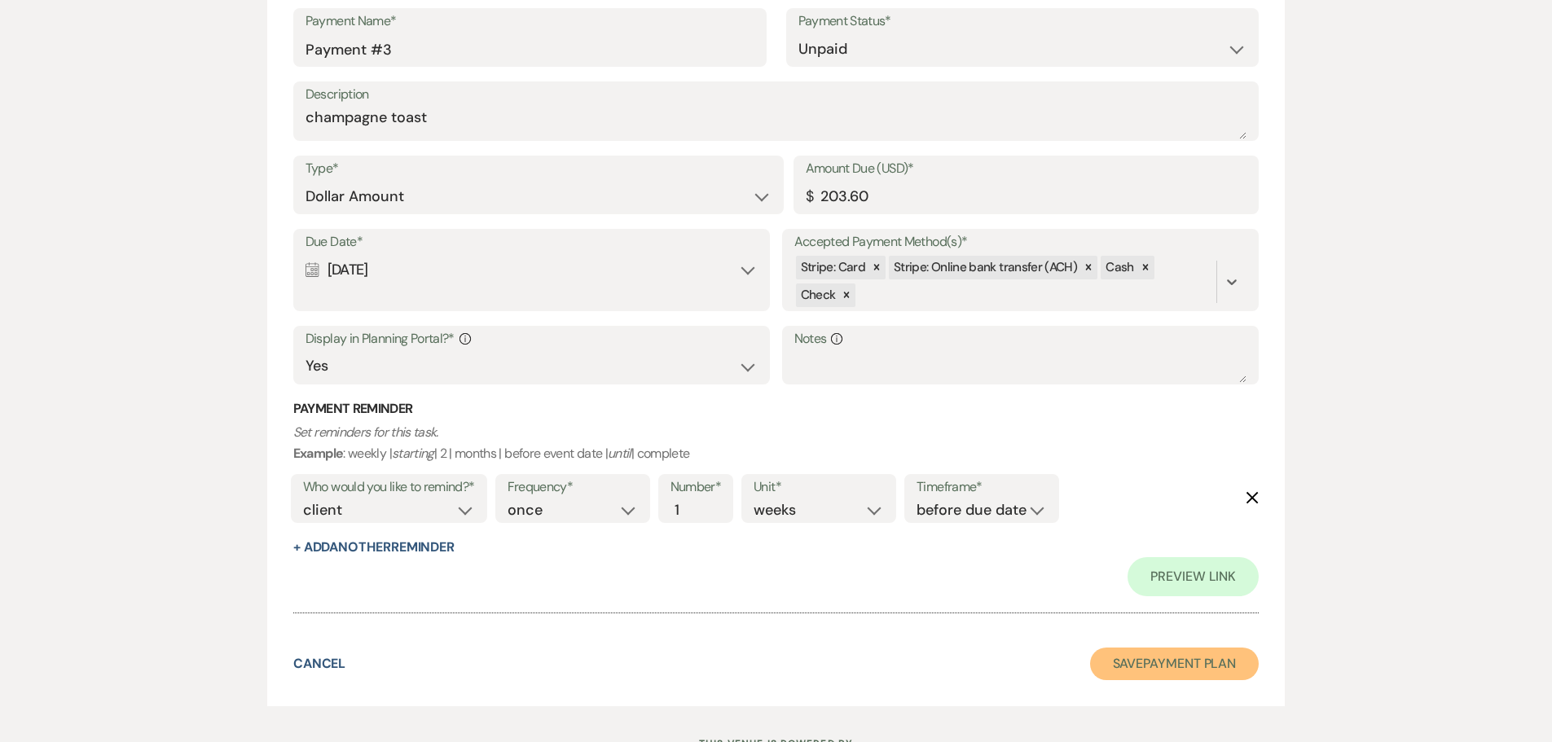
click at [1129, 650] on button "Save Payment Plan" at bounding box center [1175, 664] width 170 height 33
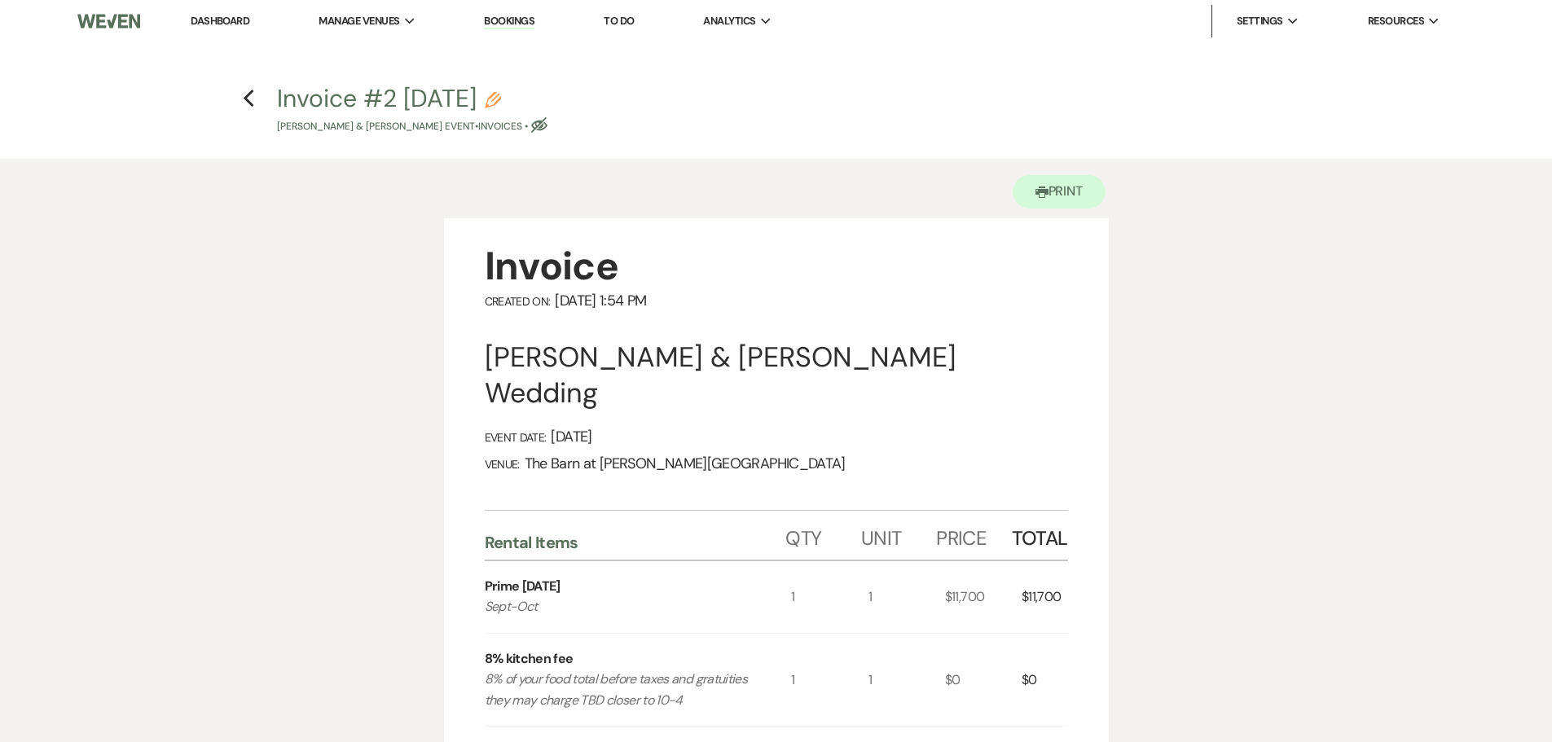
click at [546, 127] on use "button" at bounding box center [539, 124] width 16 height 15
select select "22"
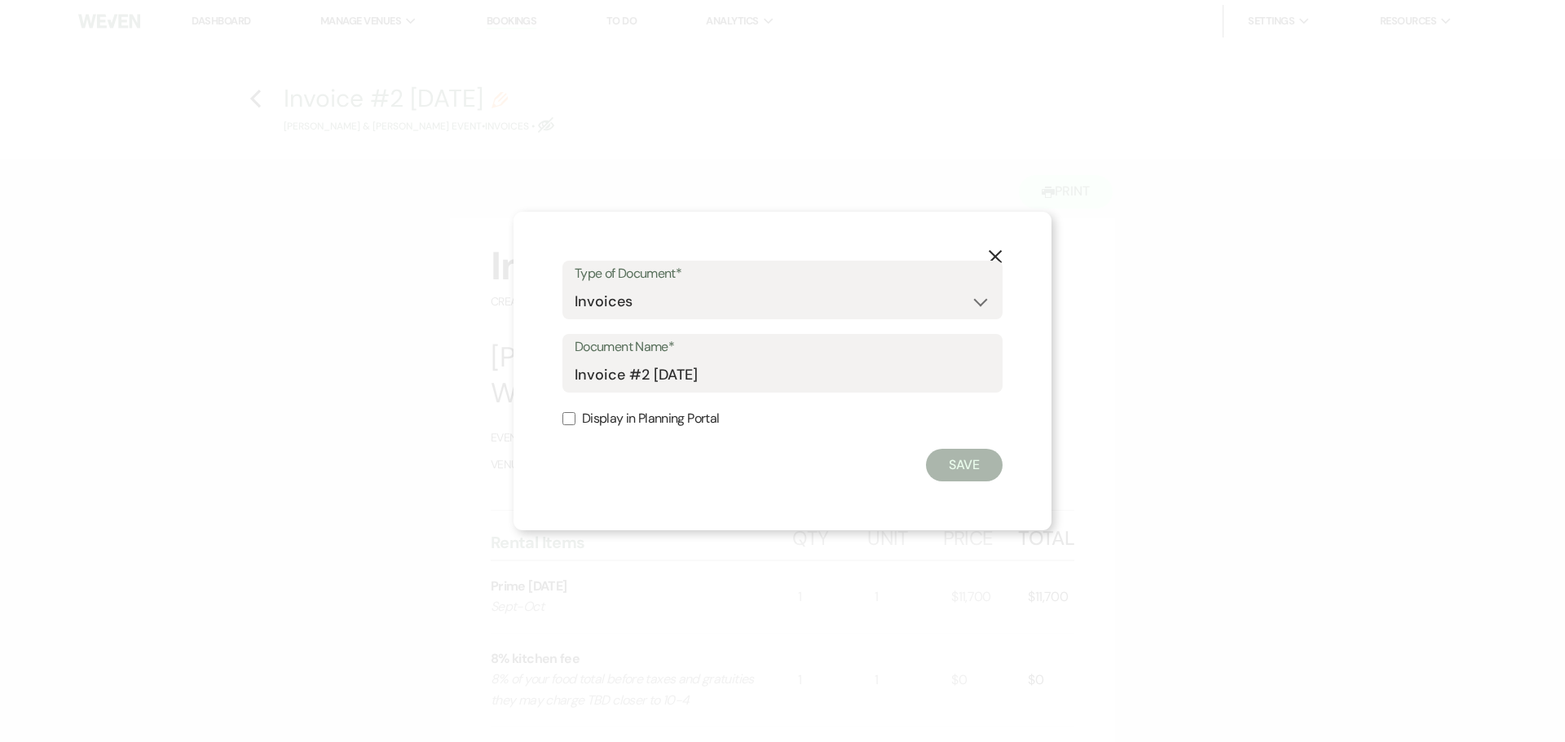
click at [573, 418] on input "Display in Planning Portal" at bounding box center [568, 418] width 13 height 13
checkbox input "true"
click at [949, 476] on button "Save" at bounding box center [964, 465] width 77 height 33
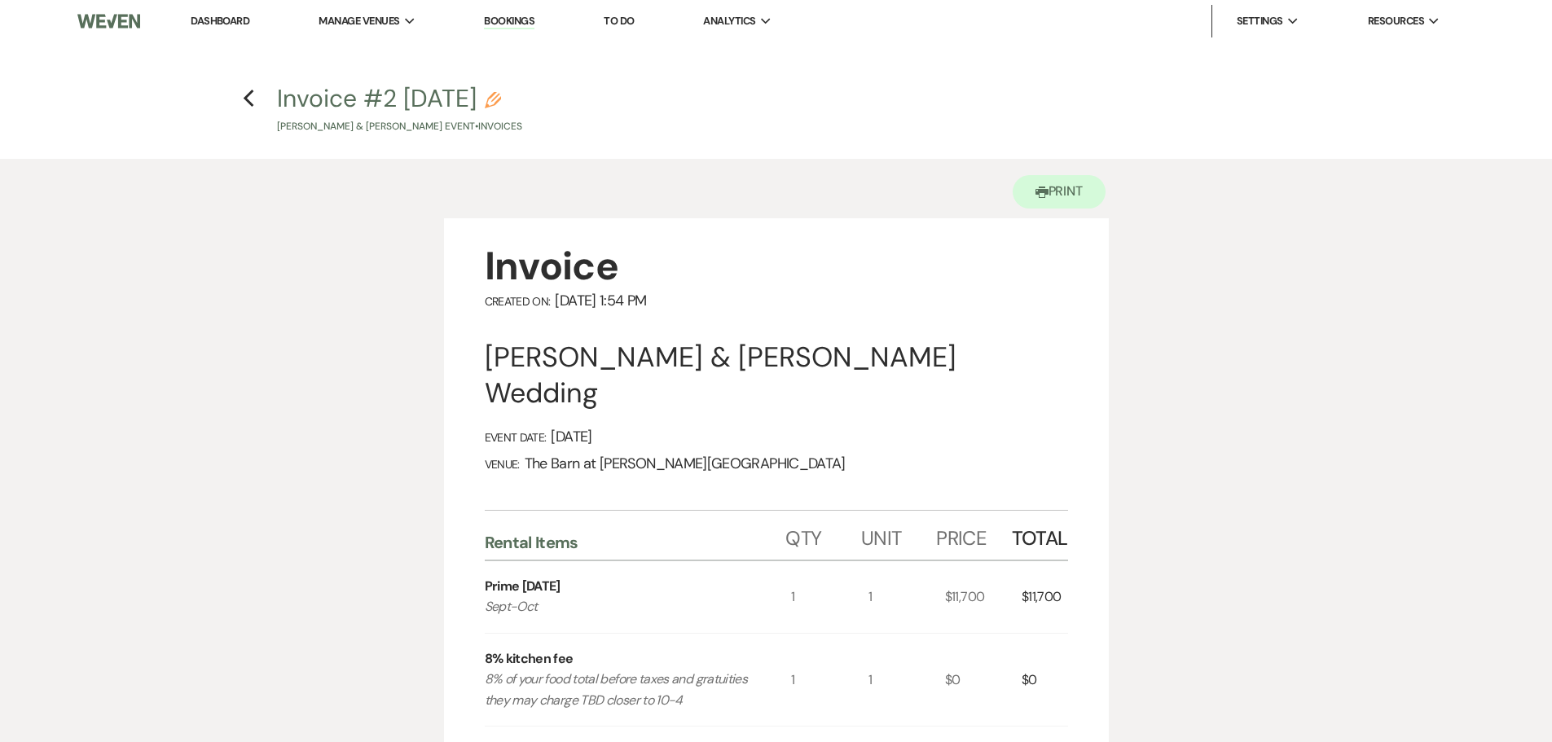
click at [240, 21] on link "Dashboard" at bounding box center [220, 21] width 59 height 14
